Goal: Information Seeking & Learning: Learn about a topic

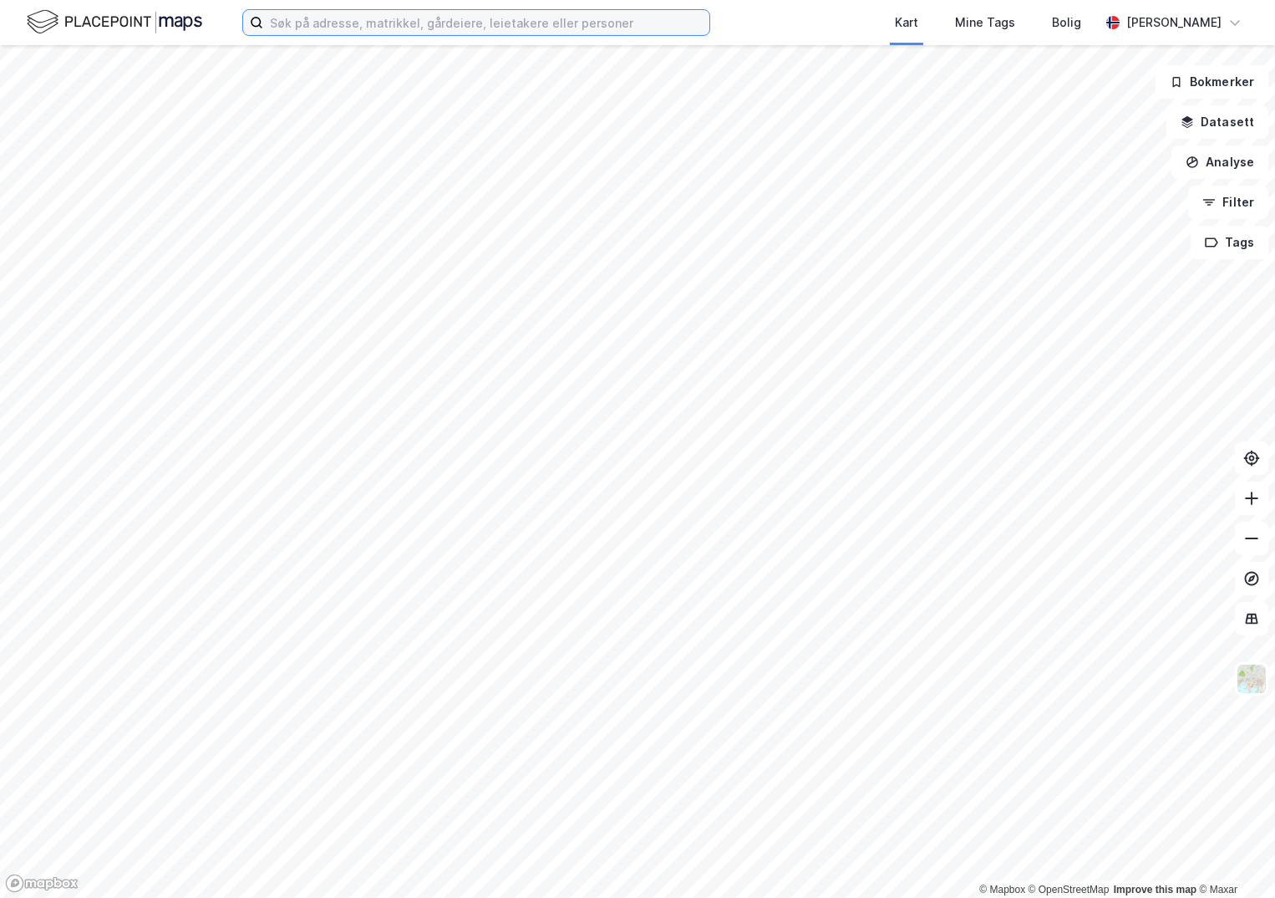
click at [338, 28] on input at bounding box center [486, 22] width 446 height 25
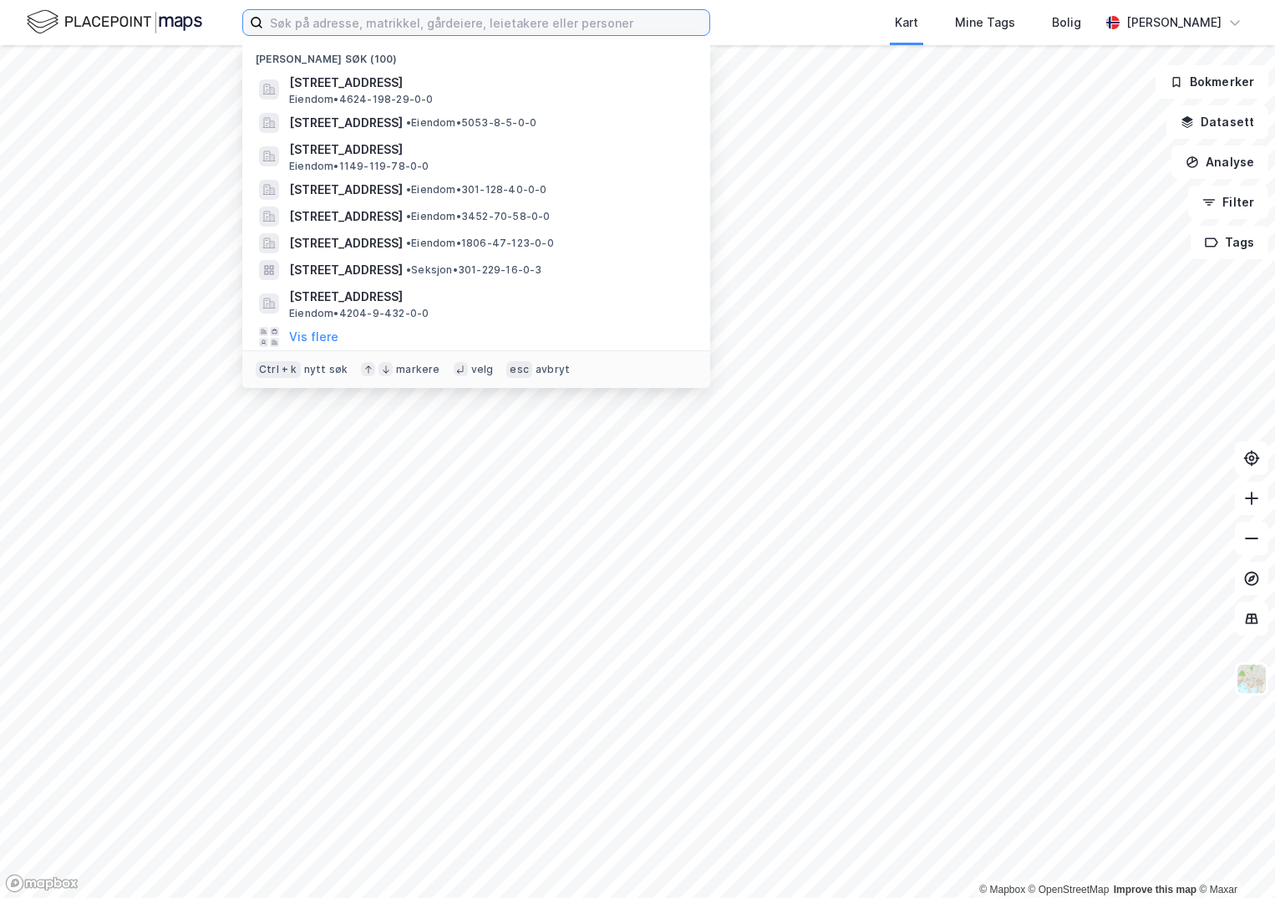
paste input "3216-56/96/0/0"
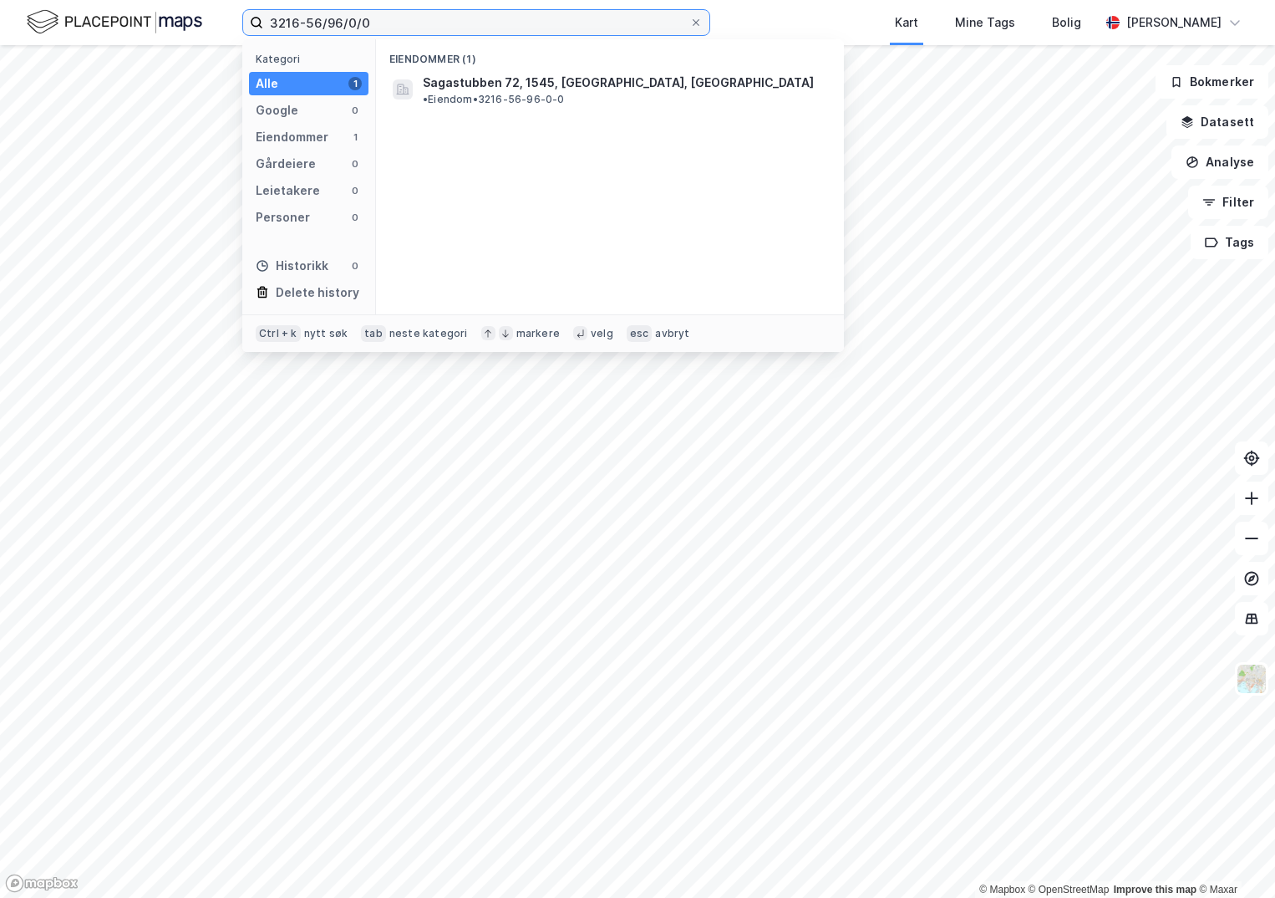
type input "3216-56/96/0/0"
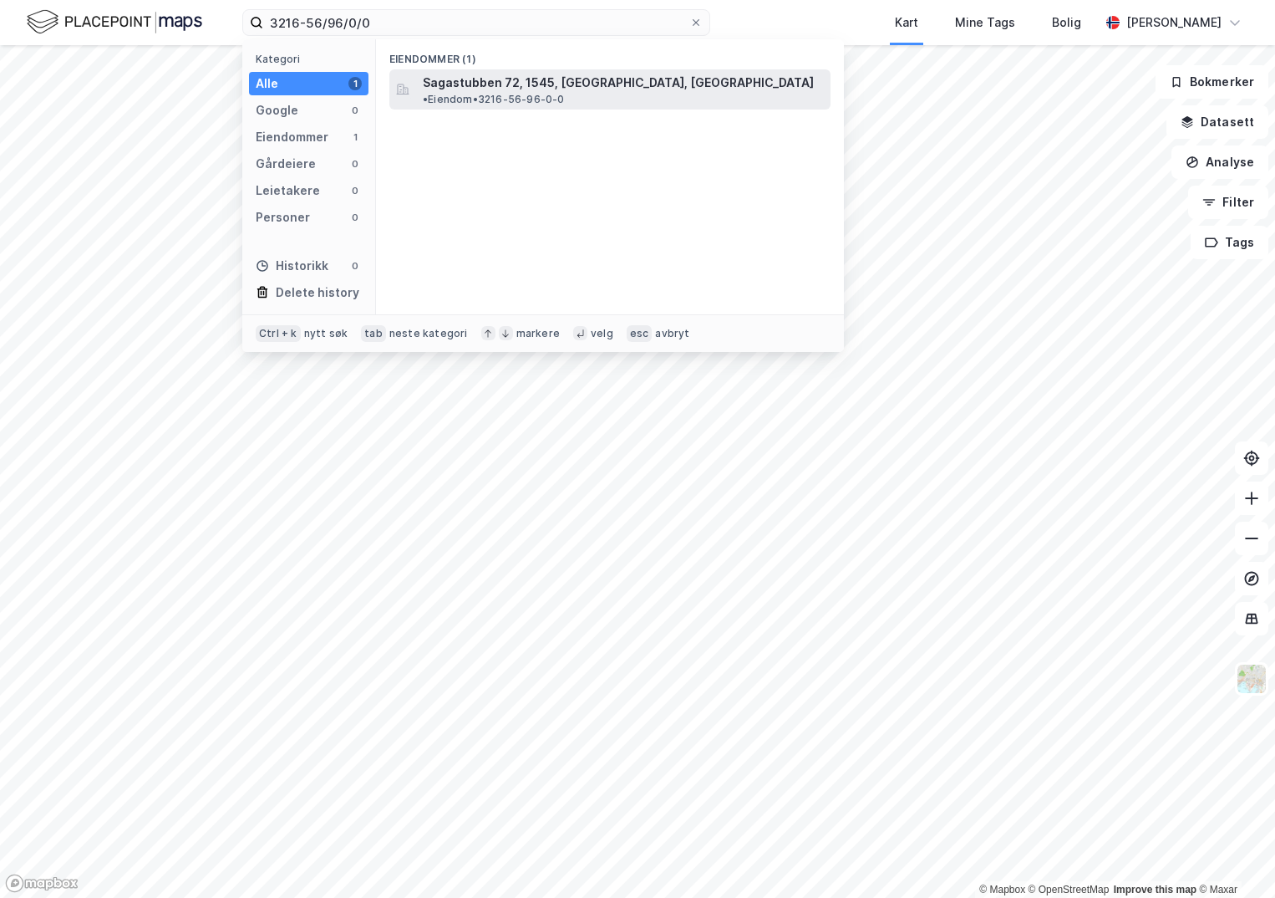
click at [492, 87] on span "Sagastubben 72, 1545, [GEOGRAPHIC_DATA], [GEOGRAPHIC_DATA]" at bounding box center [618, 83] width 391 height 20
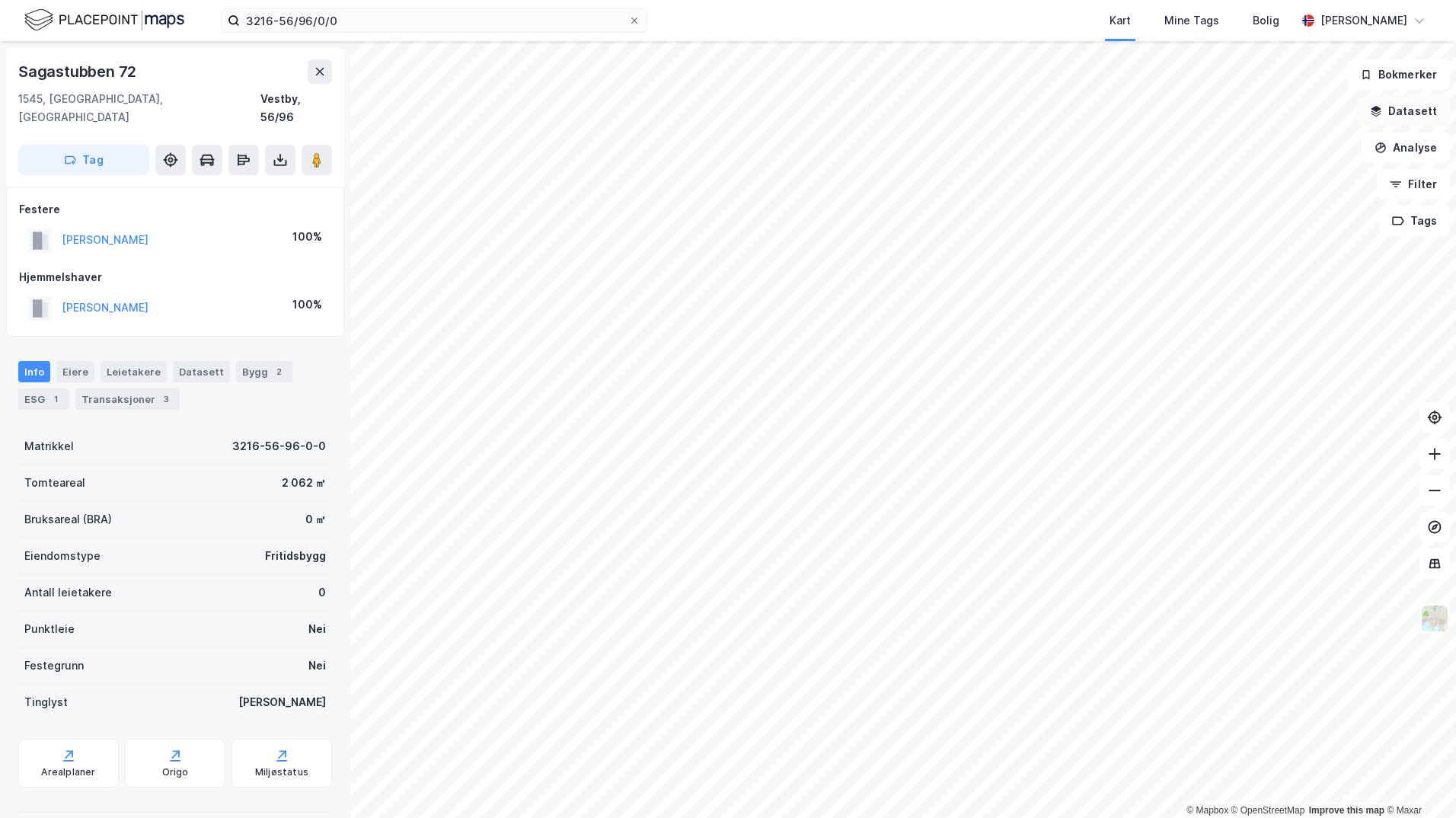
click at [1162, 112] on button "Datasett" at bounding box center [1403, 110] width 93 height 30
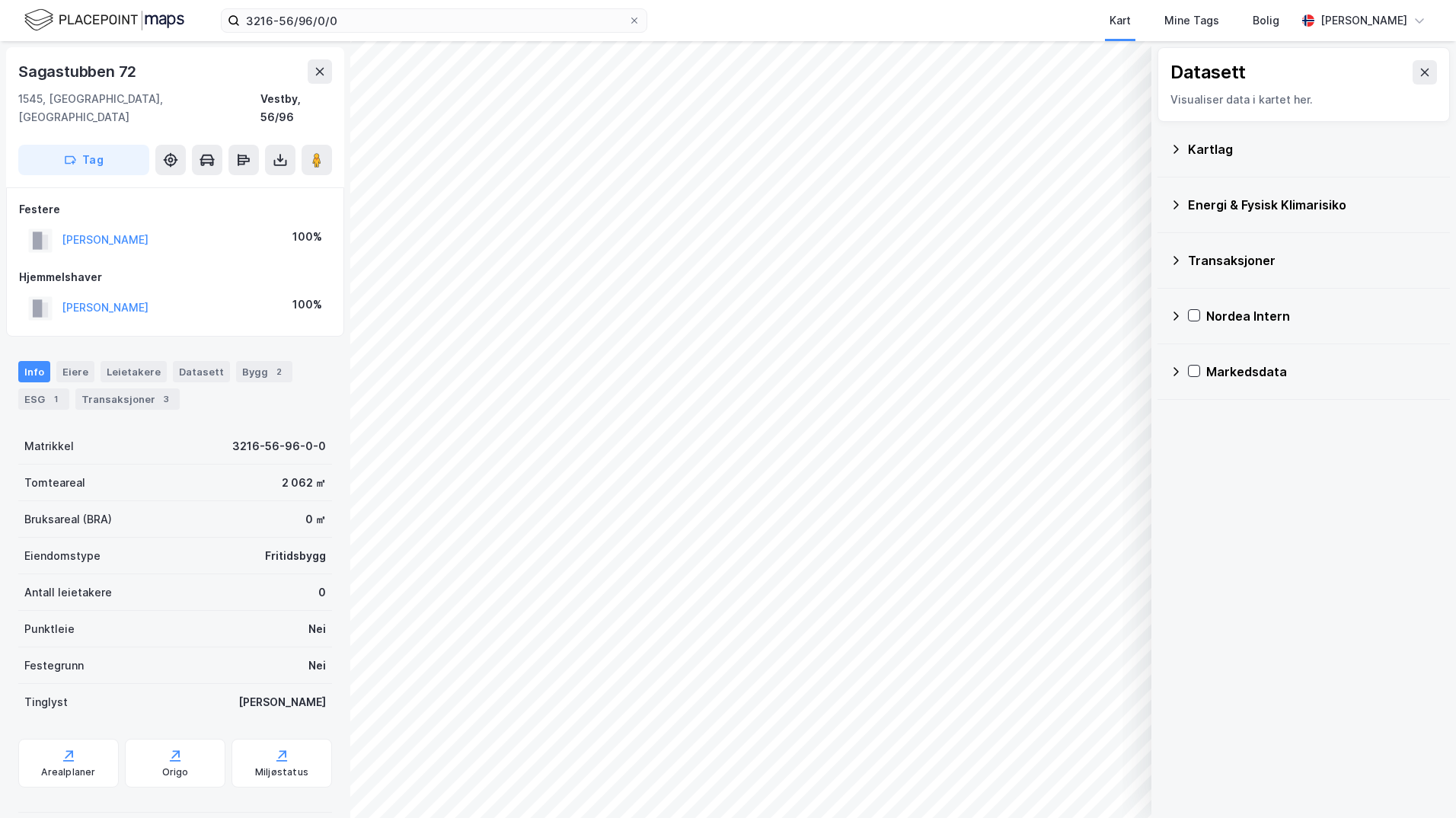
click at [1162, 153] on icon at bounding box center [1175, 148] width 12 height 12
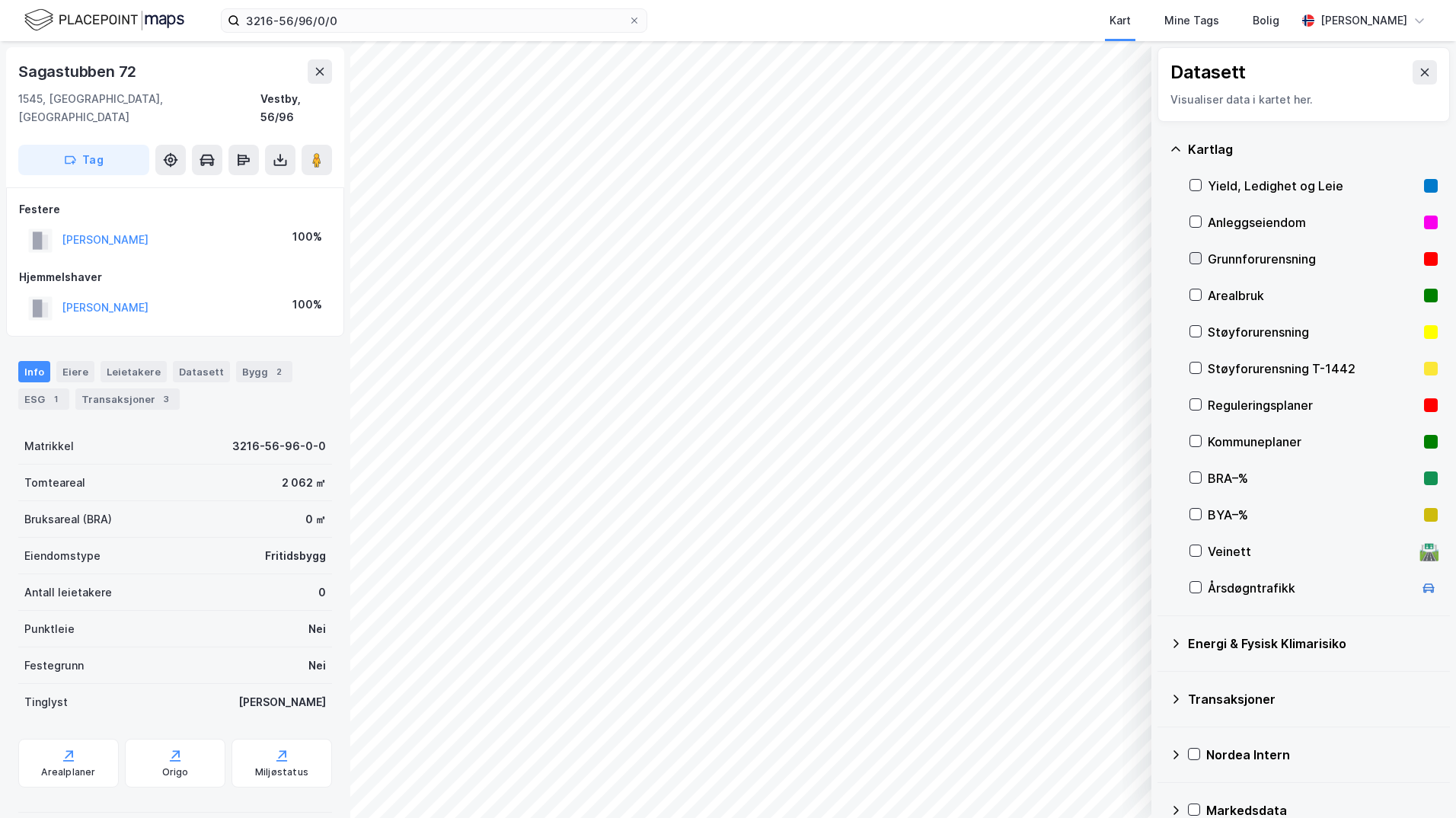
click at [1162, 258] on icon at bounding box center [1195, 258] width 11 height 11
click at [1162, 644] on icon at bounding box center [1175, 643] width 12 height 12
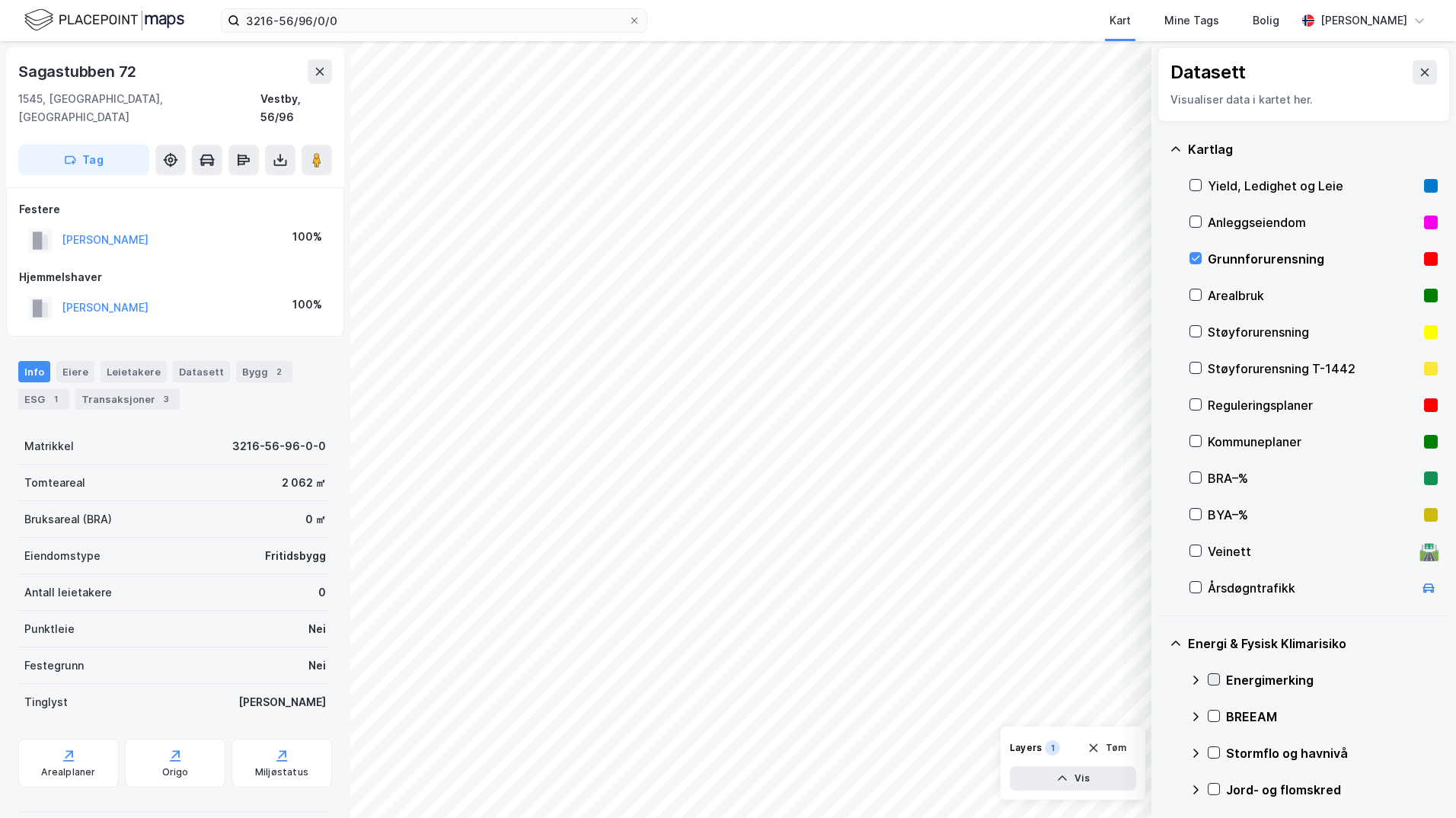
click at [1162, 677] on icon at bounding box center [1214, 680] width 11 height 11
click at [1162, 678] on icon at bounding box center [1195, 680] width 12 height 12
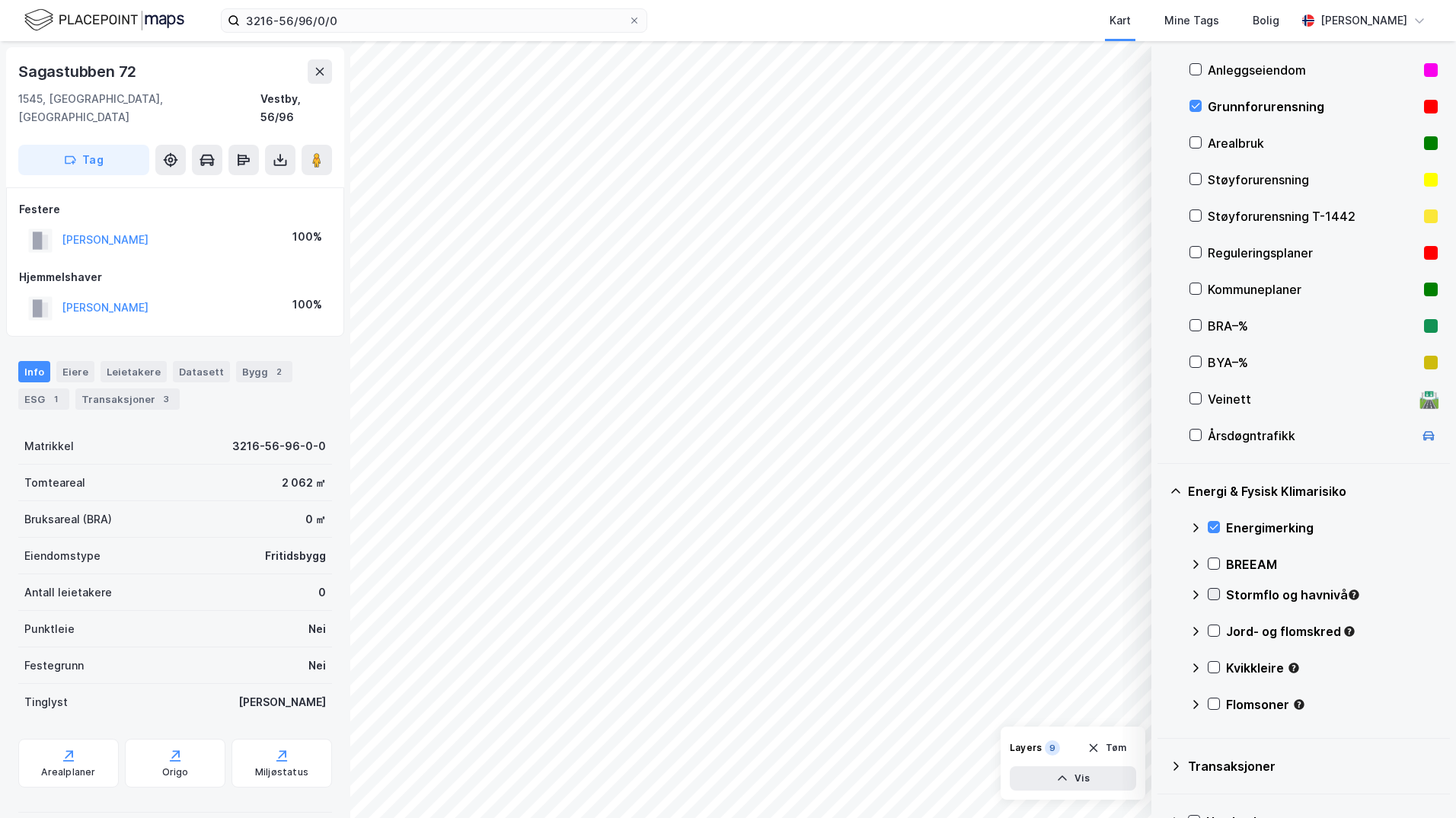
click at [1162, 595] on icon at bounding box center [1214, 594] width 8 height 5
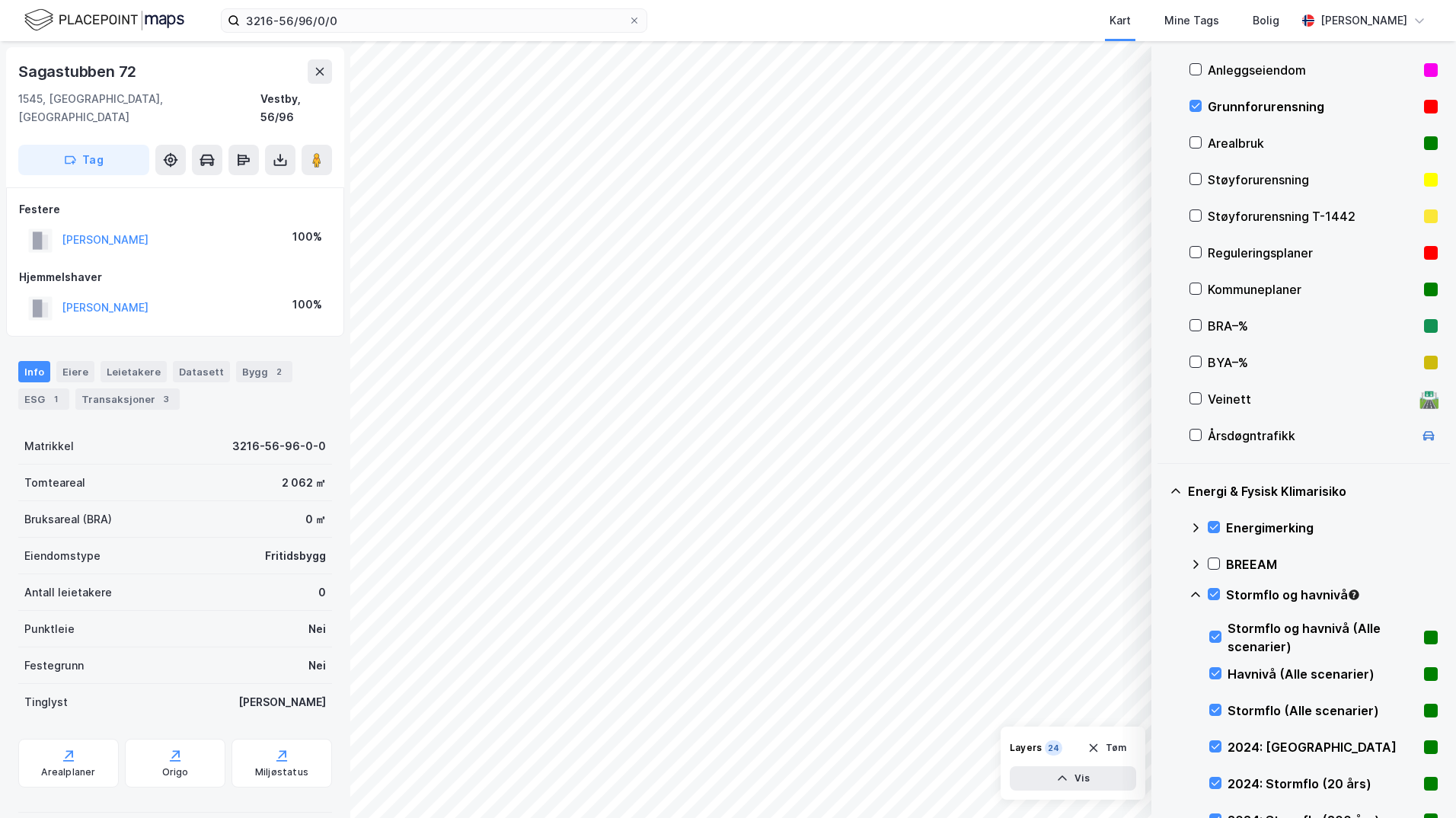
click at [1162, 592] on icon at bounding box center [1195, 594] width 12 height 12
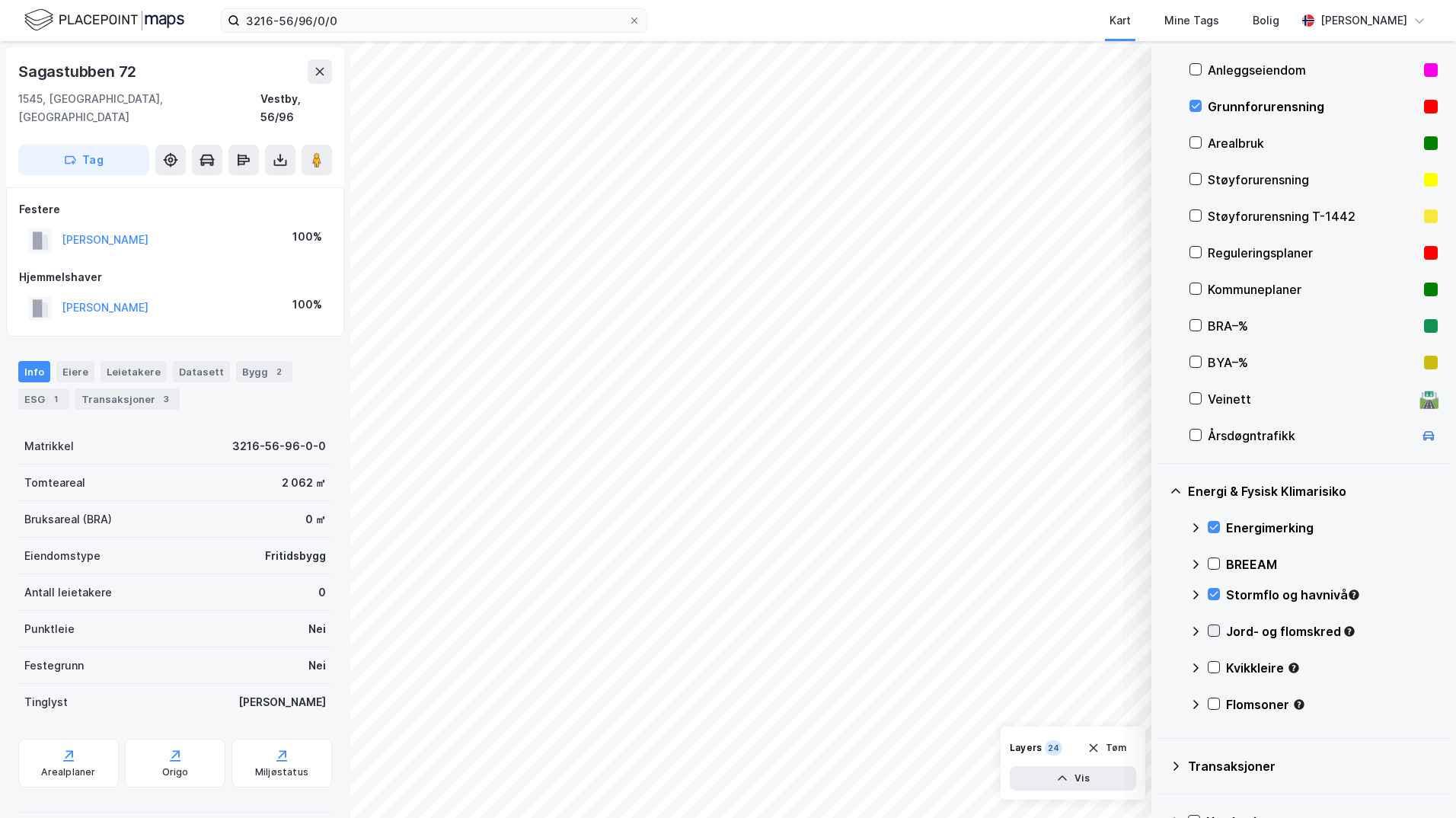
click at [1162, 632] on icon at bounding box center [1214, 631] width 8 height 5
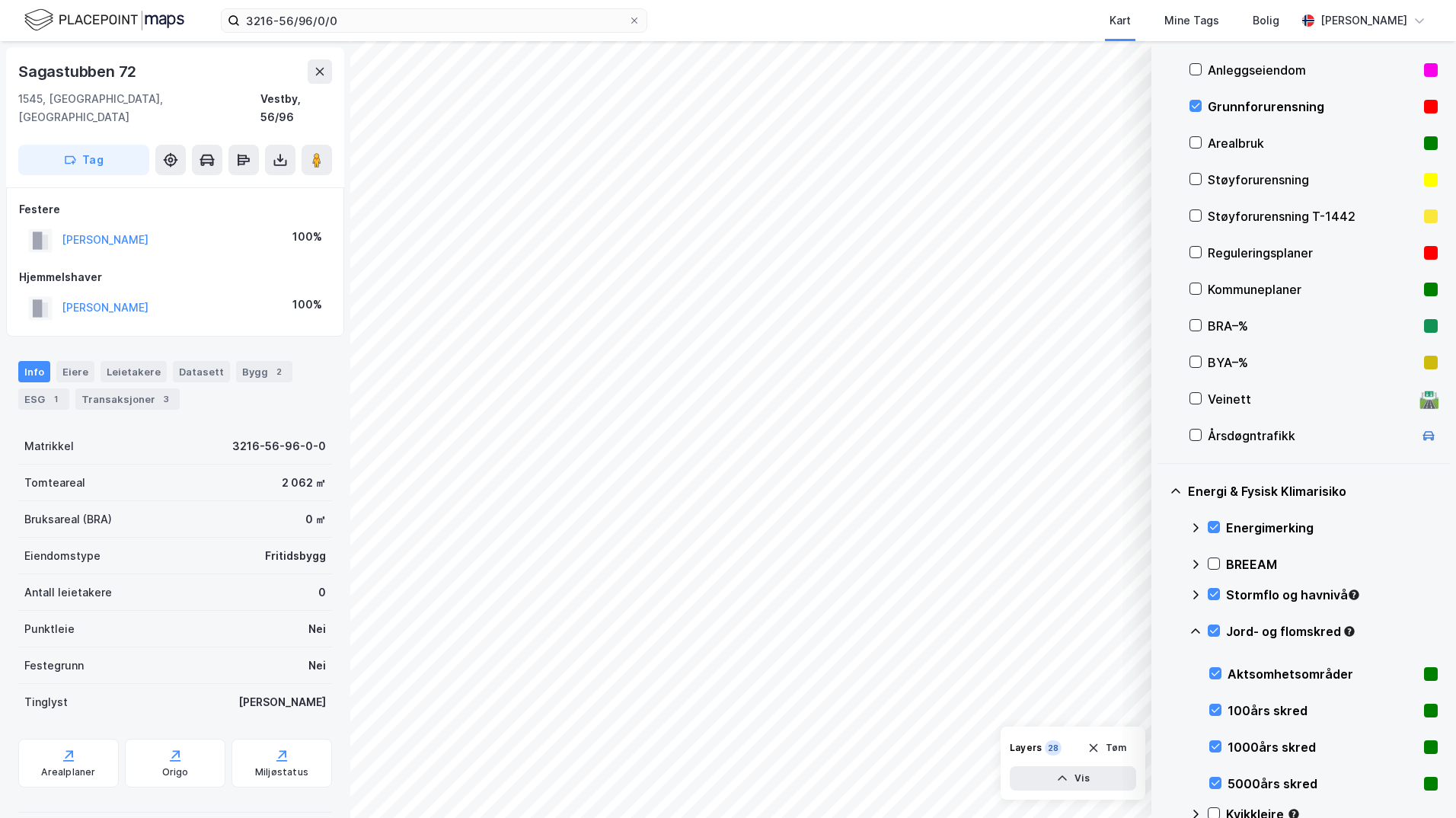
click at [1162, 631] on icon at bounding box center [1195, 630] width 12 height 12
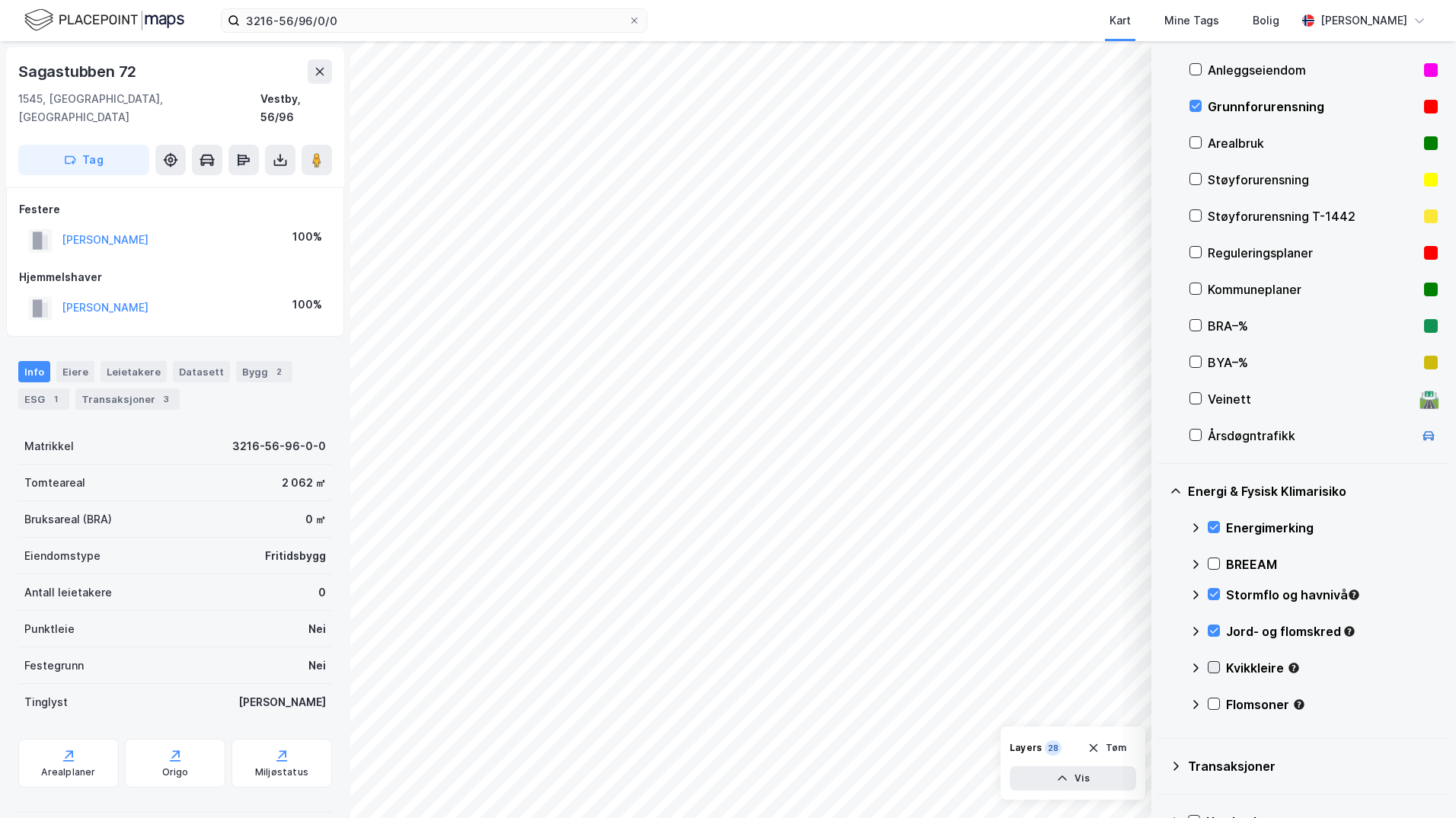
click at [1162, 668] on icon at bounding box center [1214, 667] width 11 height 11
click at [1162, 666] on icon at bounding box center [1195, 667] width 12 height 12
click at [1162, 702] on icon at bounding box center [1214, 703] width 11 height 11
click at [1162, 703] on icon at bounding box center [1195, 703] width 12 height 12
click at [1162, 666] on icon at bounding box center [1214, 667] width 11 height 11
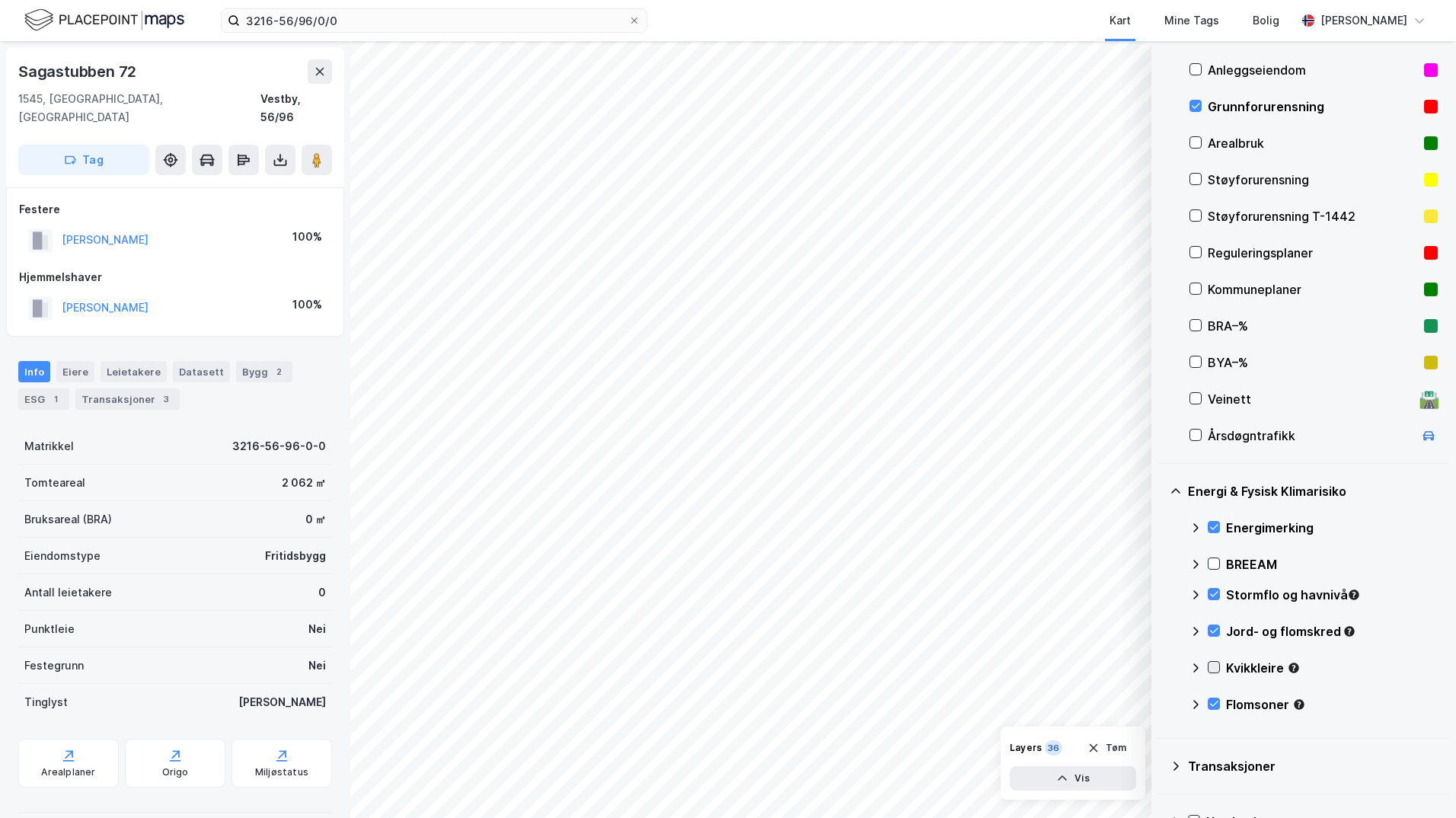
click at [1162, 666] on icon at bounding box center [1214, 667] width 11 height 11
click at [1162, 665] on icon at bounding box center [1195, 667] width 12 height 12
click at [1117, 777] on button "Vis" at bounding box center [1072, 778] width 127 height 25
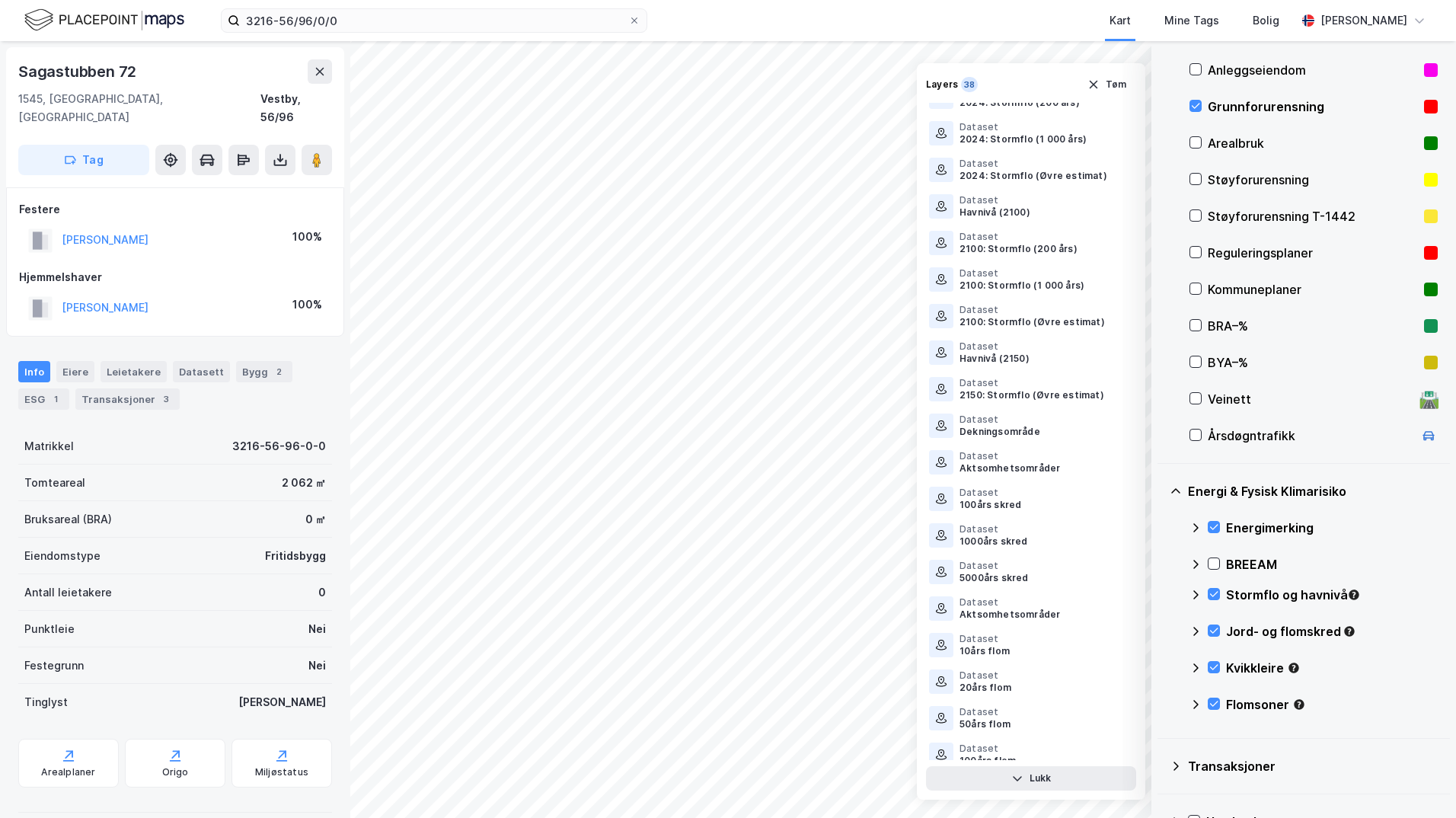
scroll to position [726, 0]
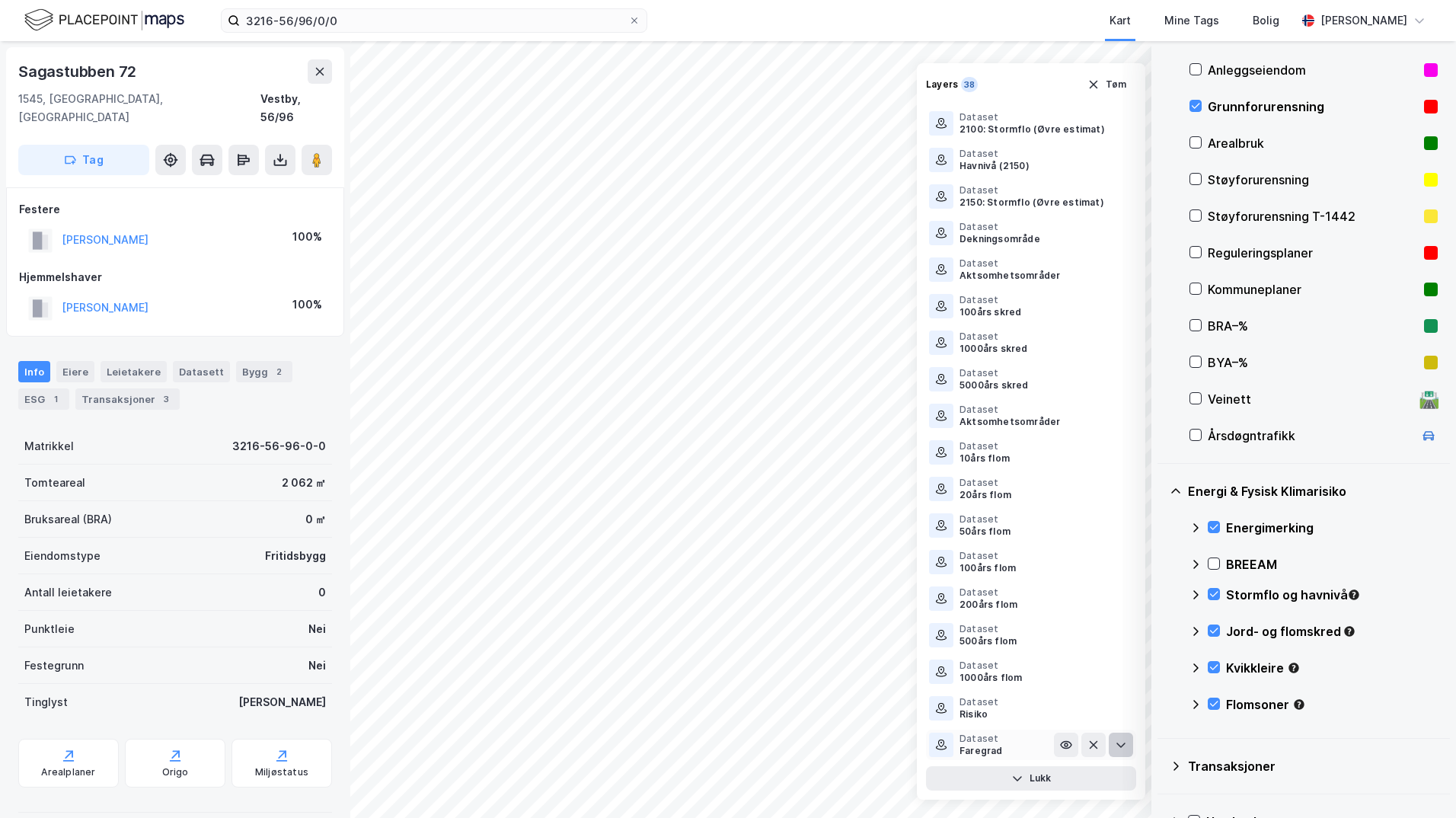
click at [1115, 741] on icon at bounding box center [1121, 744] width 12 height 12
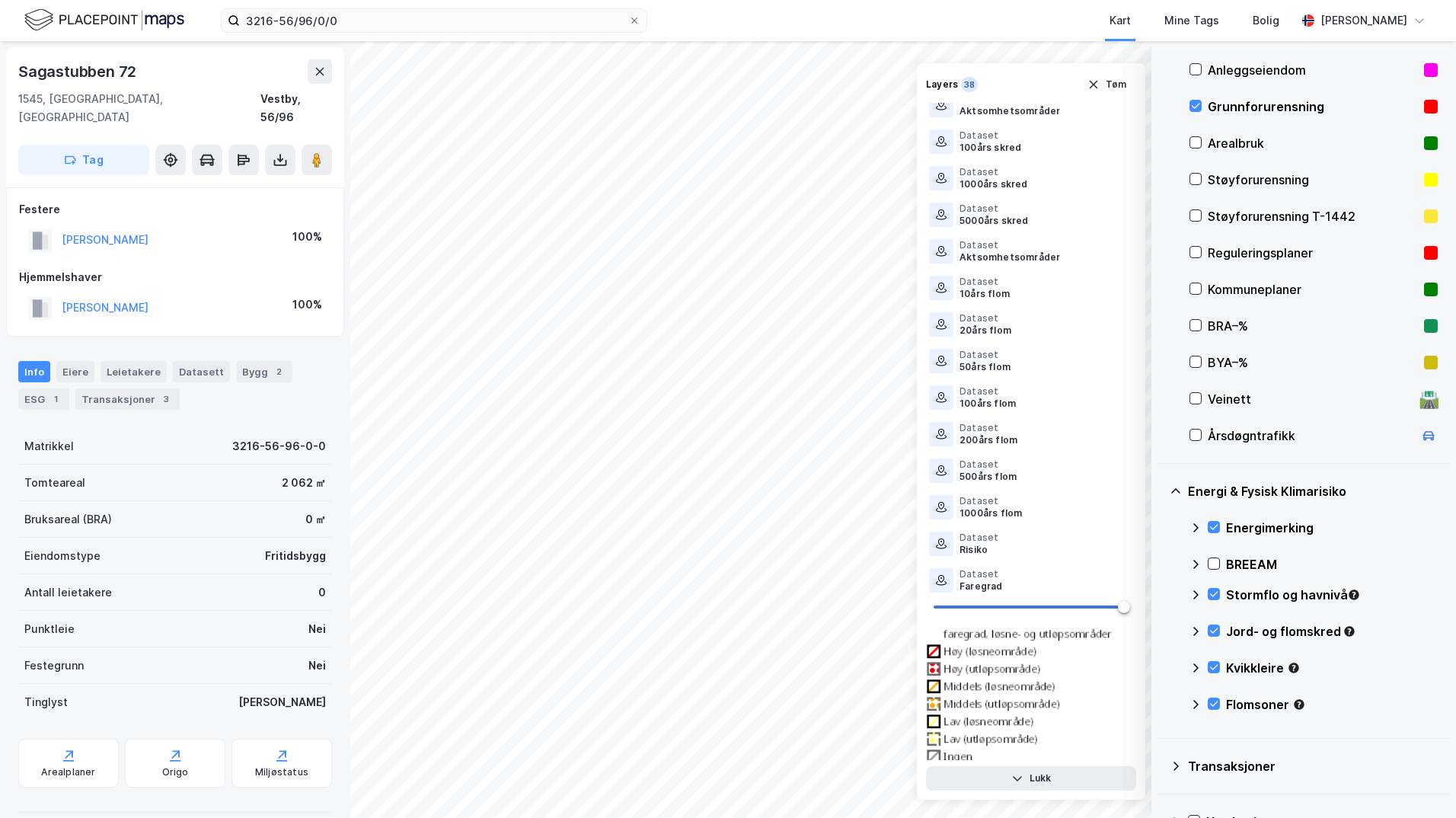
click at [1051, 792] on div "Layers 38 Tøm Dataset Grunnforurensning Dataset Energikarakter A Dataset Energi…" at bounding box center [1030, 431] width 229 height 736
click at [1062, 782] on button "Lukk" at bounding box center [1030, 778] width 210 height 25
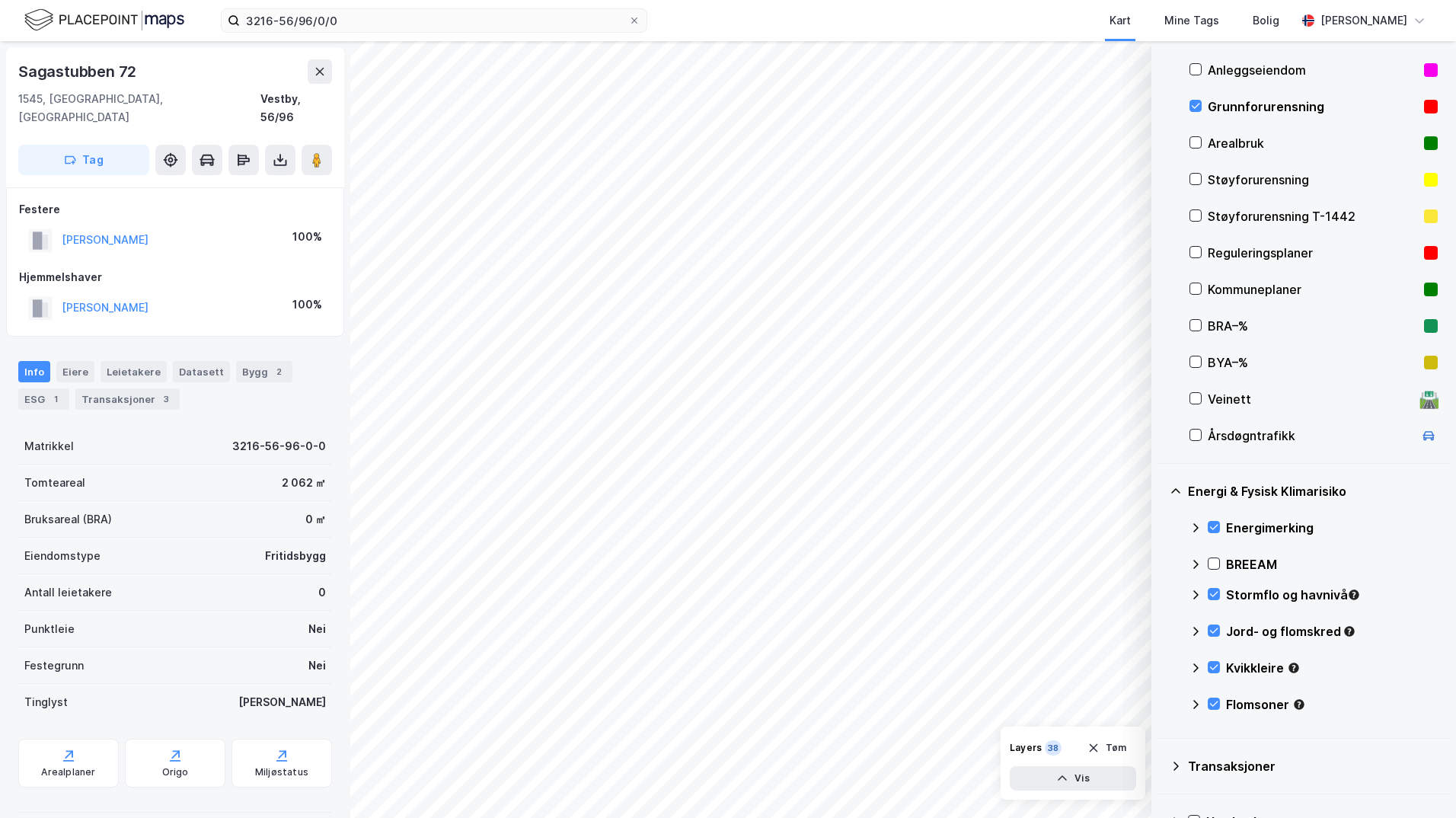
scroll to position [77, 0]
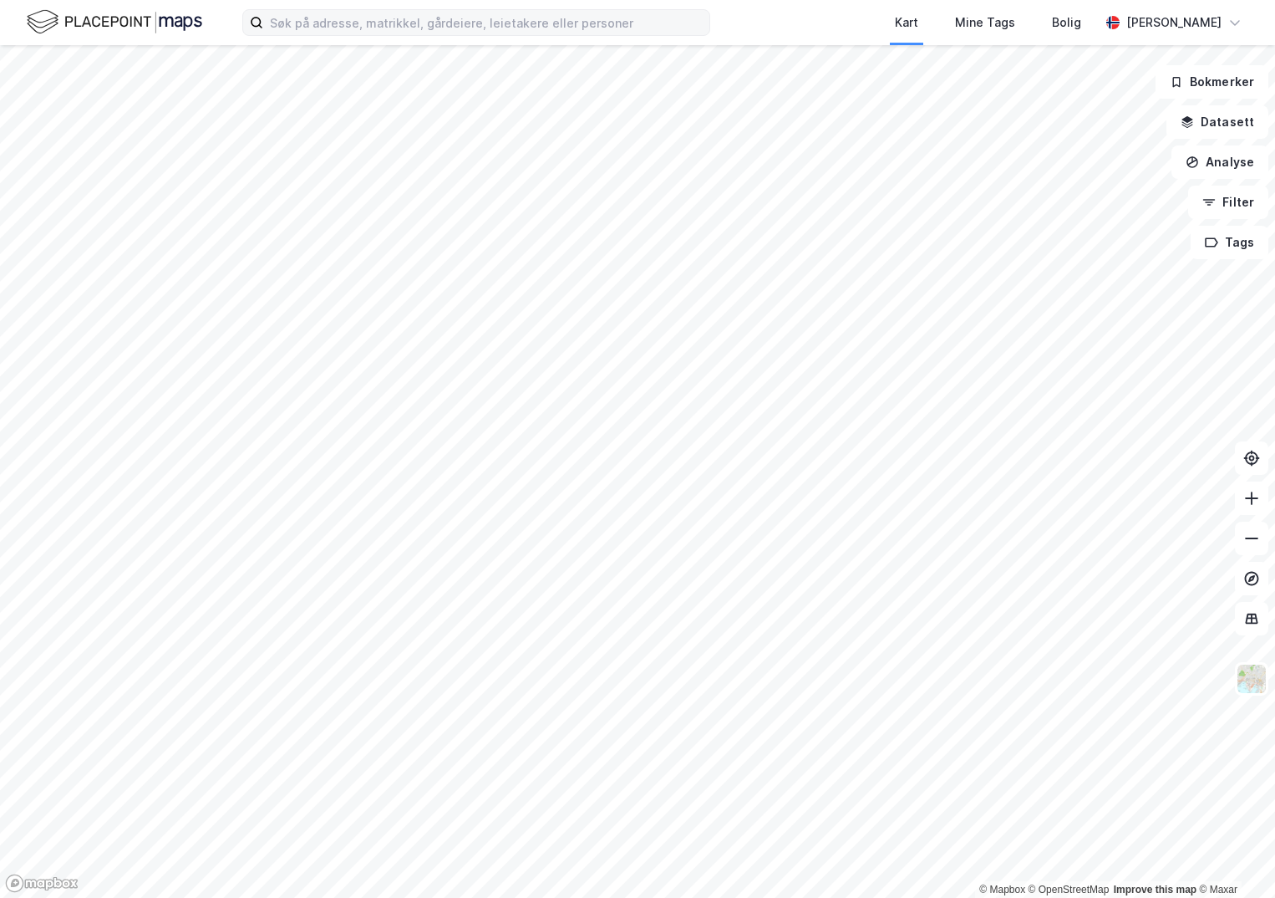
click at [294, 35] on label at bounding box center [476, 22] width 468 height 27
click at [294, 35] on input at bounding box center [486, 22] width 446 height 25
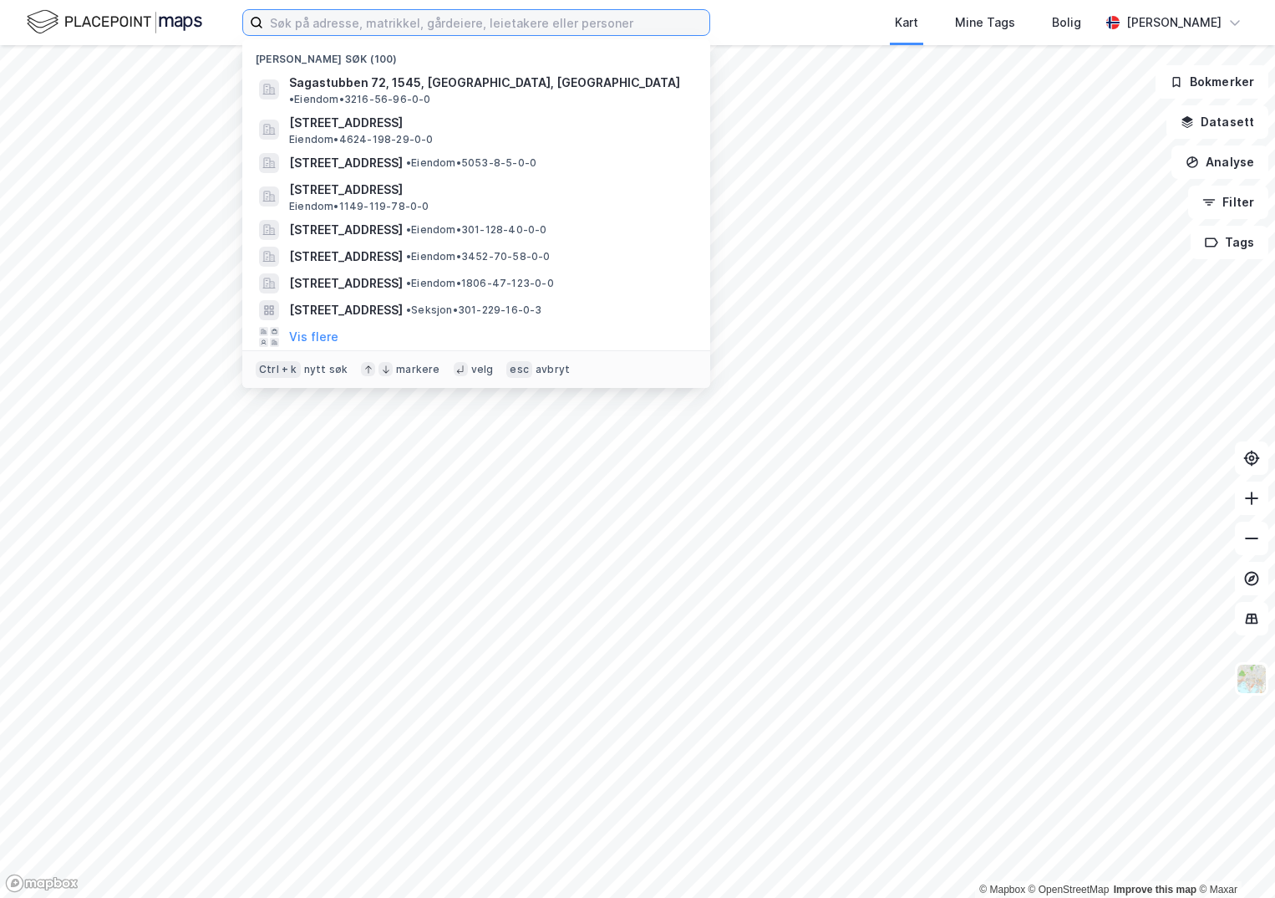
paste input "3203-40/1175/0/0"
type input "3203-40/1175/0/0"
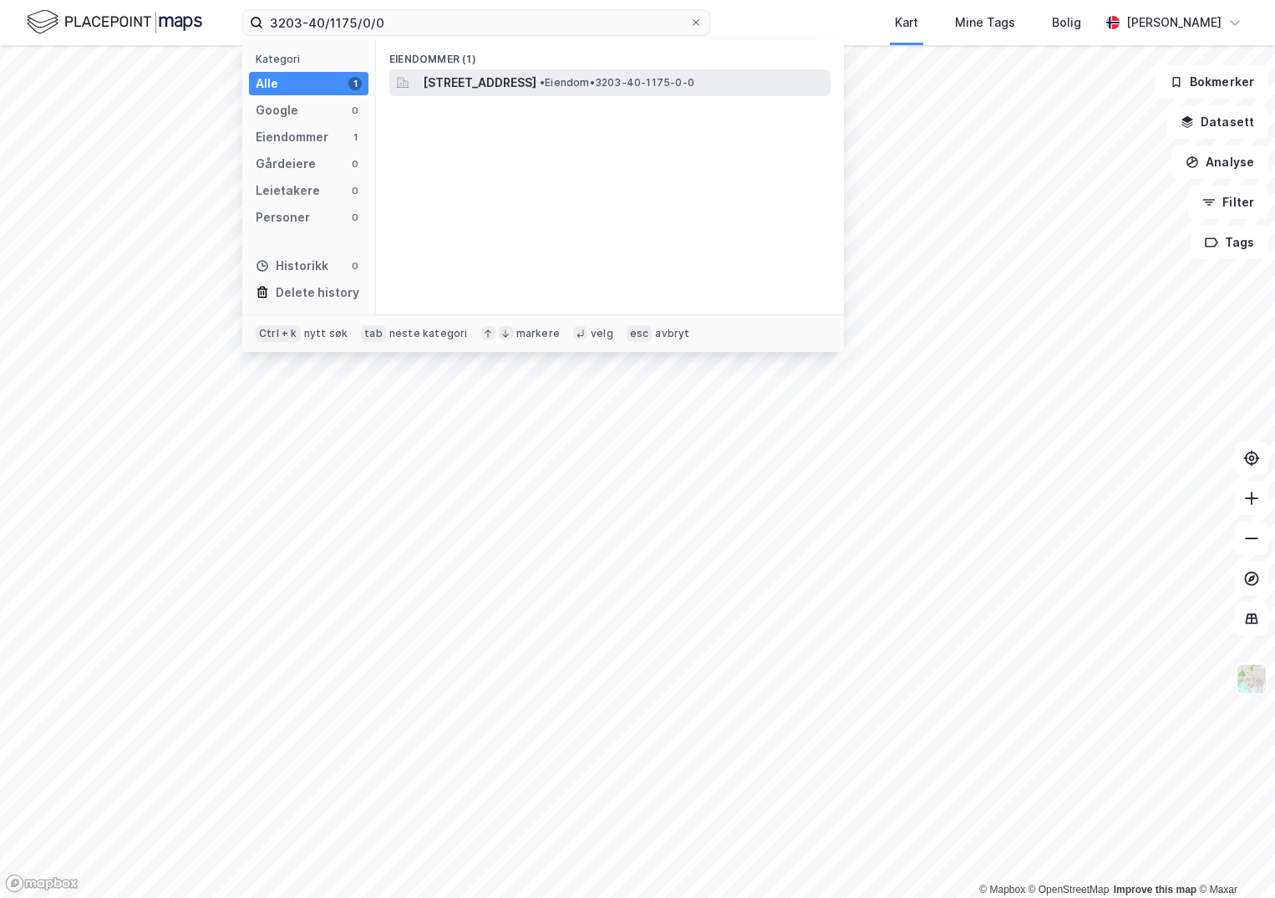
click at [474, 85] on span "[STREET_ADDRESS]" at bounding box center [480, 83] width 114 height 20
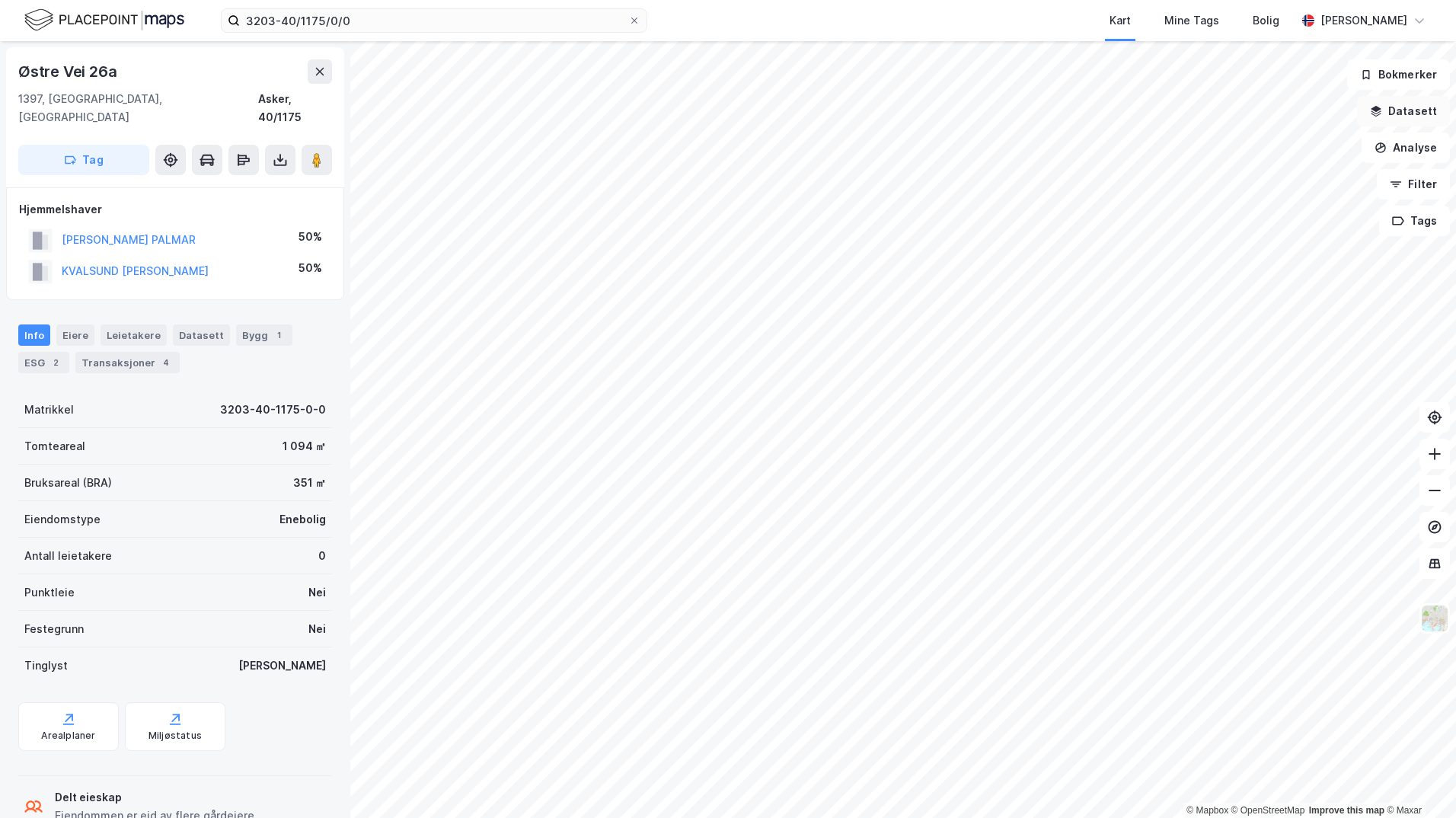
click at [1162, 117] on button "Datasett" at bounding box center [1403, 110] width 93 height 30
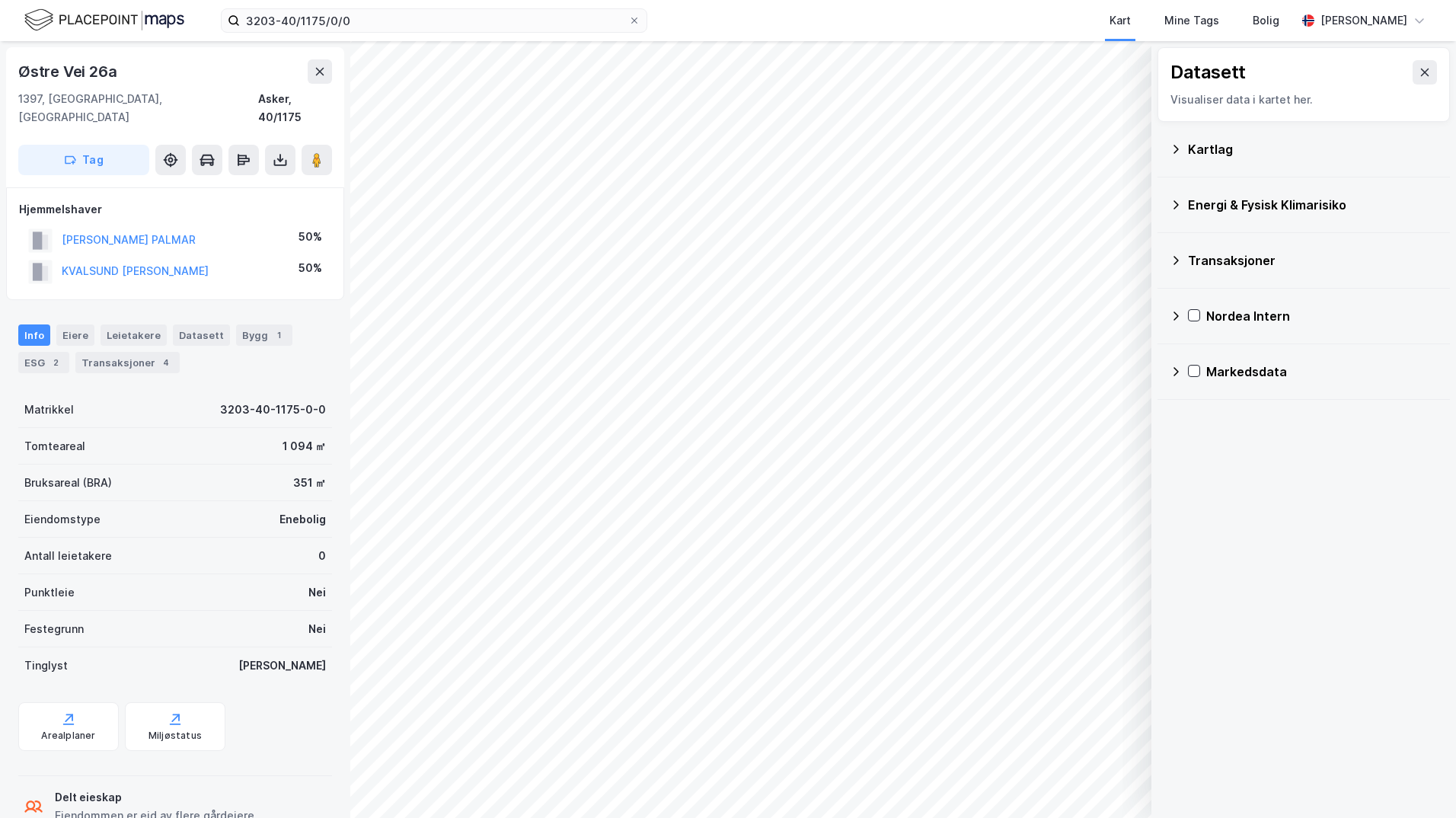
click at [1162, 158] on div "Kartlag" at bounding box center [1313, 149] width 250 height 18
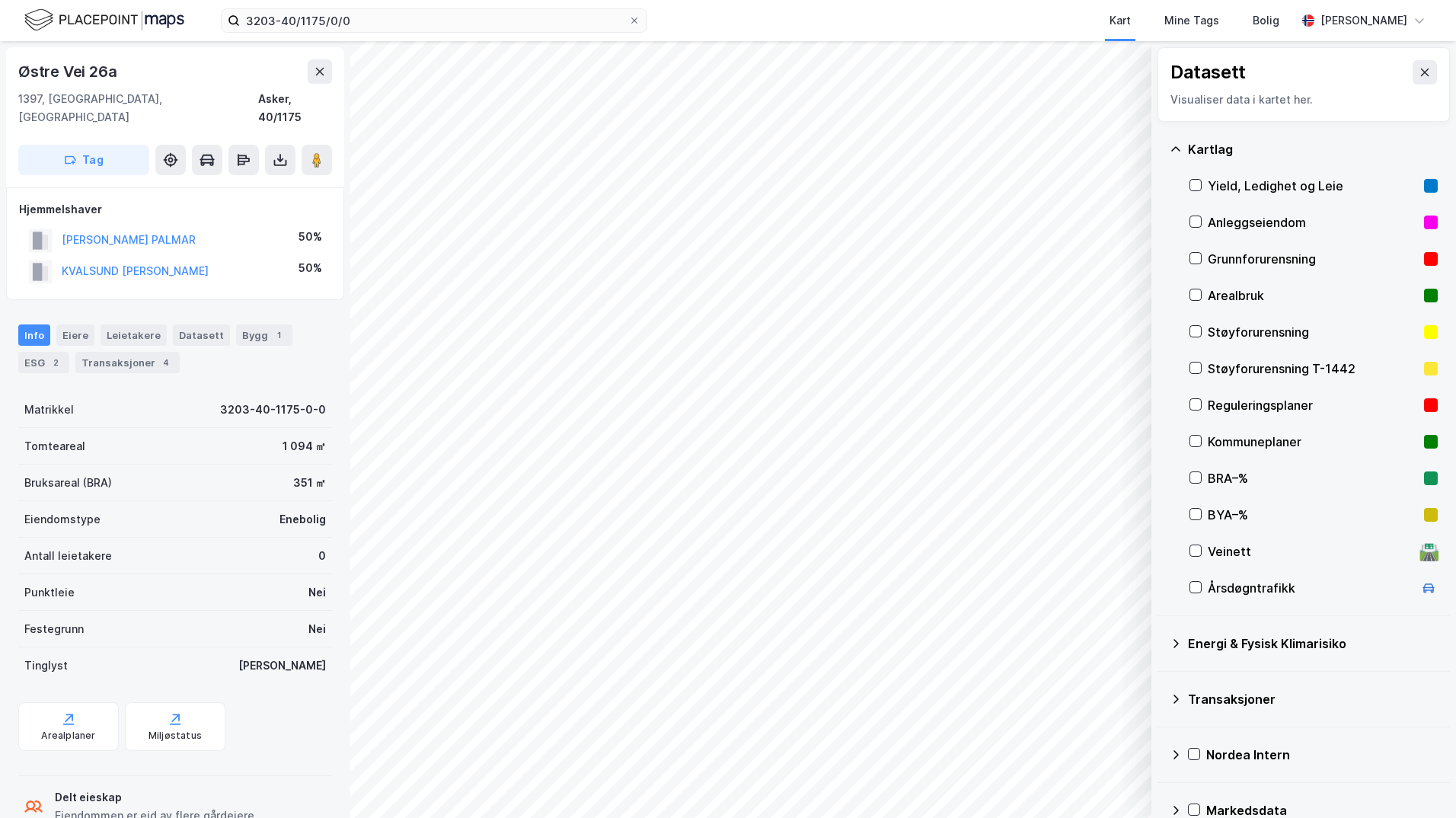
click at [1162, 266] on div "Grunnforurensning" at bounding box center [1314, 259] width 248 height 36
click at [1162, 641] on icon at bounding box center [1175, 643] width 12 height 12
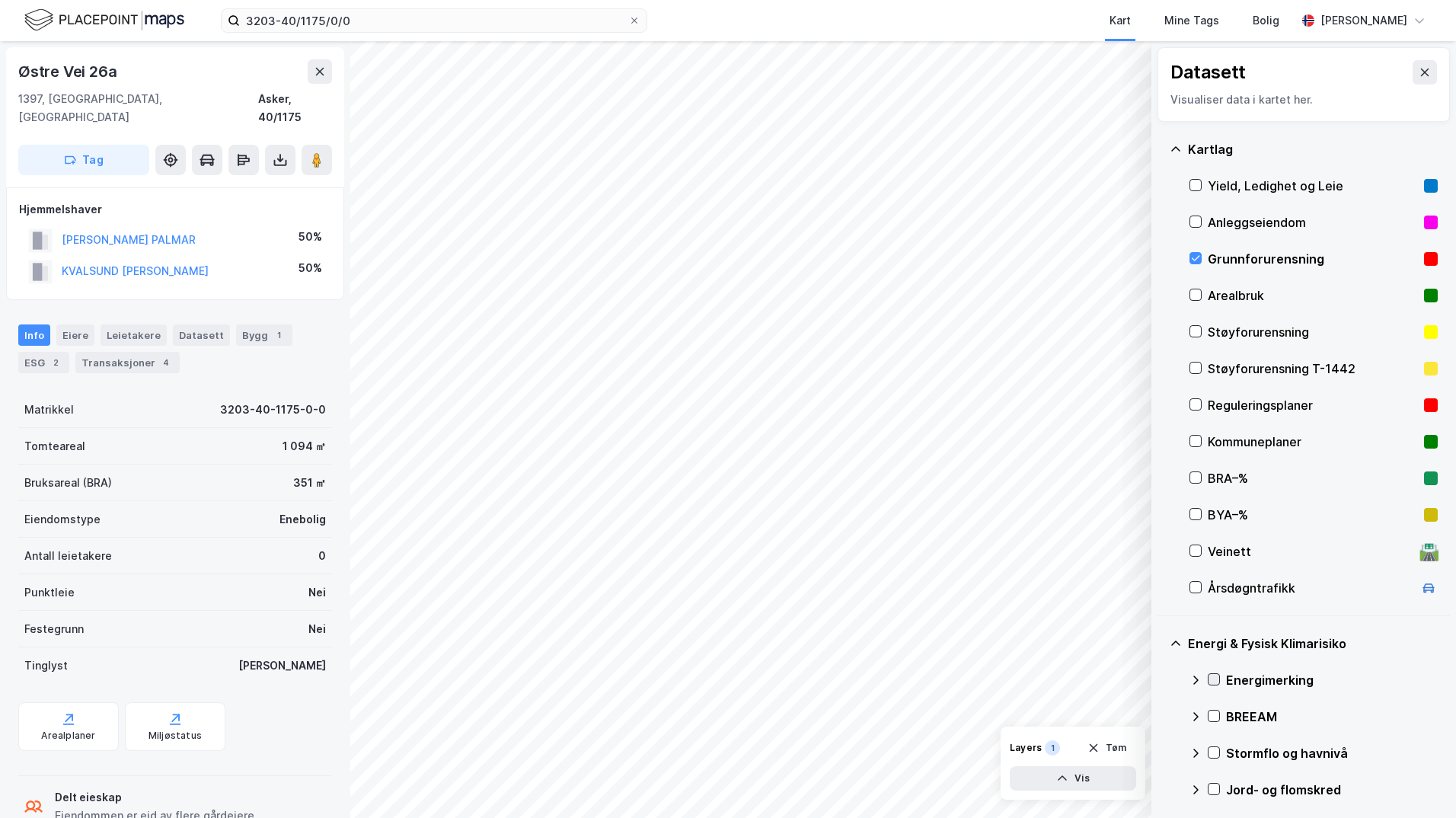
click at [1162, 679] on icon at bounding box center [1214, 680] width 11 height 11
click at [1162, 679] on icon at bounding box center [1195, 680] width 12 height 12
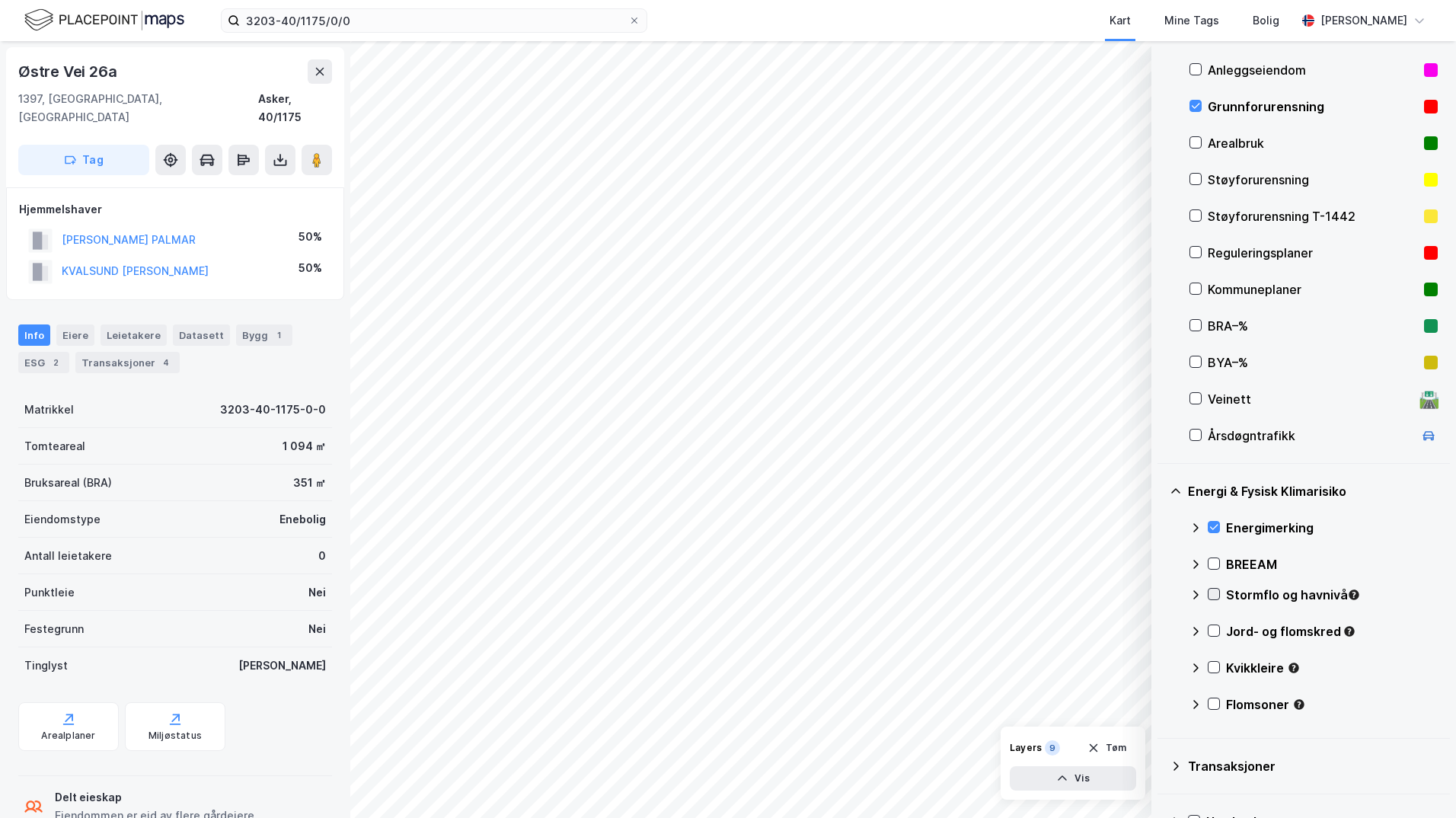
click at [1162, 595] on icon at bounding box center [1214, 594] width 8 height 5
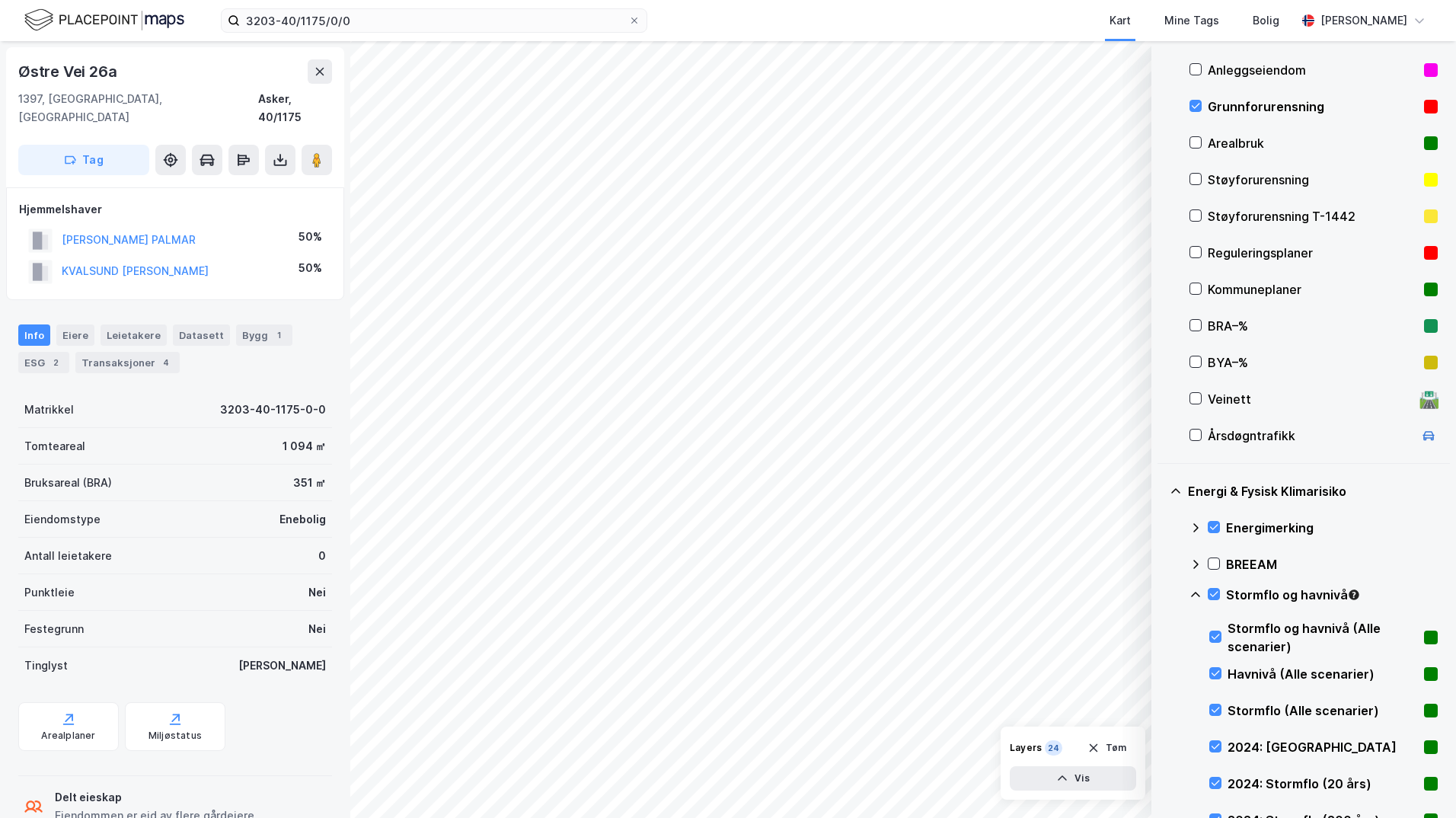
click at [1162, 596] on icon at bounding box center [1195, 594] width 12 height 12
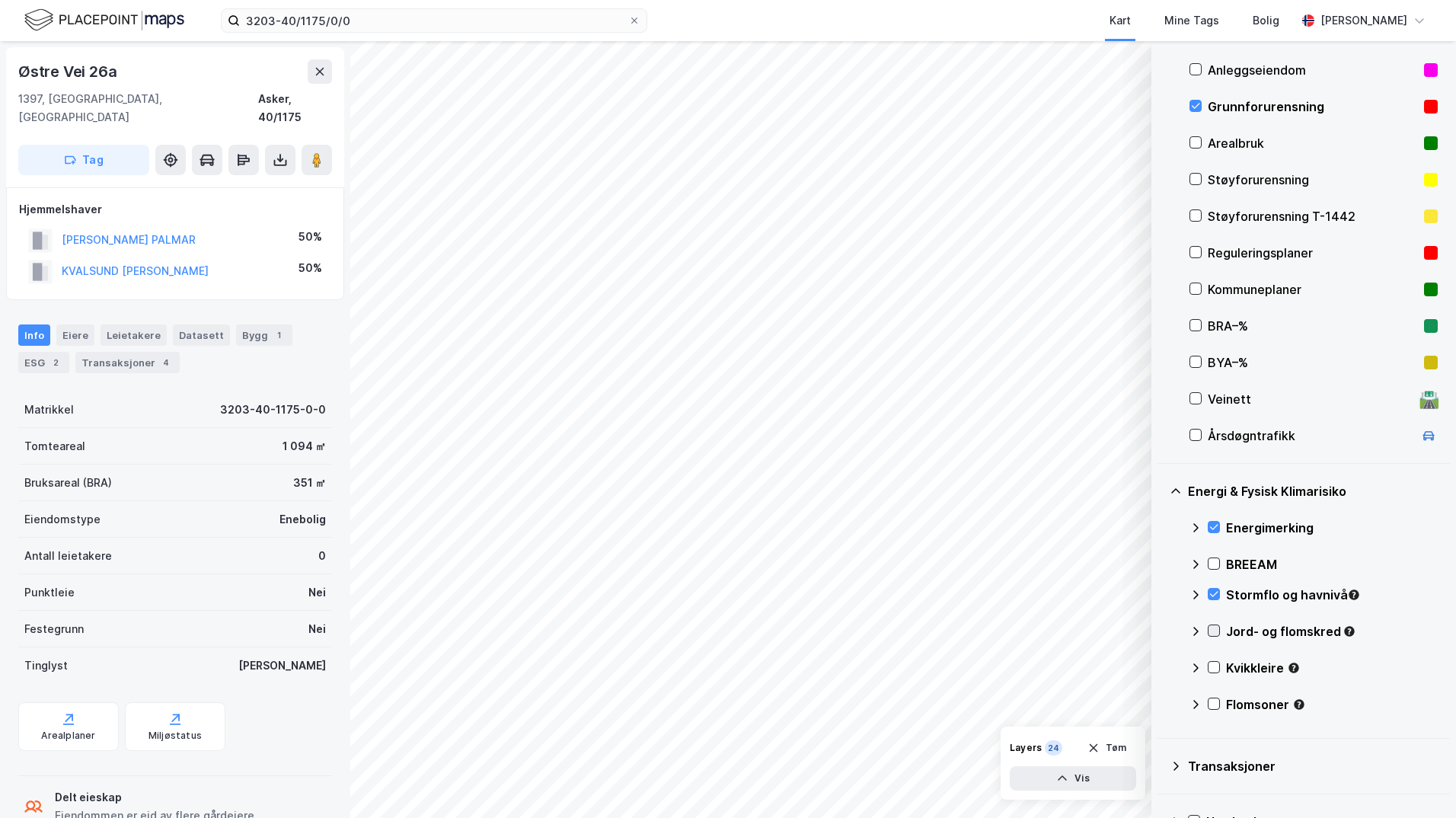
click at [1162, 629] on icon at bounding box center [1214, 630] width 11 height 11
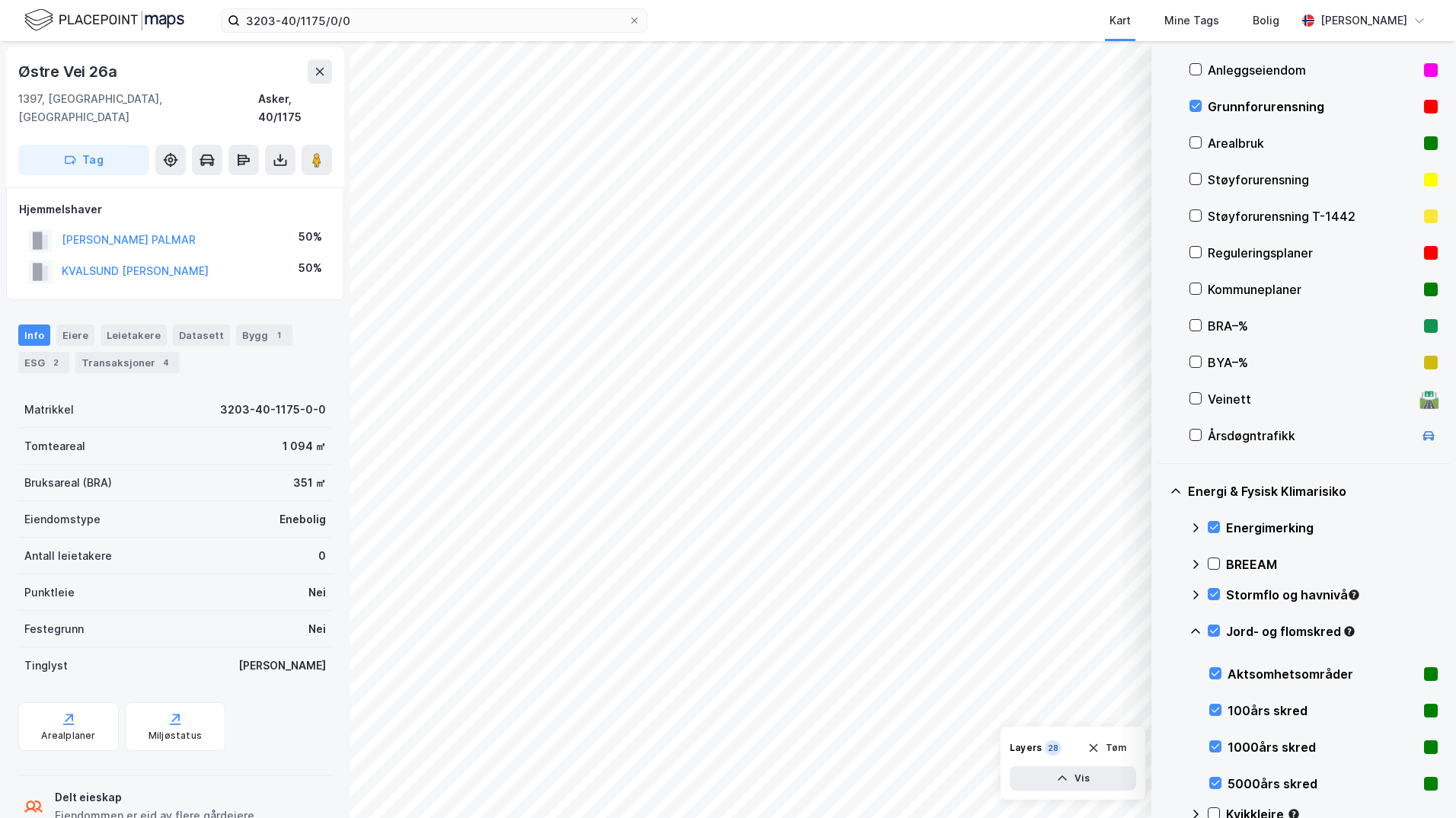
click at [1162, 630] on icon at bounding box center [1195, 631] width 9 height 5
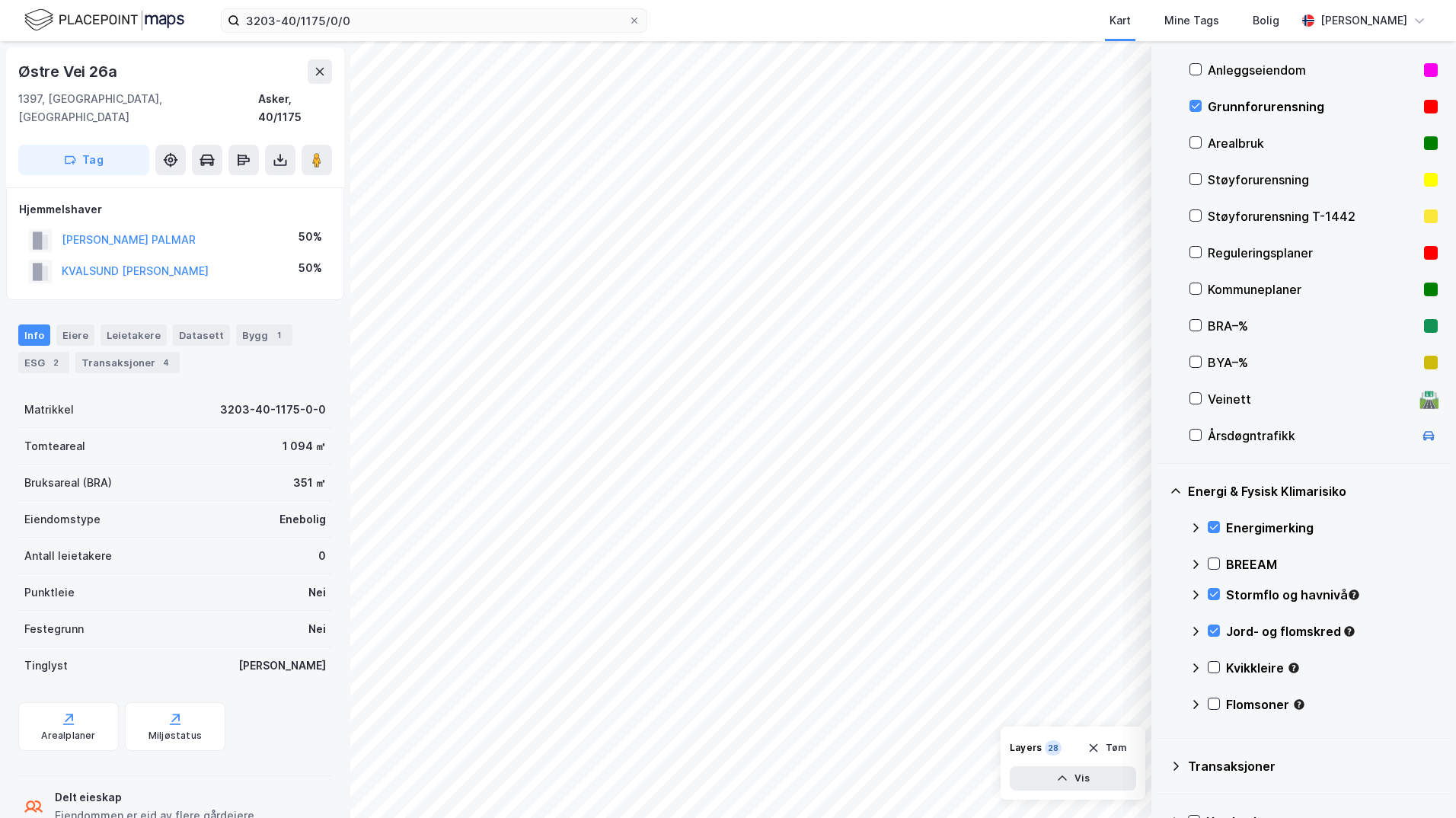
click at [1162, 664] on div "Kvikkleire" at bounding box center [1314, 674] width 248 height 36
click at [1162, 666] on icon at bounding box center [1195, 667] width 12 height 12
click at [1162, 670] on icon at bounding box center [1214, 667] width 11 height 11
click at [1162, 668] on icon at bounding box center [1195, 668] width 9 height 5
click at [1162, 702] on icon at bounding box center [1214, 703] width 11 height 11
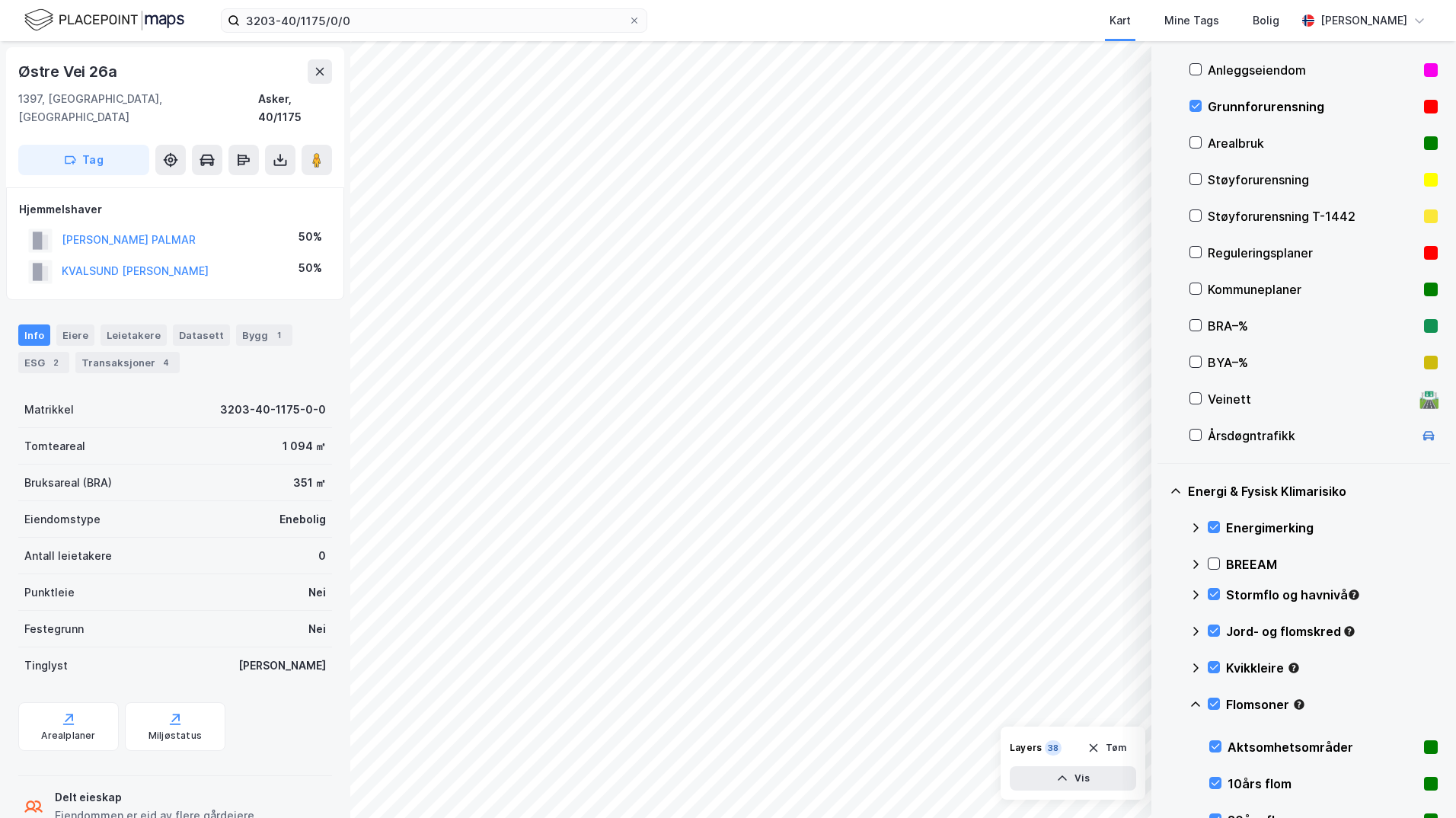
click at [1162, 703] on icon at bounding box center [1195, 703] width 12 height 12
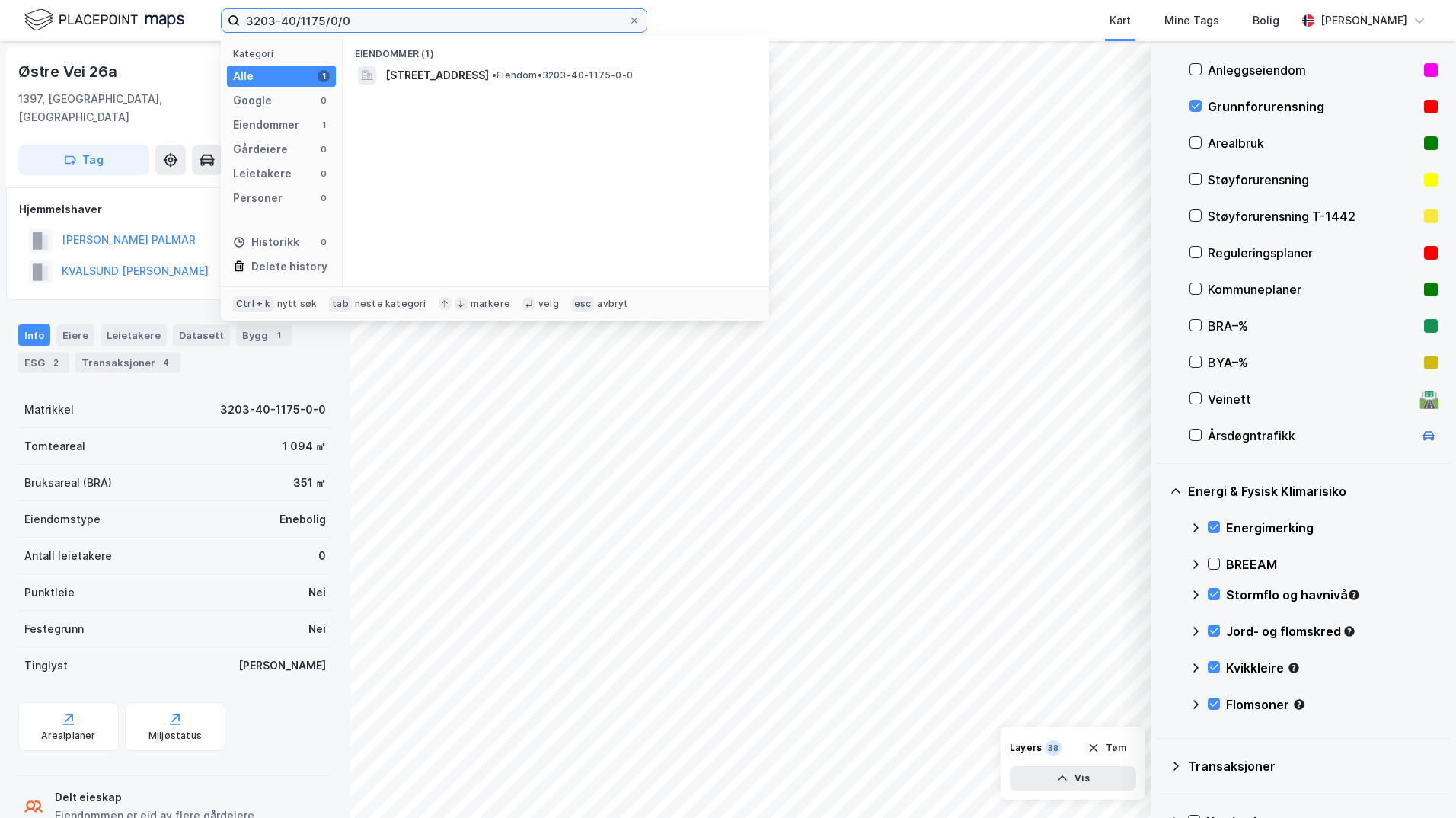
click at [369, 17] on input "3203-40/1175/0/0" at bounding box center [434, 20] width 388 height 23
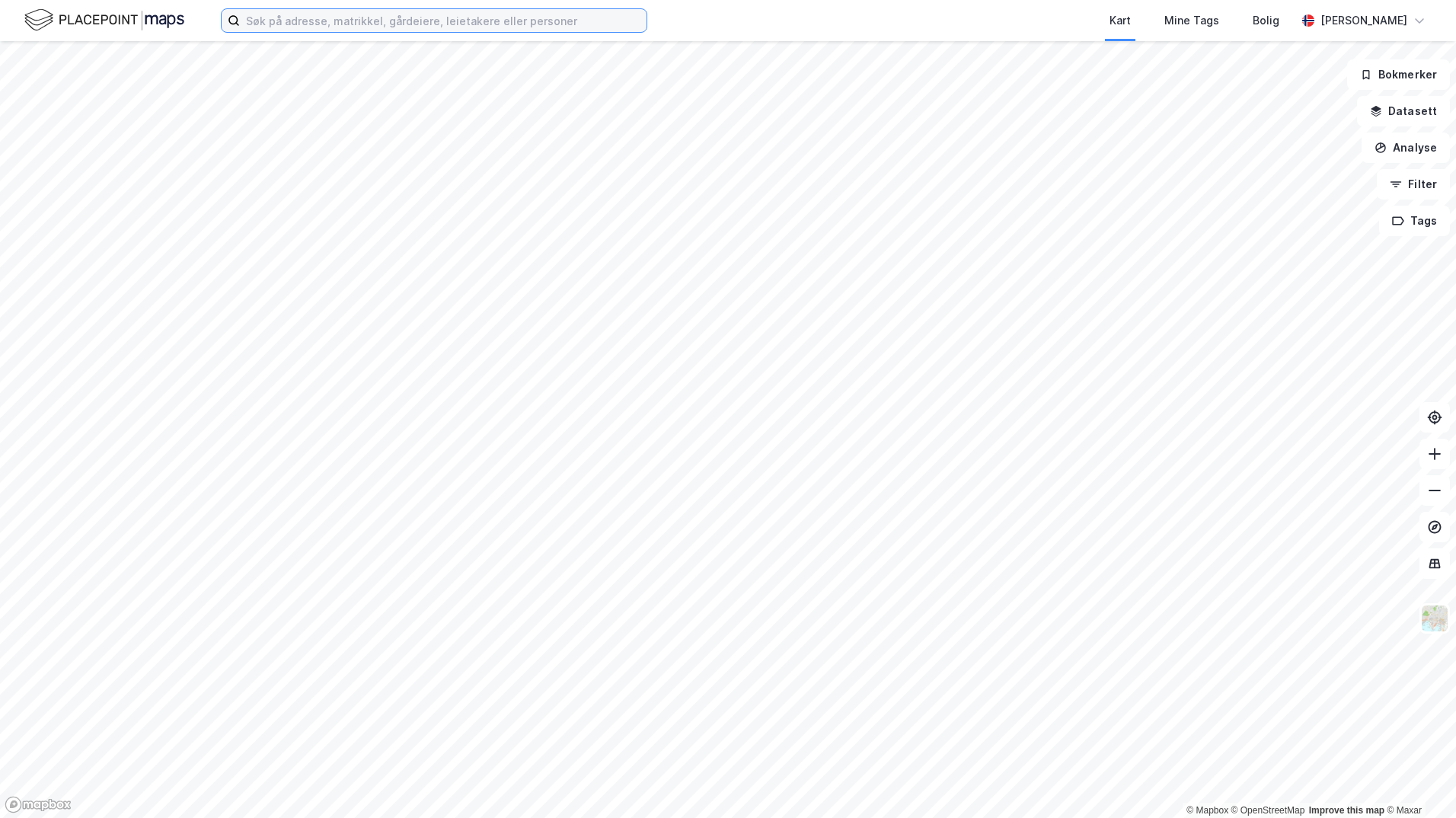
click at [292, 23] on input at bounding box center [443, 20] width 406 height 23
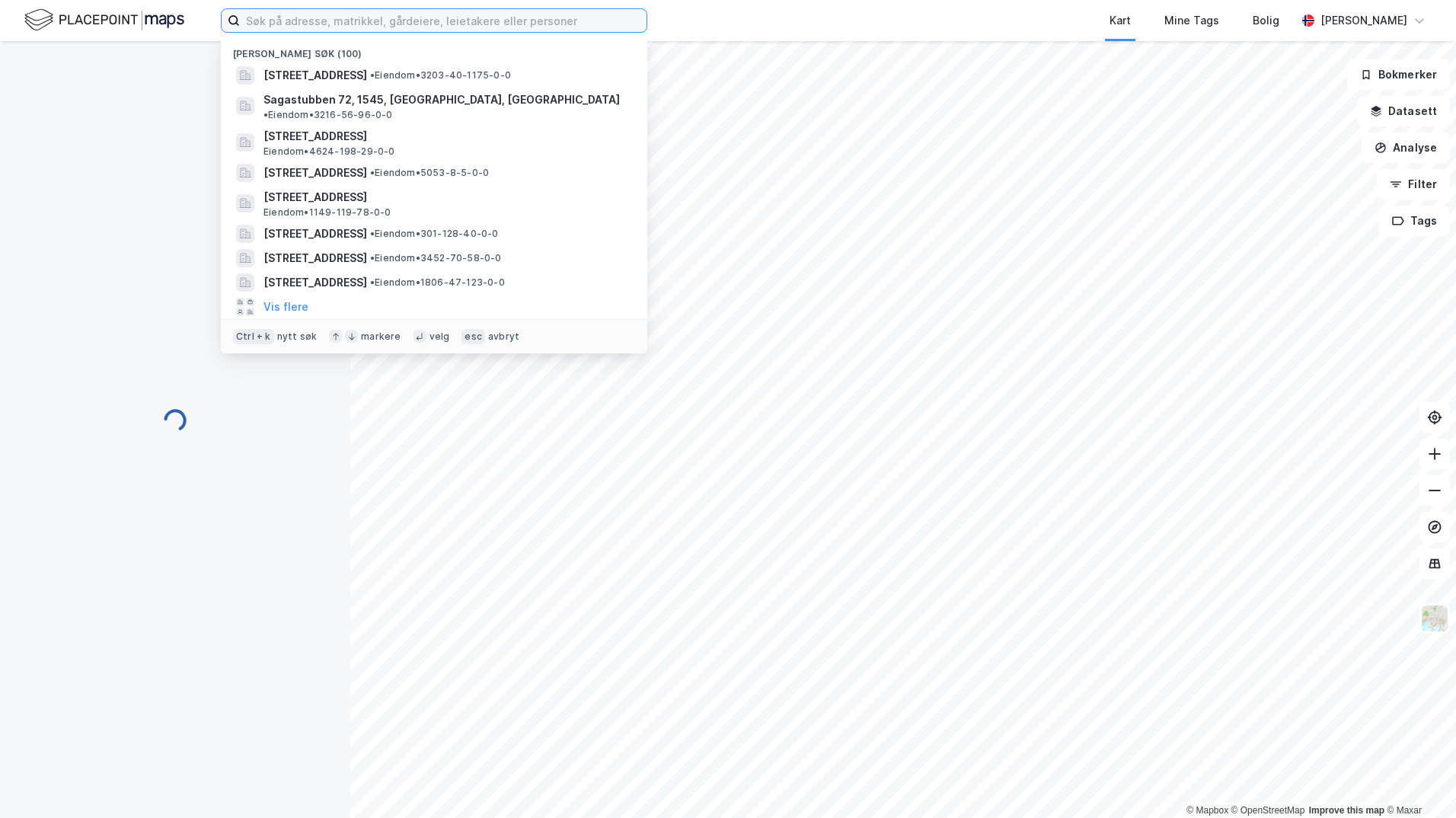
paste input "3203-40/1175/0/0"
type input "3203-40/1175/0/0"
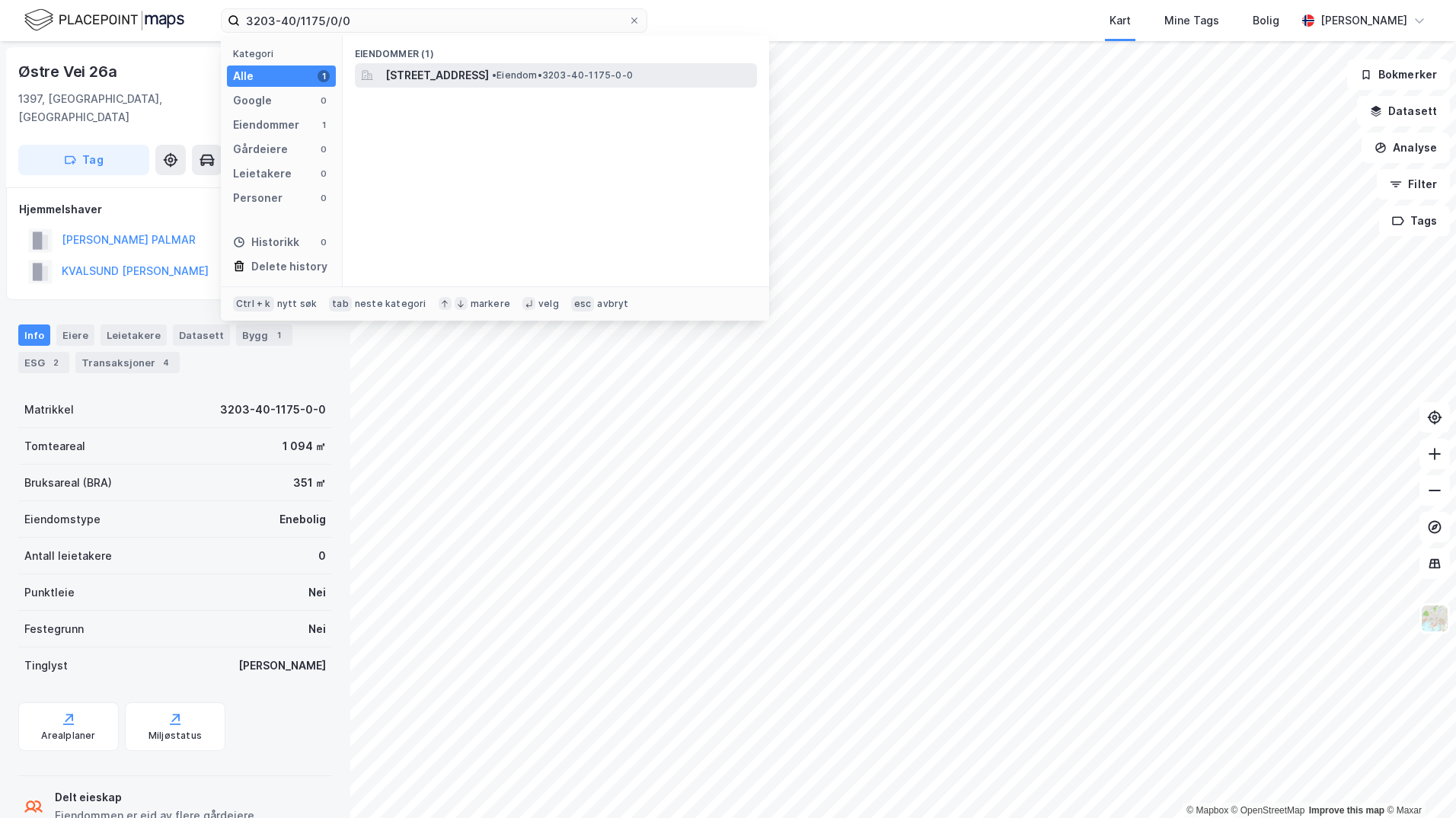
click at [447, 72] on span "[STREET_ADDRESS]" at bounding box center [437, 76] width 104 height 18
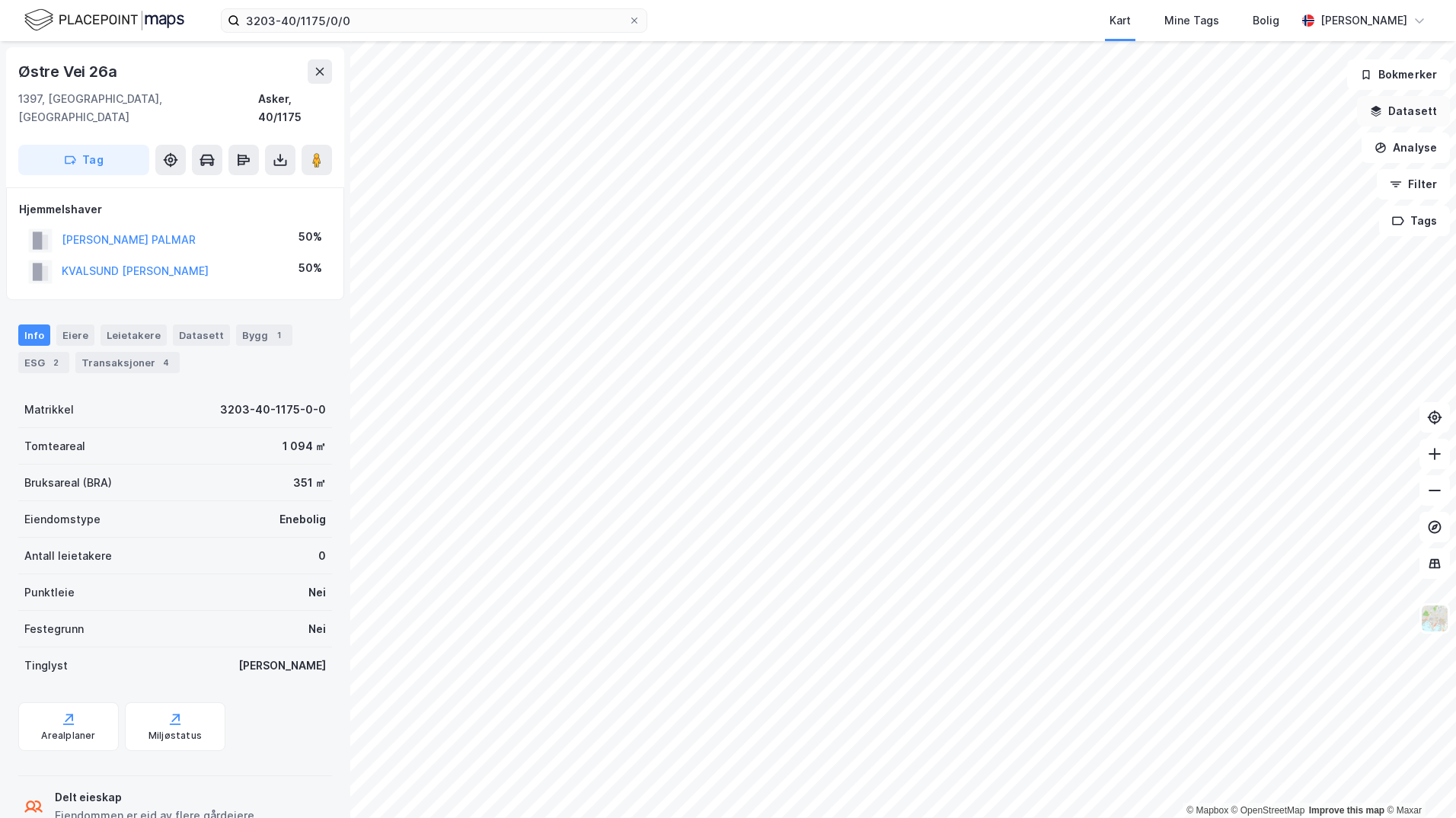
click at [1411, 111] on button "Datasett" at bounding box center [1403, 110] width 93 height 30
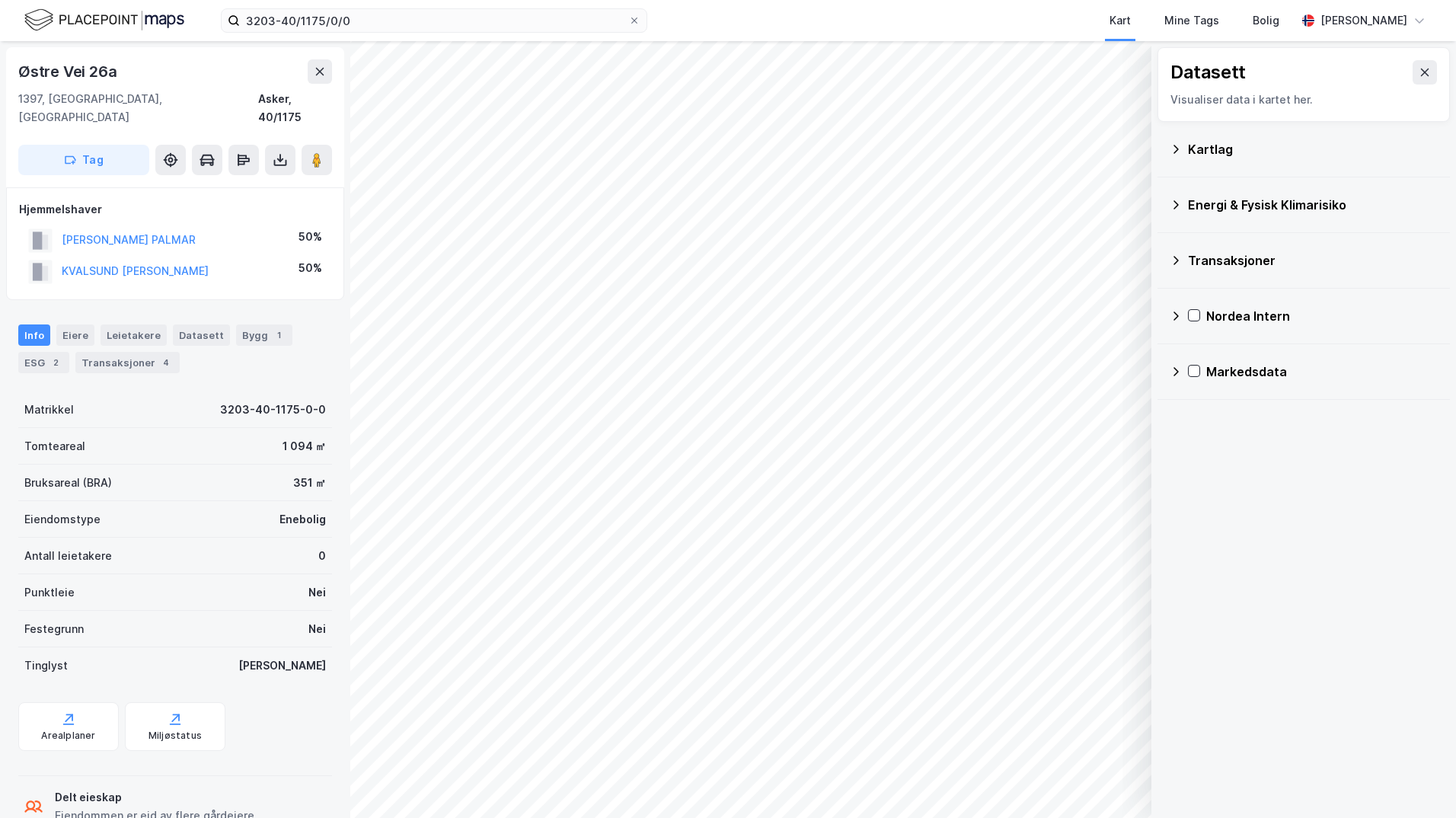
click at [1188, 150] on div "Kartlag" at bounding box center [1313, 149] width 250 height 18
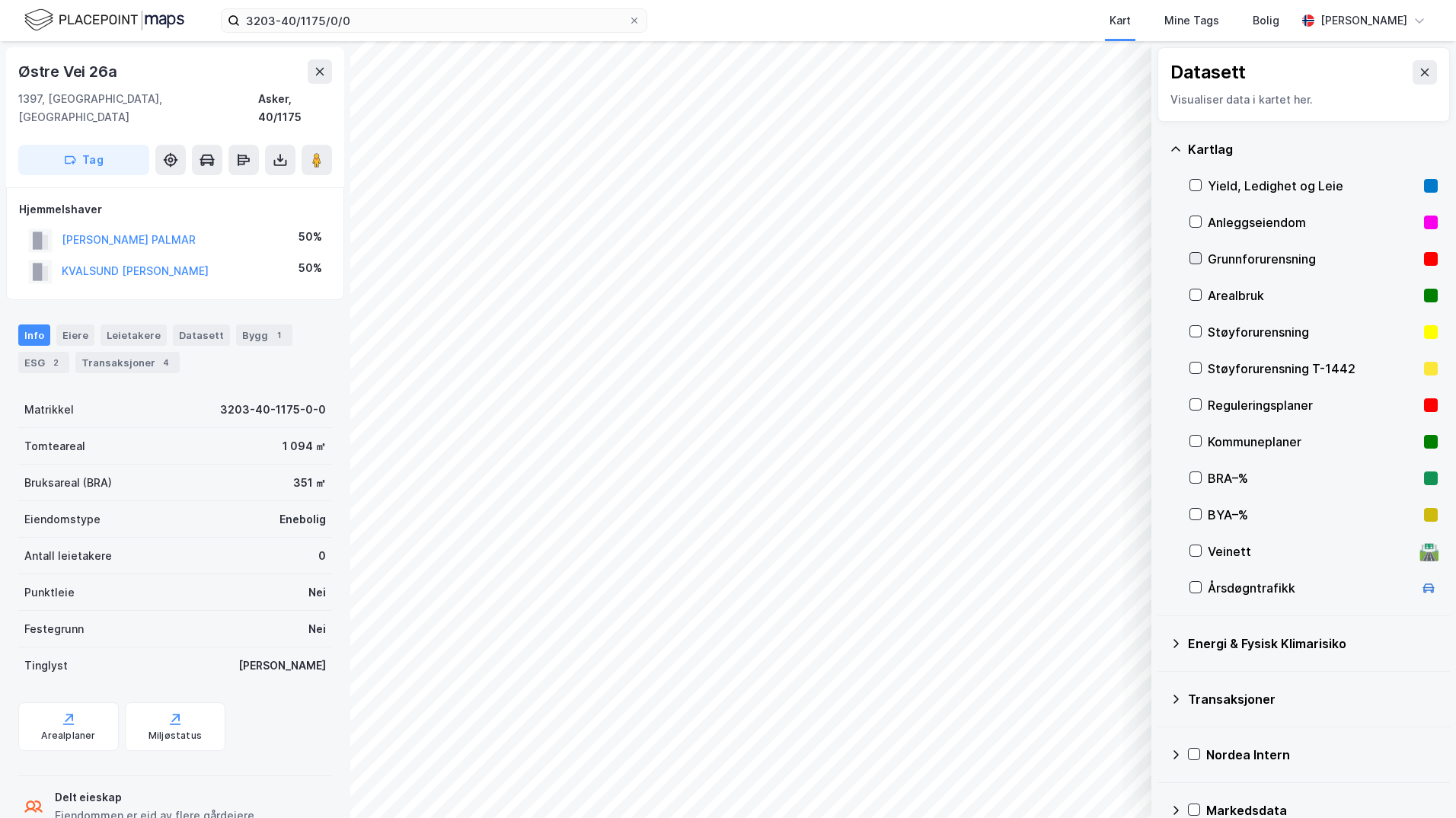
click at [1196, 257] on icon at bounding box center [1195, 258] width 11 height 11
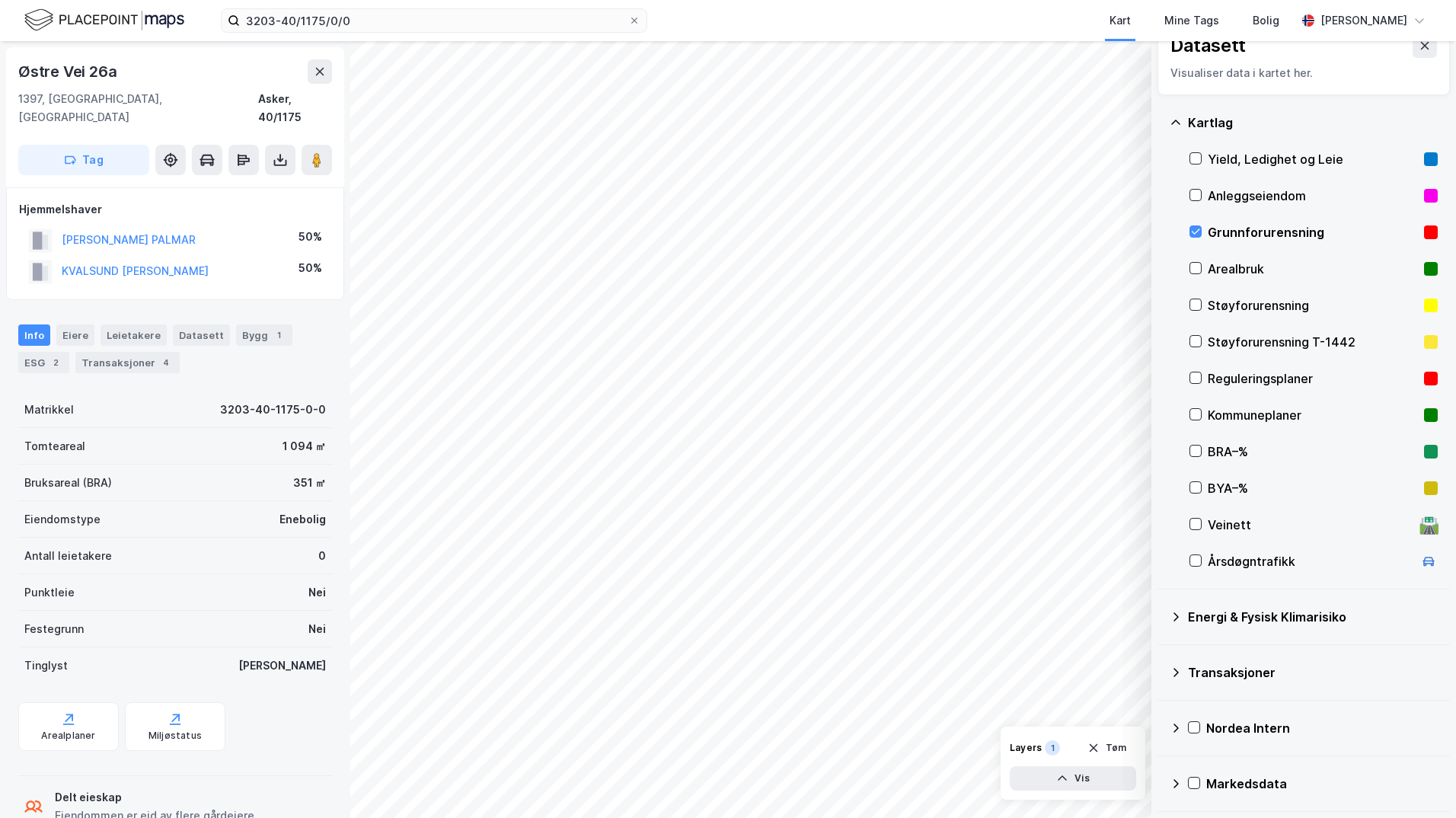
drag, startPoint x: 1178, startPoint y: 619, endPoint x: 1204, endPoint y: 628, distance: 27.5
click at [1178, 619] on icon at bounding box center [1175, 616] width 12 height 12
click at [1218, 653] on icon at bounding box center [1214, 652] width 11 height 11
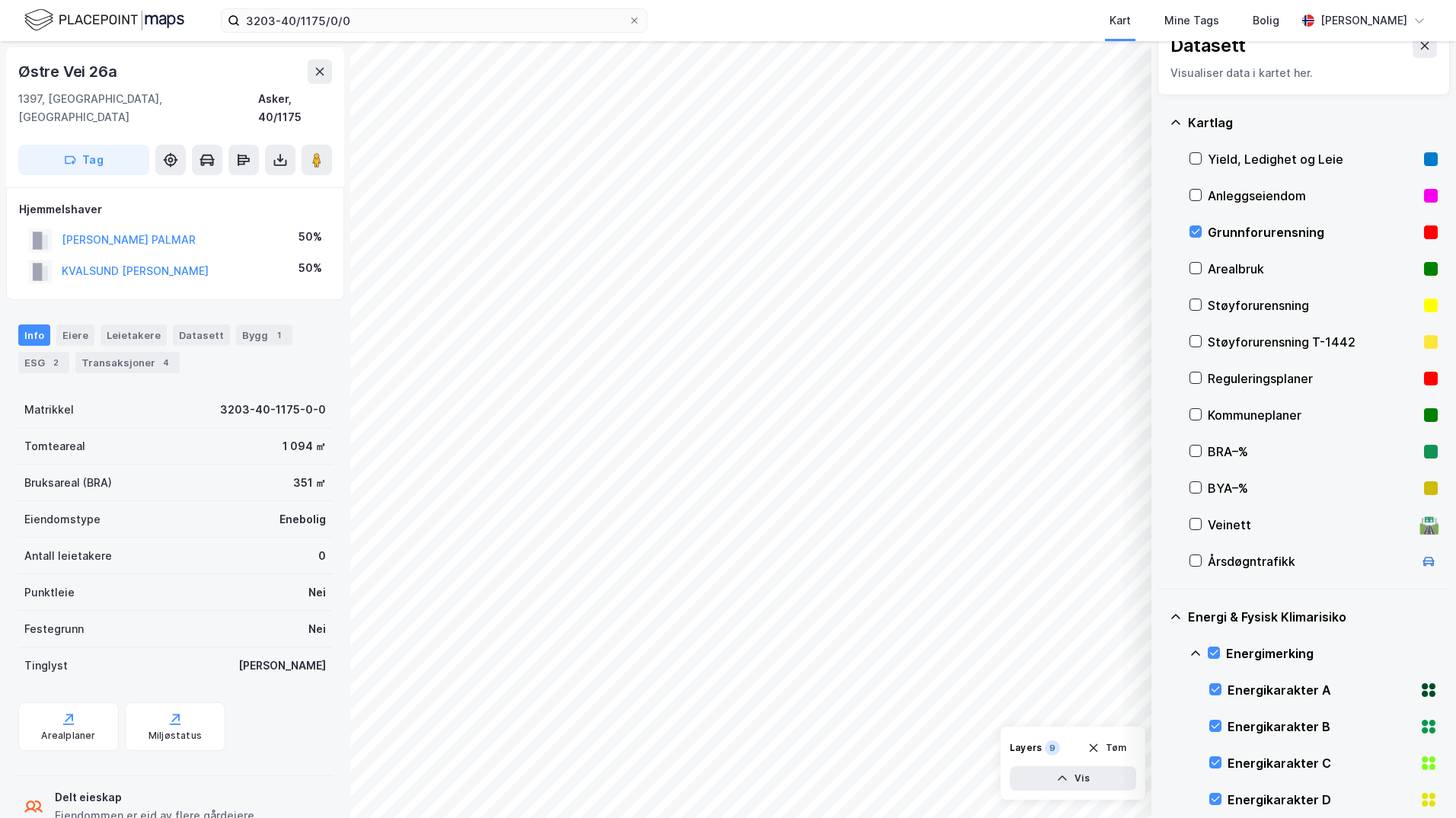
click at [1194, 652] on icon at bounding box center [1195, 653] width 9 height 5
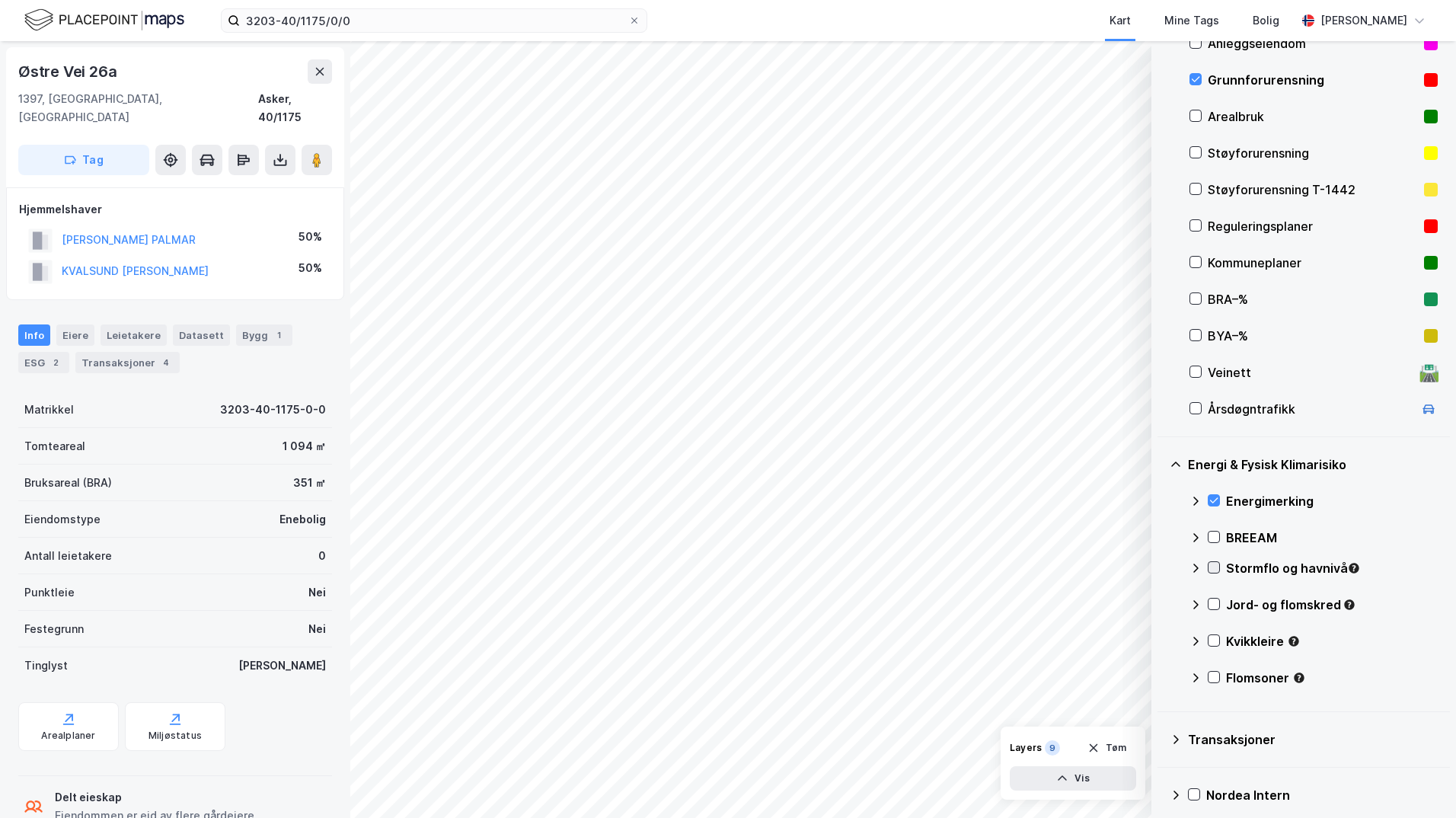
click at [1215, 571] on icon at bounding box center [1214, 567] width 11 height 11
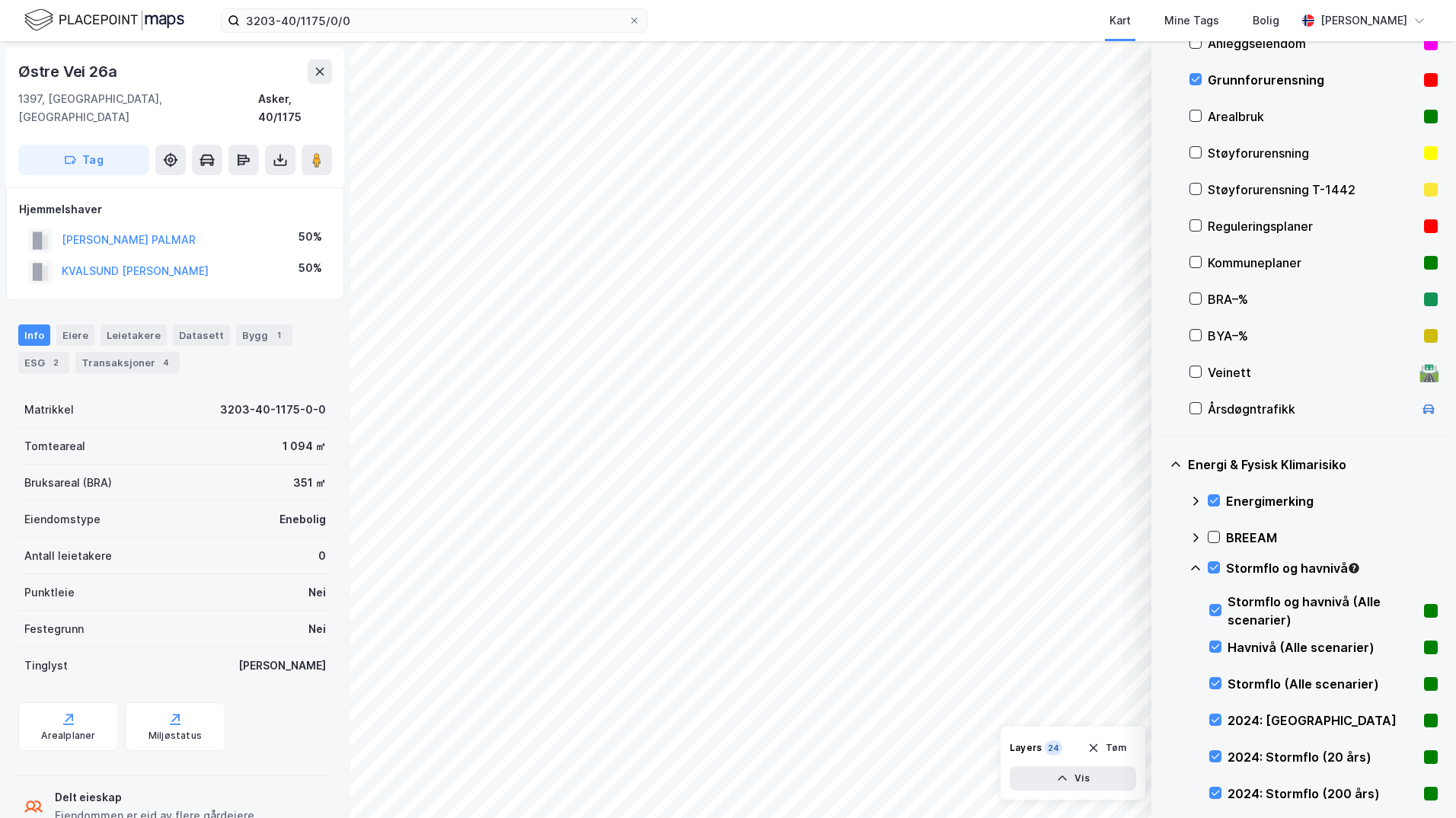
click at [1197, 568] on icon at bounding box center [1195, 567] width 12 height 12
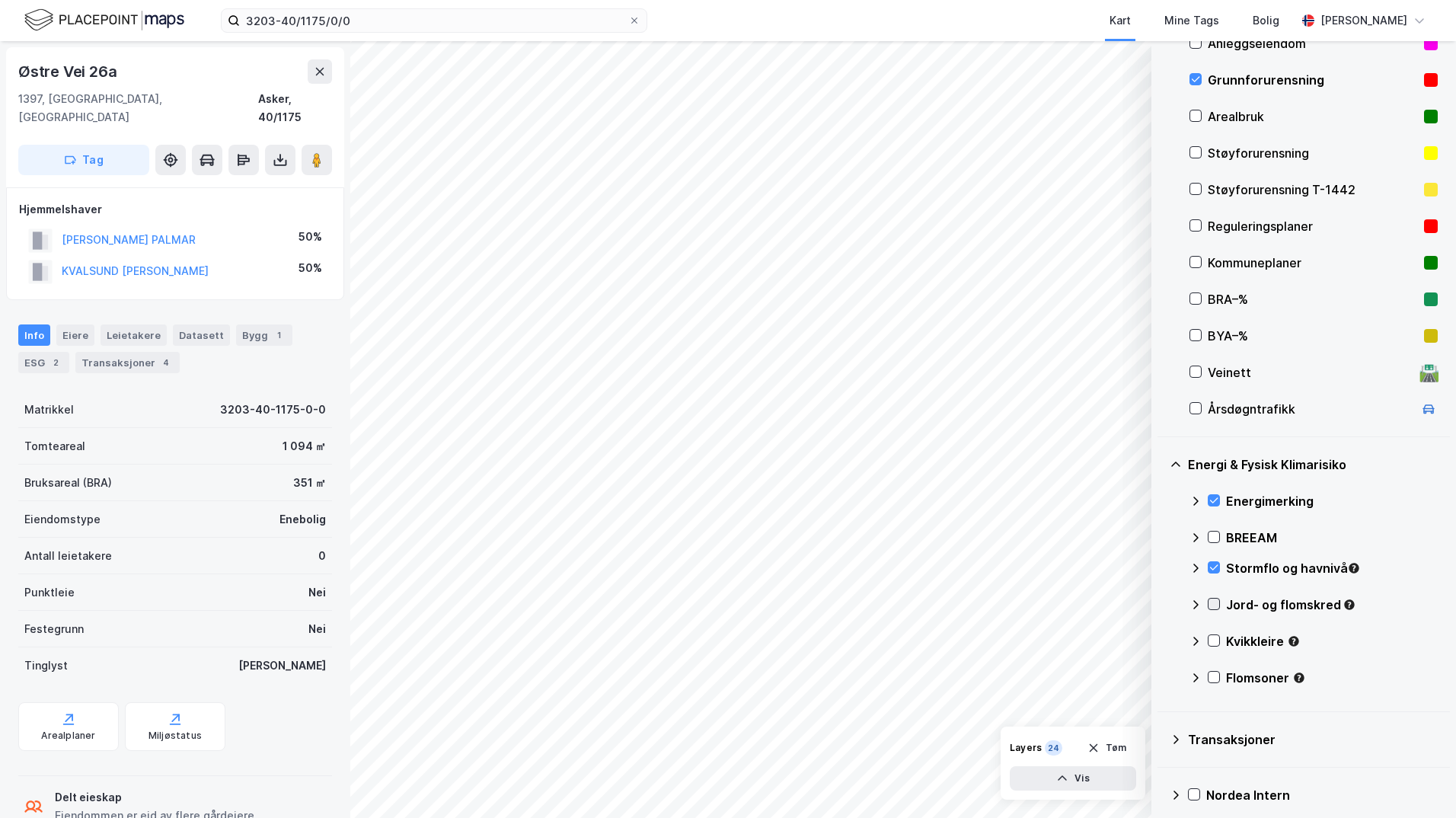
click at [1213, 605] on icon at bounding box center [1214, 604] width 11 height 11
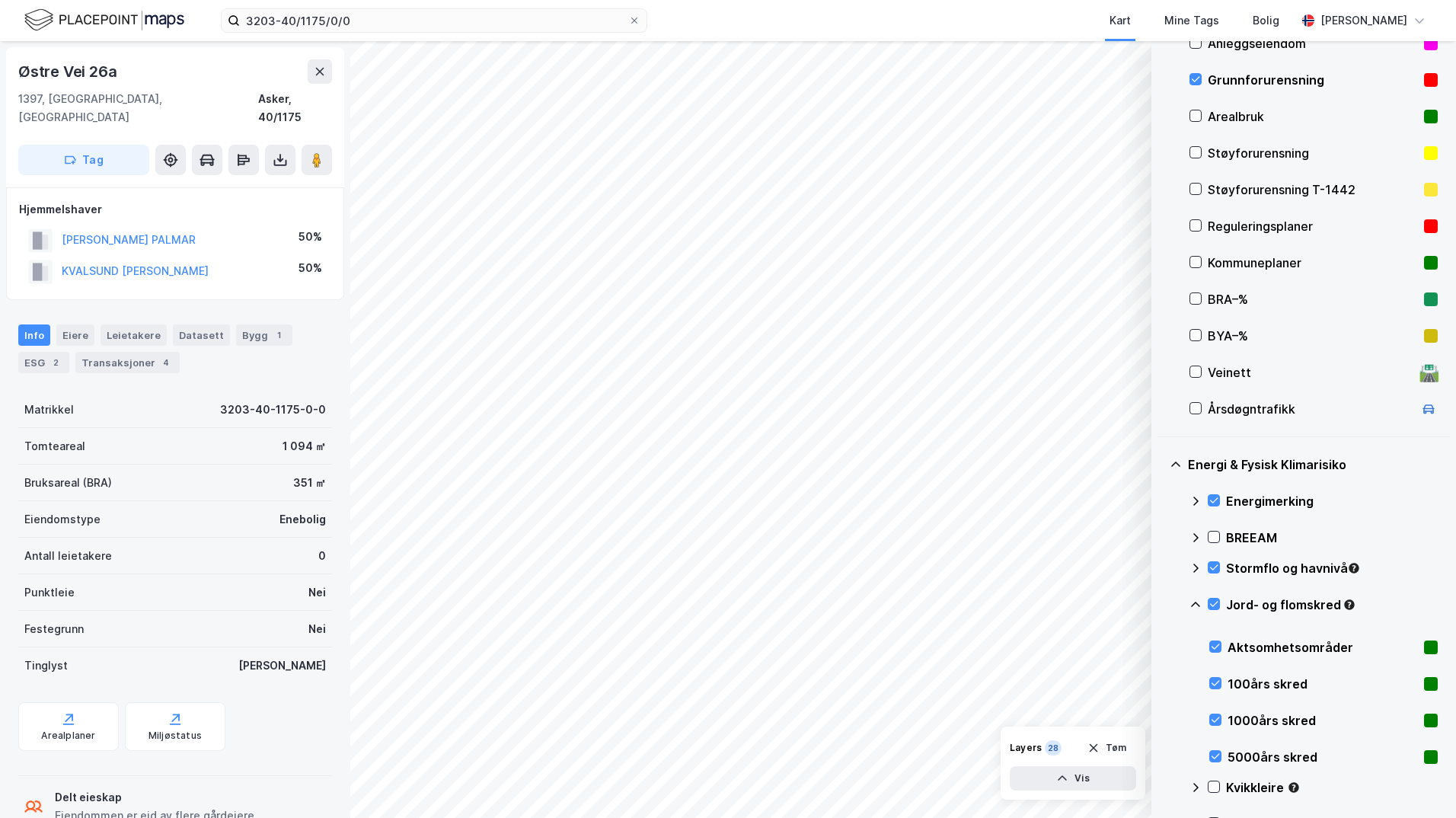
click at [1196, 603] on icon at bounding box center [1195, 604] width 9 height 5
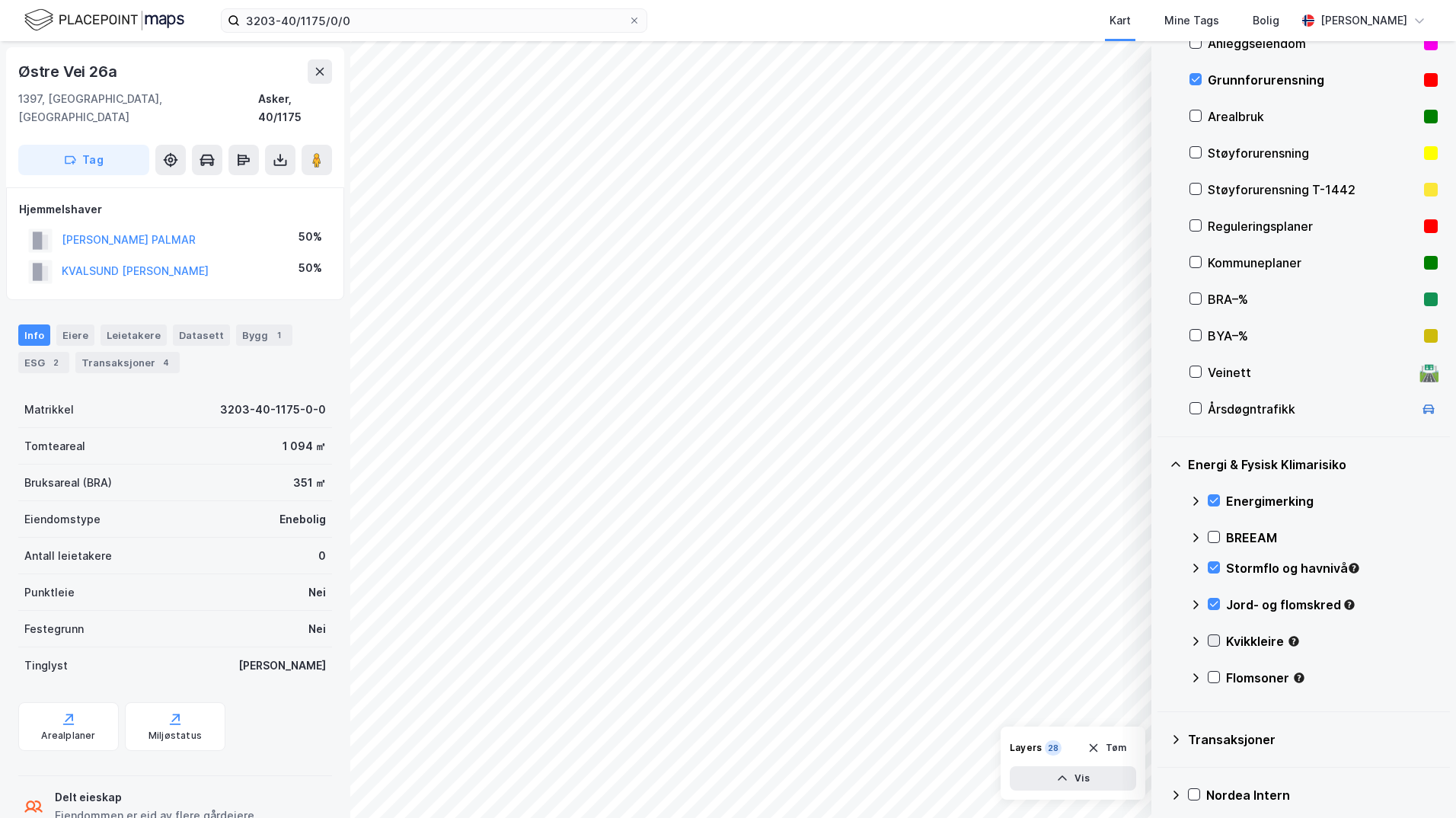
click at [1215, 643] on icon at bounding box center [1214, 640] width 11 height 11
click at [1198, 640] on icon at bounding box center [1195, 640] width 9 height 5
click at [1211, 680] on icon at bounding box center [1214, 677] width 11 height 11
click at [1198, 680] on icon at bounding box center [1195, 677] width 12 height 12
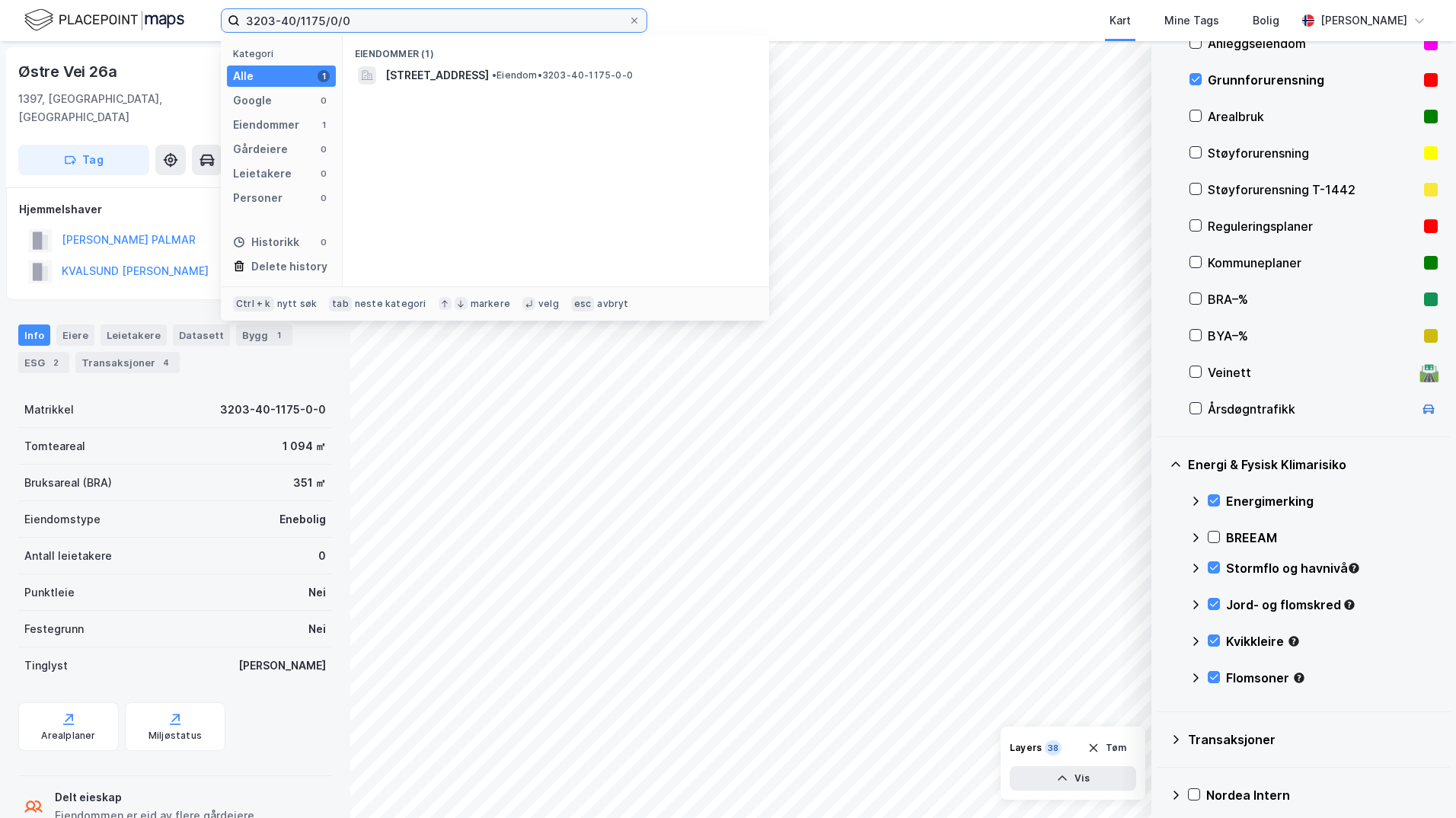
drag, startPoint x: 372, startPoint y: 16, endPoint x: 211, endPoint y: 16, distance: 161.0
click at [211, 16] on div "3203-40/1175/0/0 Kategori Alle 1 Google 0 Eiendommer 1 Gårdeiere 0 Leietakere 0…" at bounding box center [728, 20] width 1456 height 41
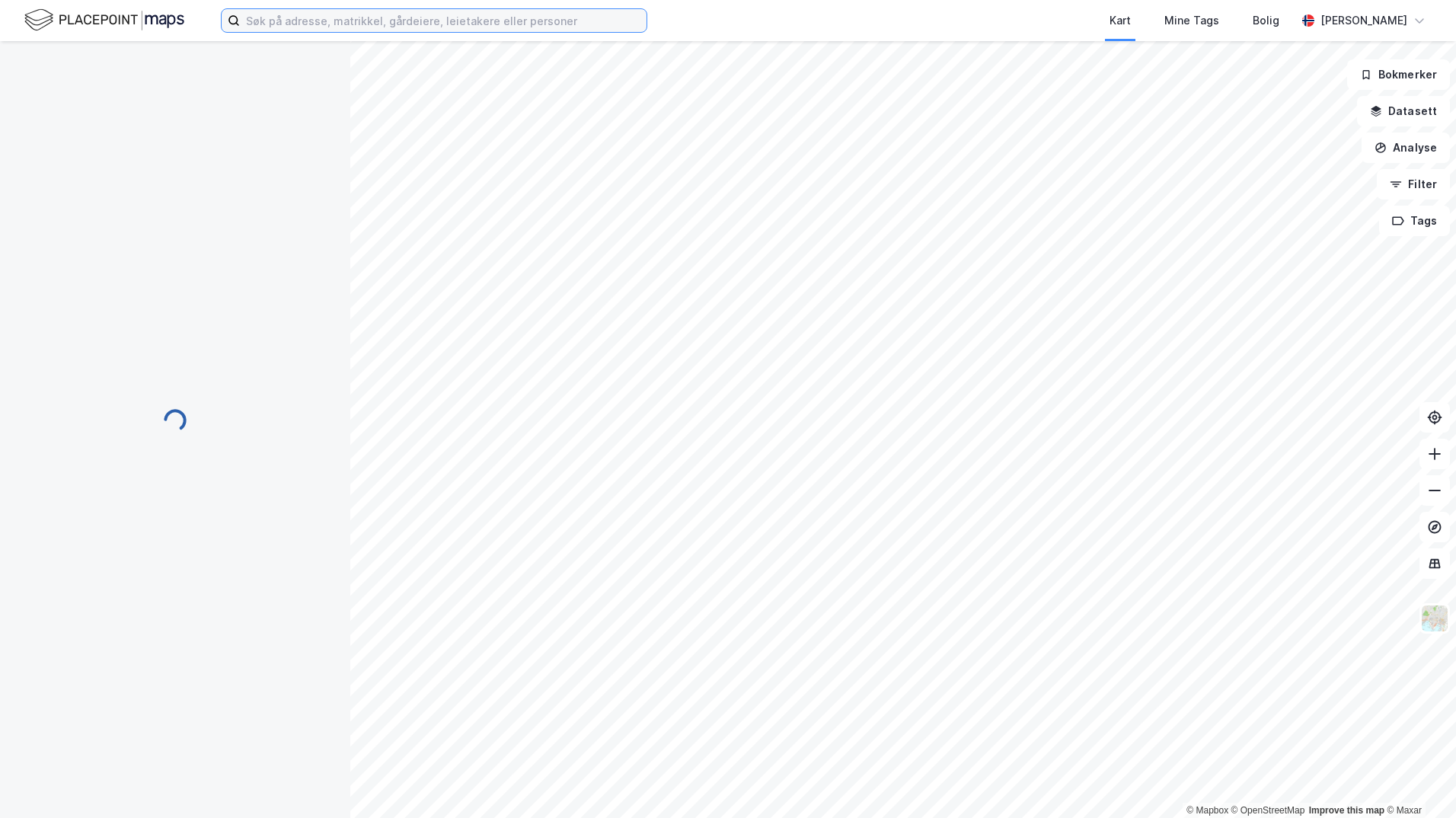
click at [299, 27] on input at bounding box center [443, 20] width 406 height 23
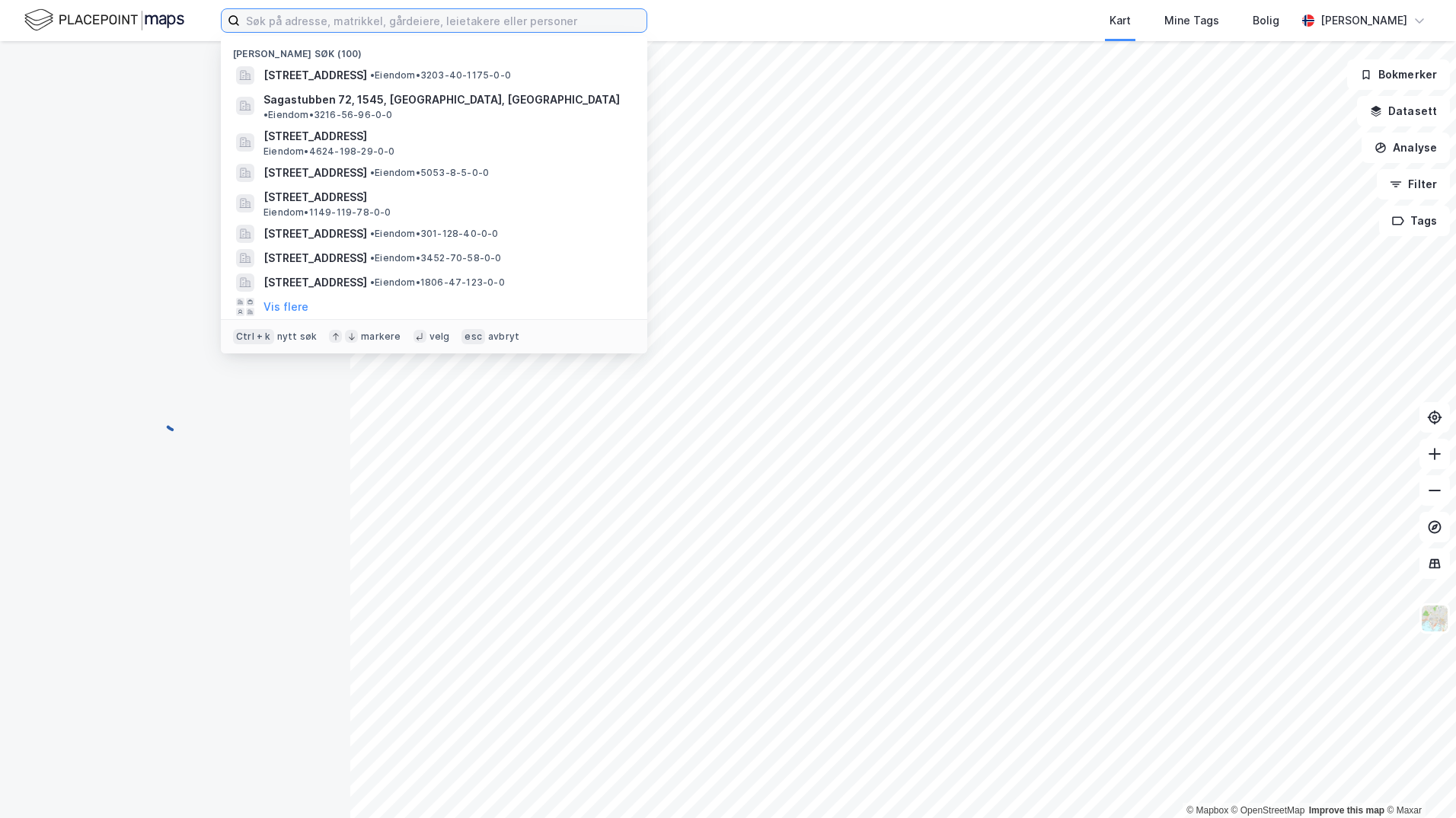
paste input "3203-40/1175/0/0"
type input "3203-40/1175/0/0"
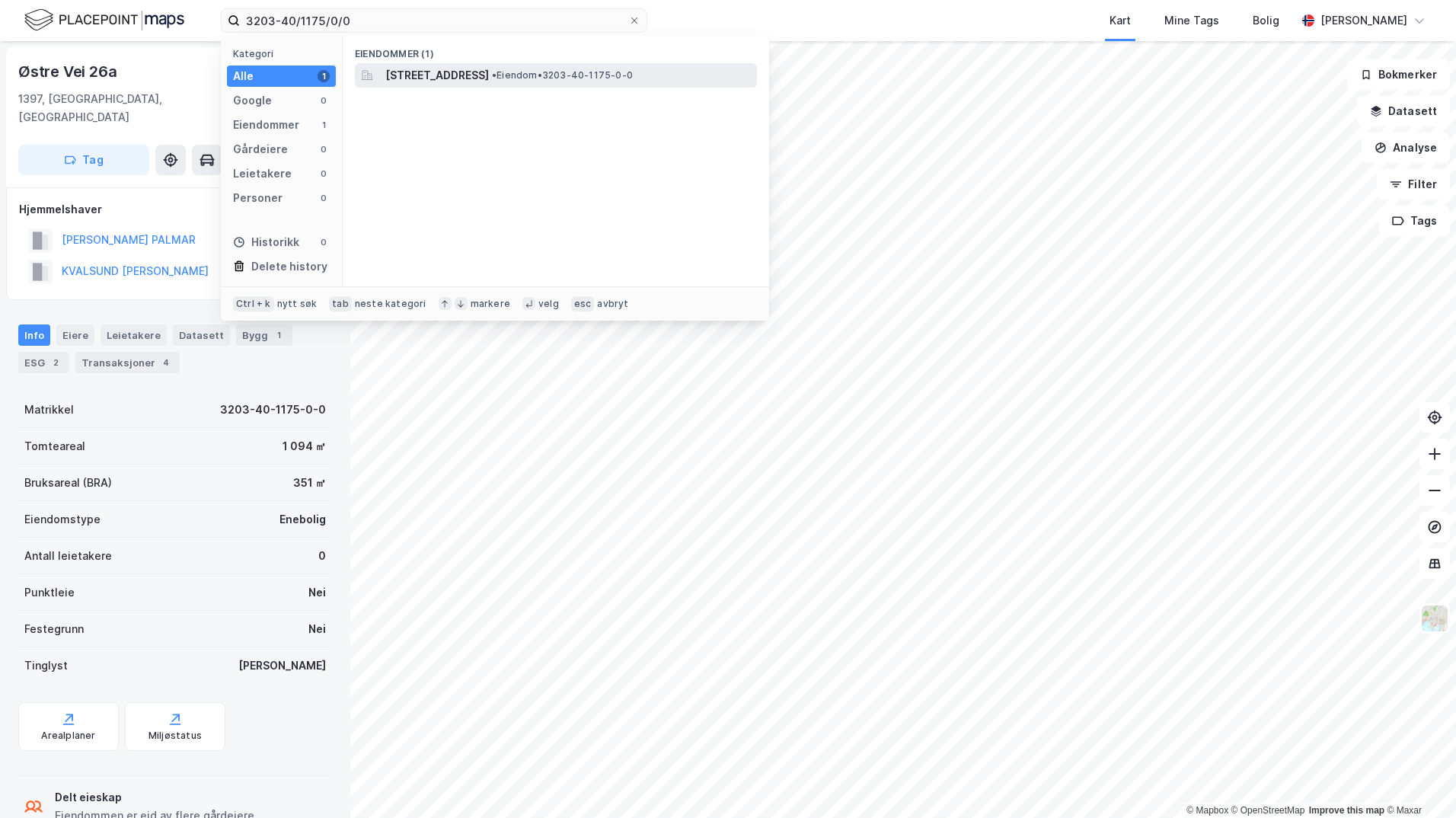
click at [455, 76] on span "[STREET_ADDRESS]" at bounding box center [437, 76] width 104 height 18
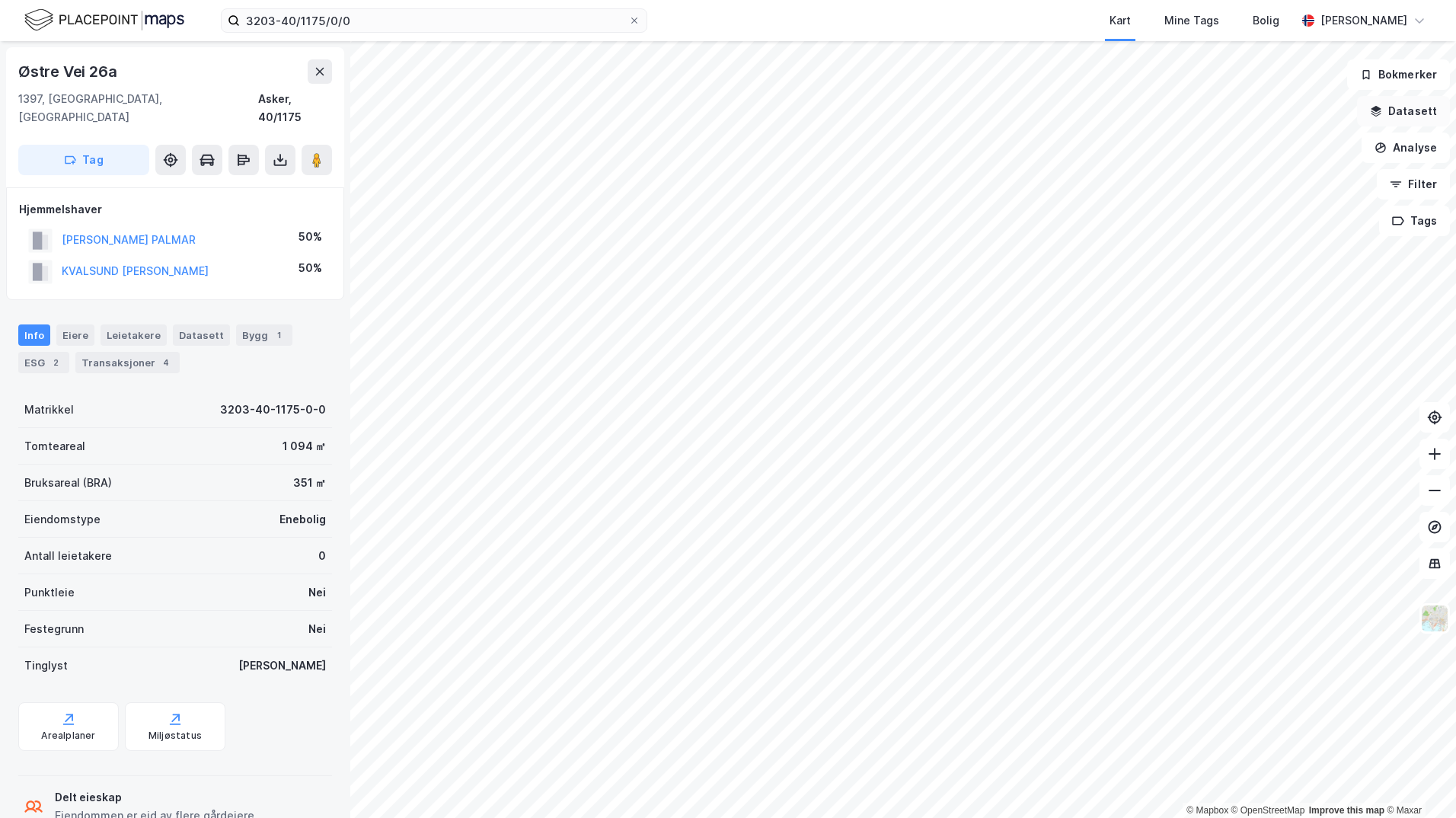
click at [1399, 115] on button "Datasett" at bounding box center [1403, 110] width 93 height 30
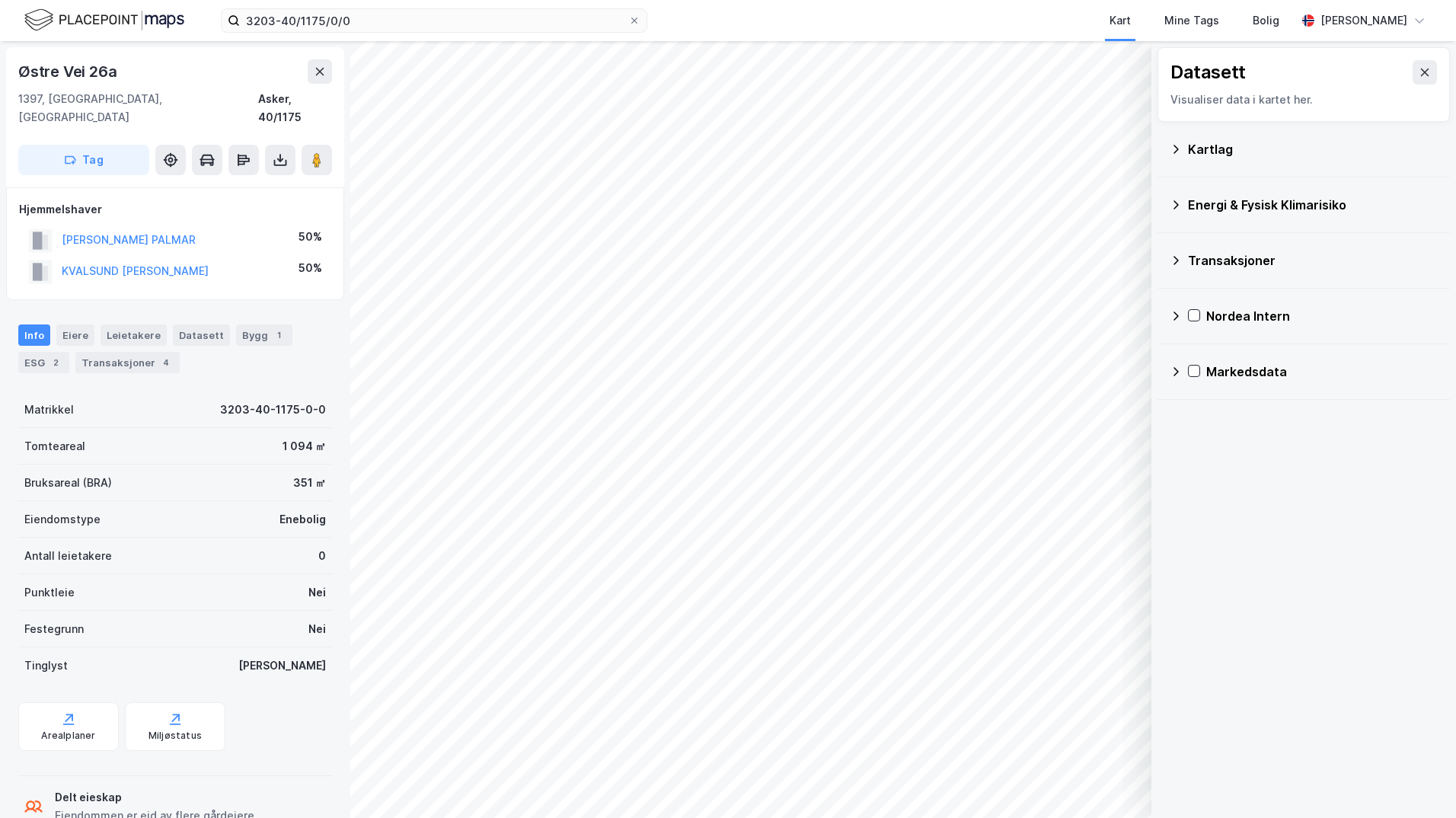
click at [1199, 152] on div "Kartlag" at bounding box center [1313, 149] width 250 height 18
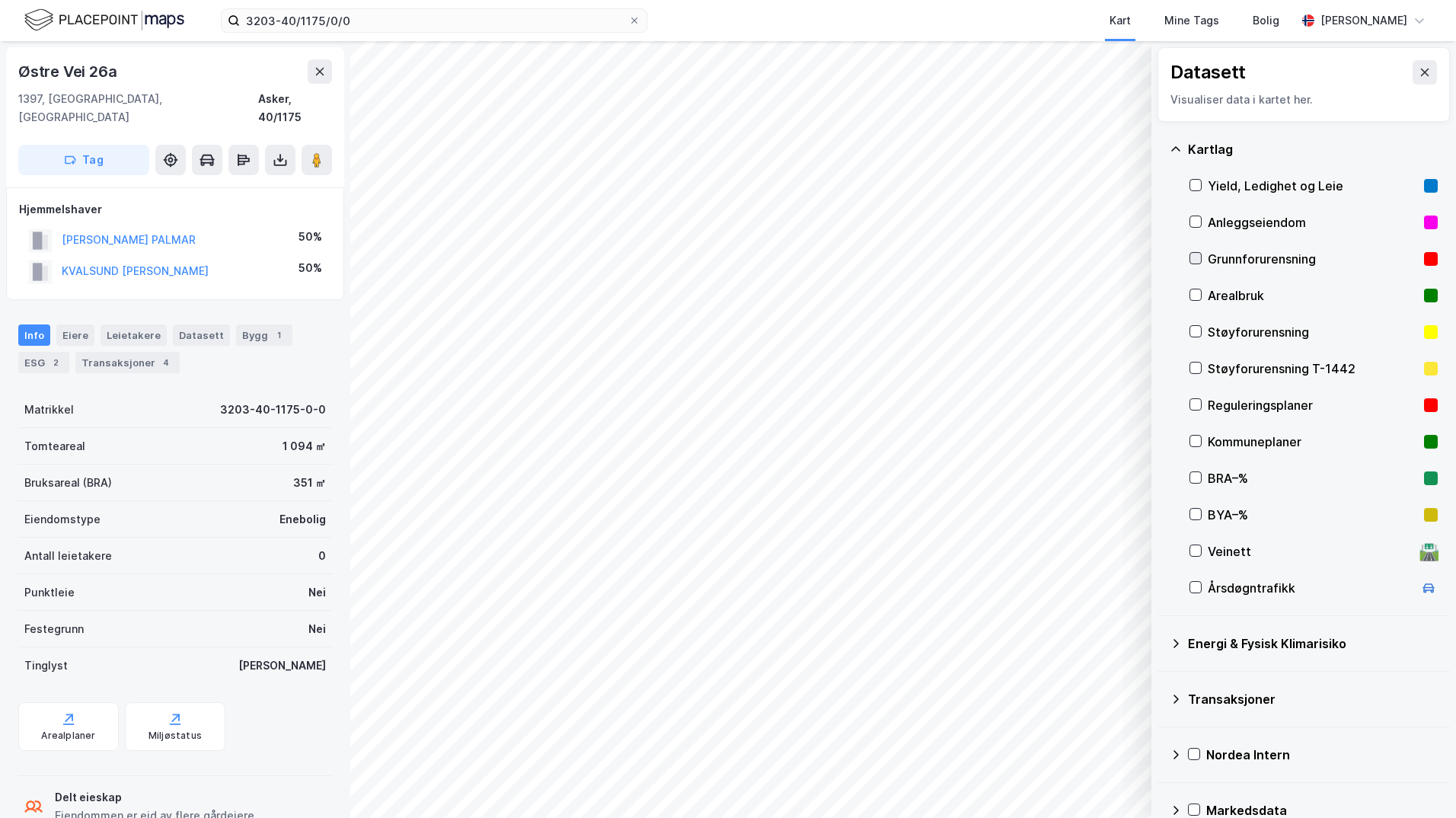
click at [1194, 257] on icon at bounding box center [1195, 258] width 11 height 11
click at [1176, 644] on icon at bounding box center [1176, 643] width 5 height 9
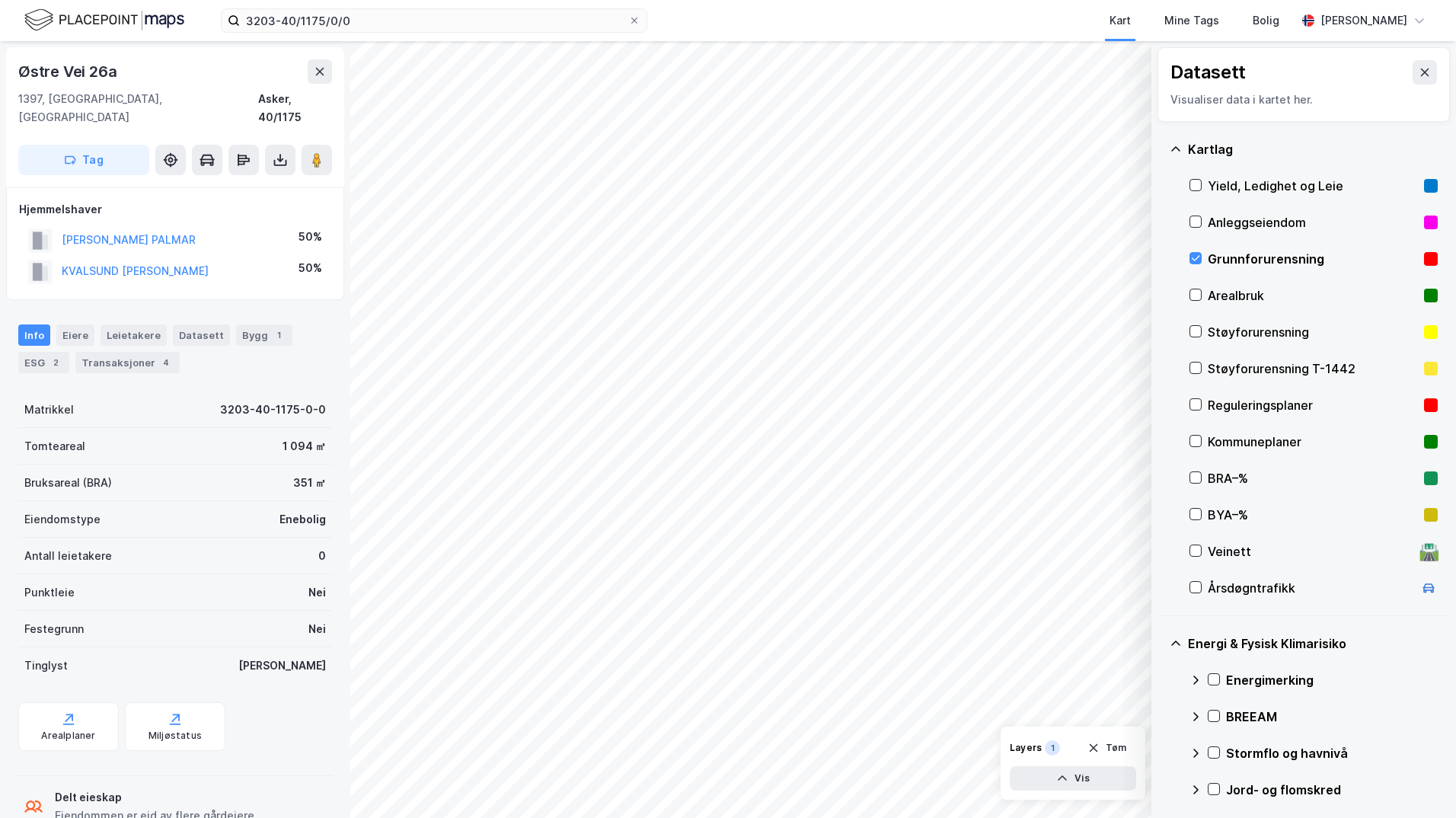
drag, startPoint x: 1213, startPoint y: 680, endPoint x: 1204, endPoint y: 680, distance: 9.0
click at [1213, 680] on icon at bounding box center [1214, 680] width 11 height 11
click at [1194, 680] on icon at bounding box center [1195, 680] width 12 height 12
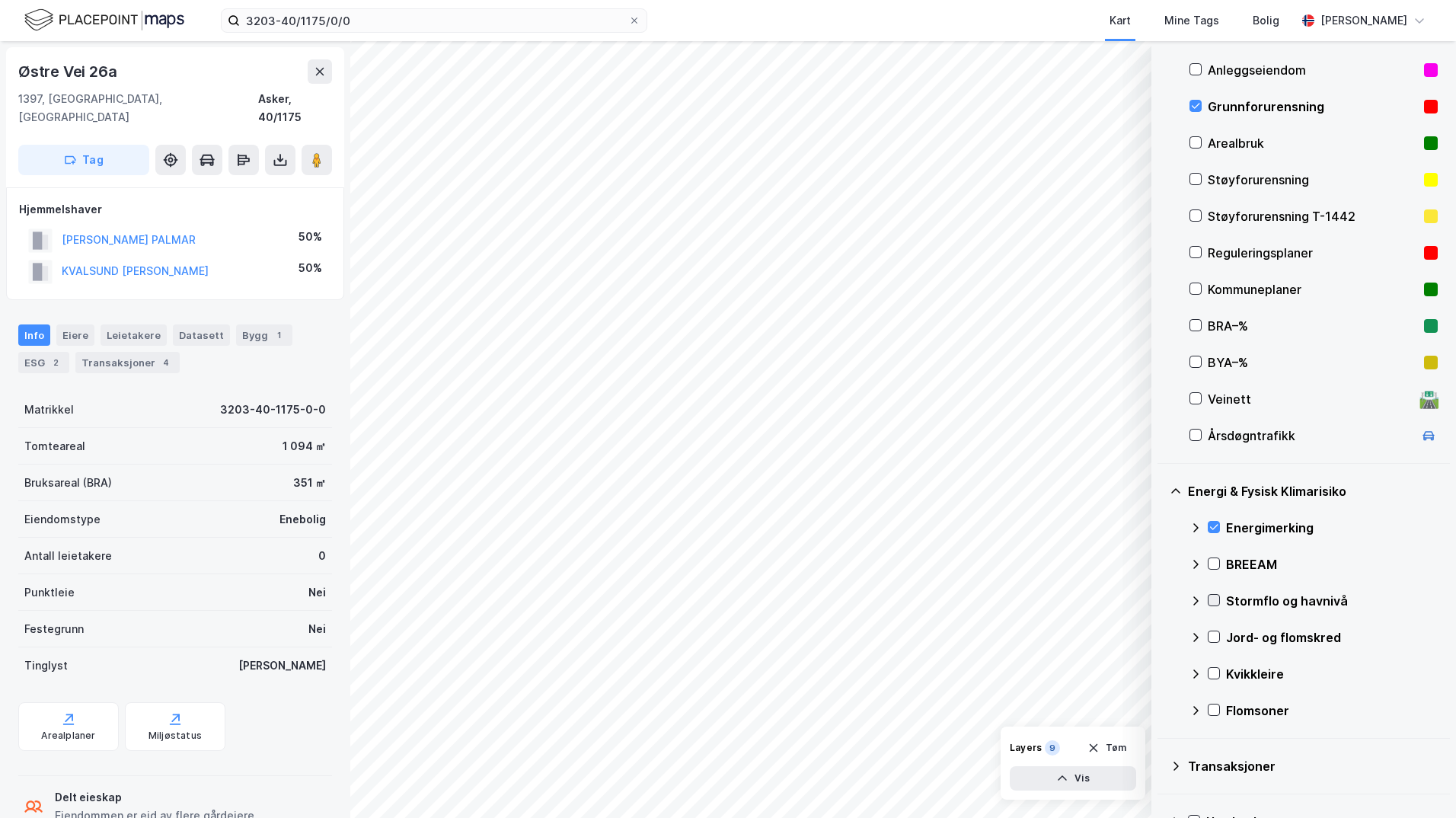
click at [1212, 598] on icon at bounding box center [1214, 600] width 11 height 11
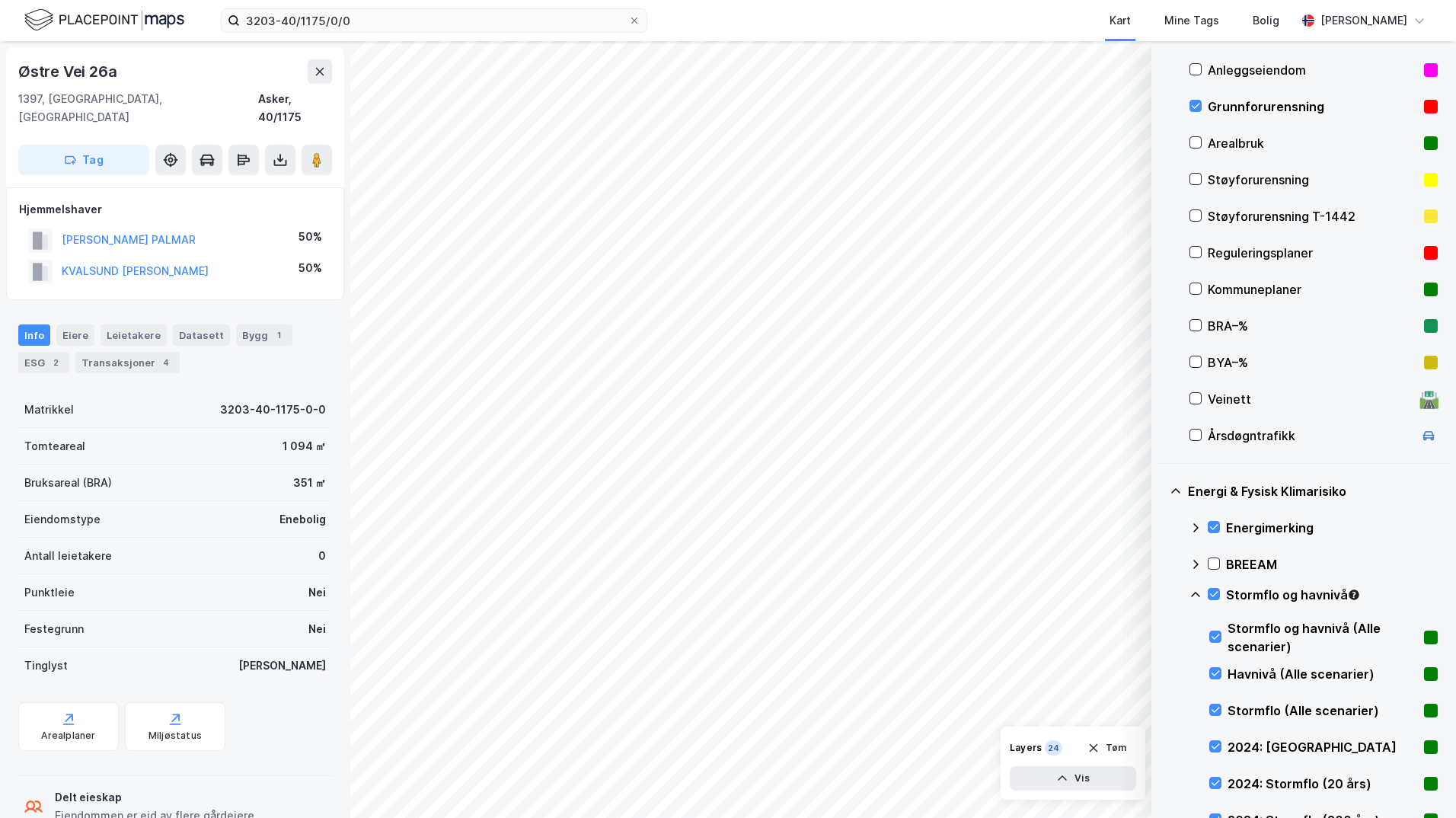
click at [1196, 592] on icon at bounding box center [1195, 594] width 9 height 5
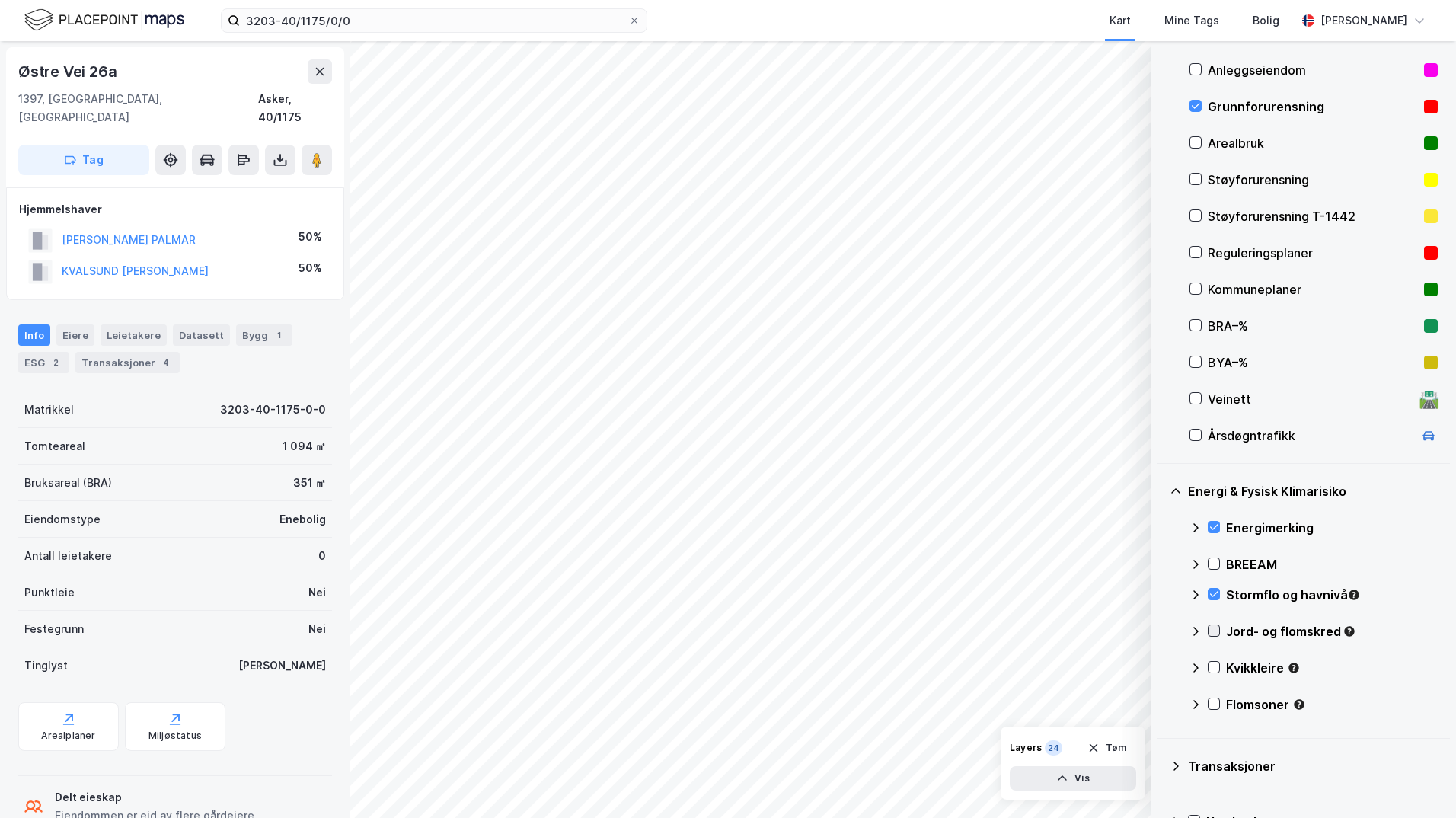
click at [1217, 633] on icon at bounding box center [1214, 630] width 11 height 11
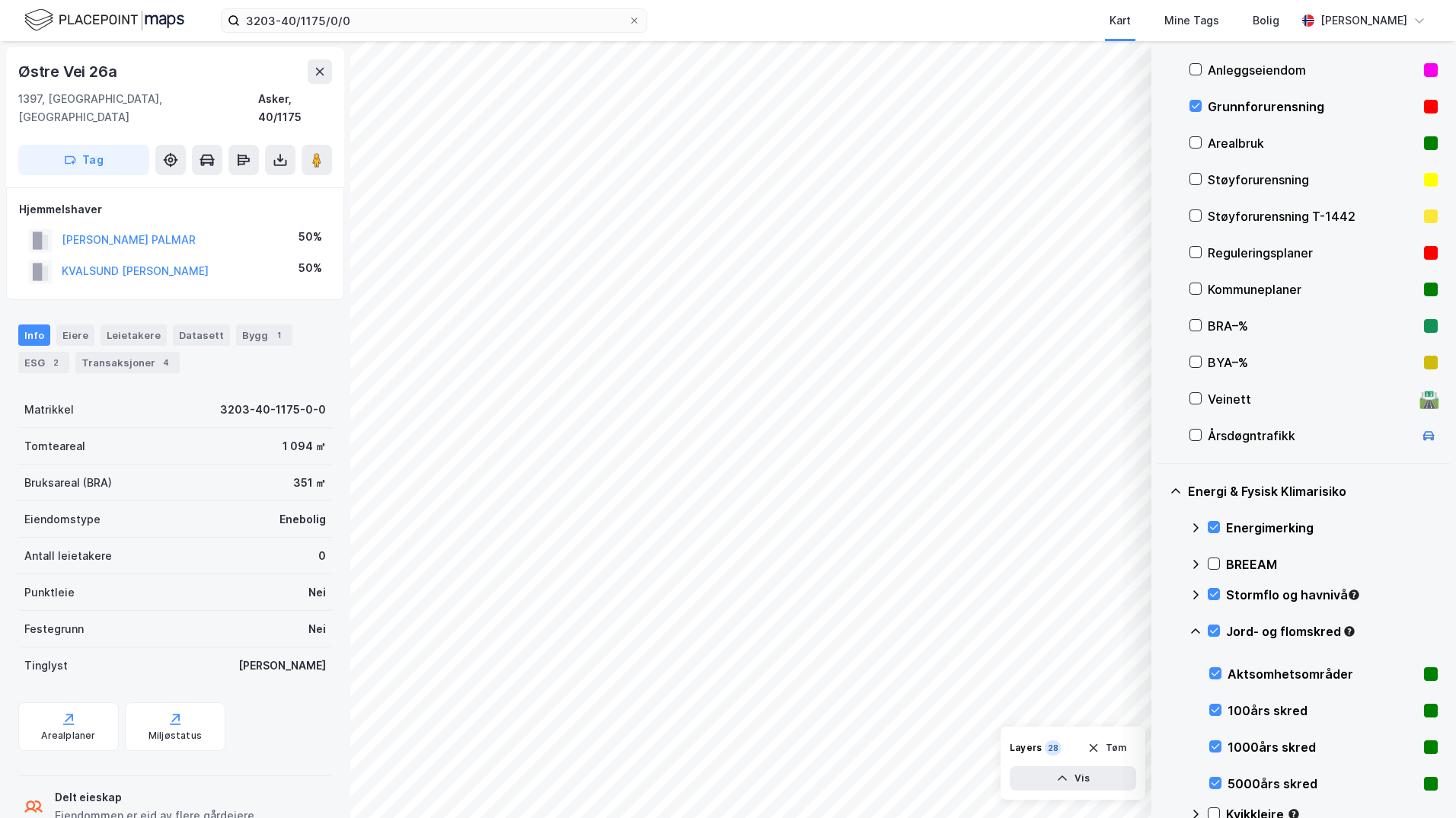
click at [1195, 632] on icon at bounding box center [1195, 630] width 12 height 12
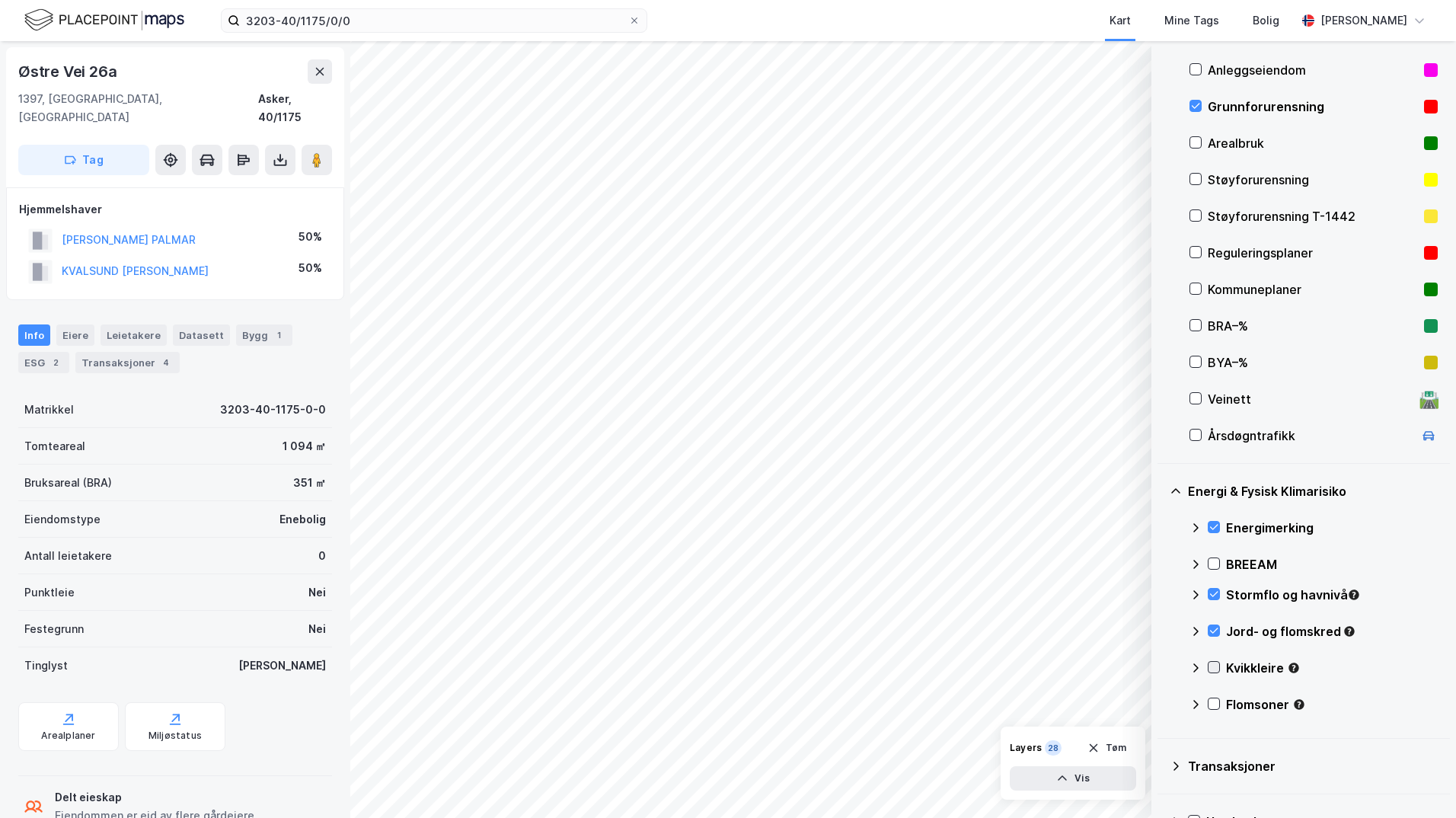
click at [1215, 668] on icon at bounding box center [1214, 668] width 8 height 5
click at [1195, 669] on icon at bounding box center [1195, 667] width 12 height 12
click at [1215, 703] on icon at bounding box center [1214, 703] width 11 height 11
click at [1195, 704] on icon at bounding box center [1195, 703] width 12 height 12
